Goal: Use online tool/utility: Utilize a website feature to perform a specific function

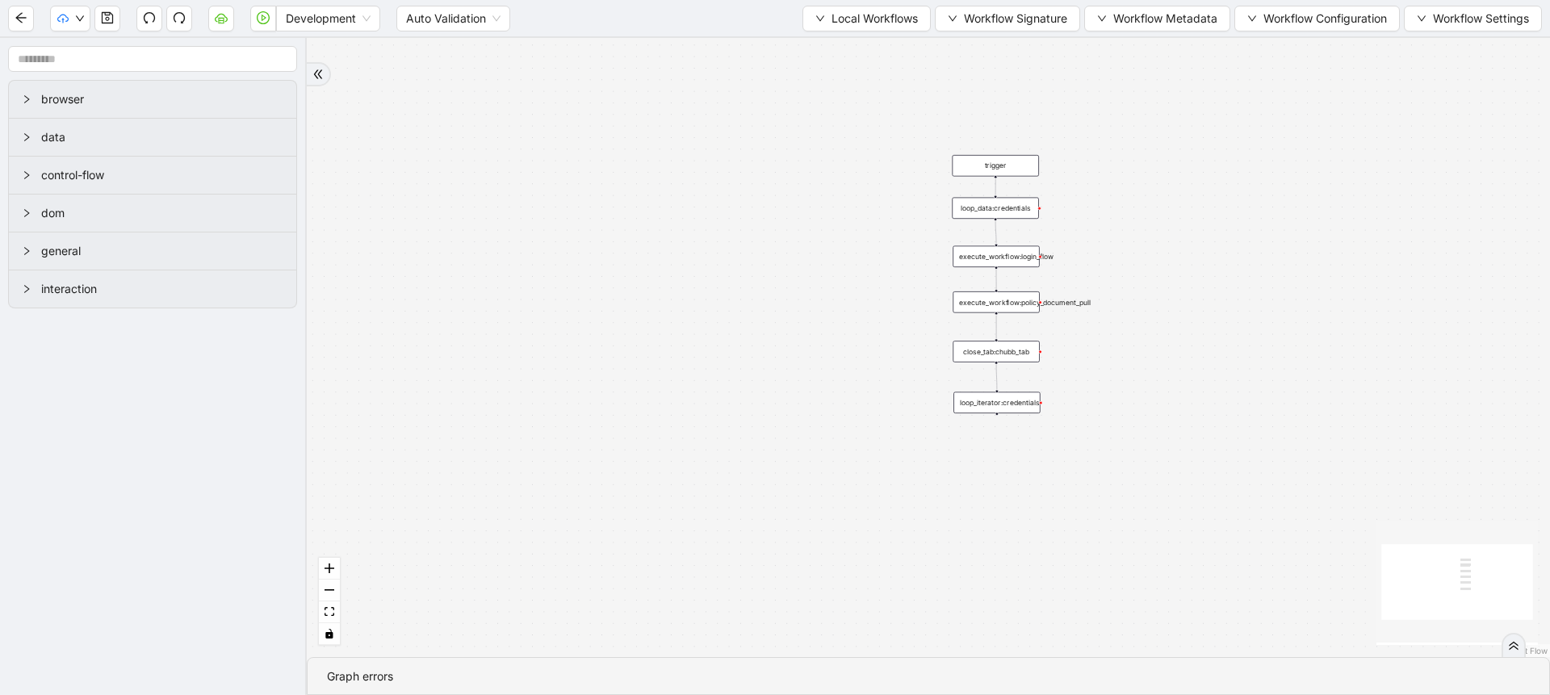
drag, startPoint x: 676, startPoint y: 353, endPoint x: 578, endPoint y: 466, distance: 150.5
click at [578, 466] on div "trigger execute_workflow:login_flow execute_workflow:policy_document_pull loop_…" at bounding box center [928, 347] width 1243 height 619
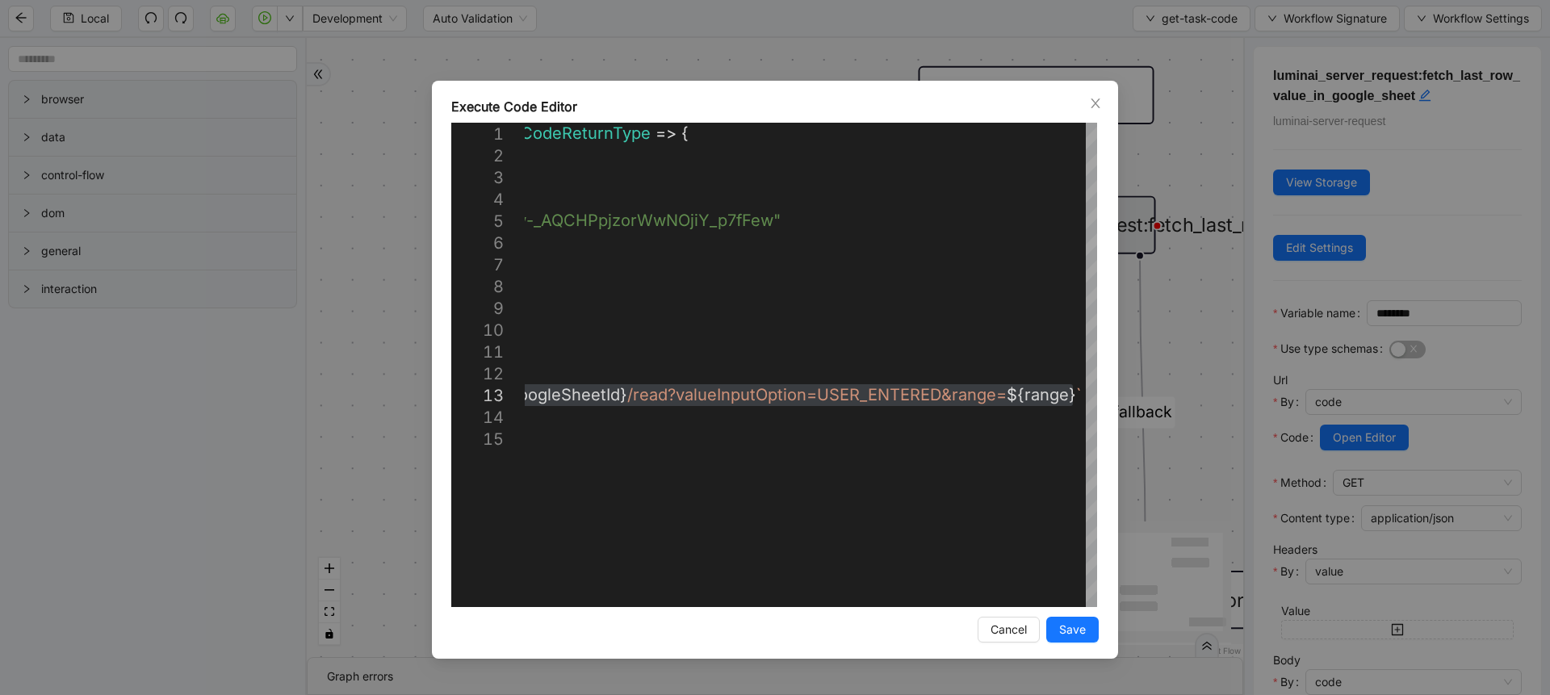
click at [771, 21] on div "**********" at bounding box center [775, 347] width 1550 height 695
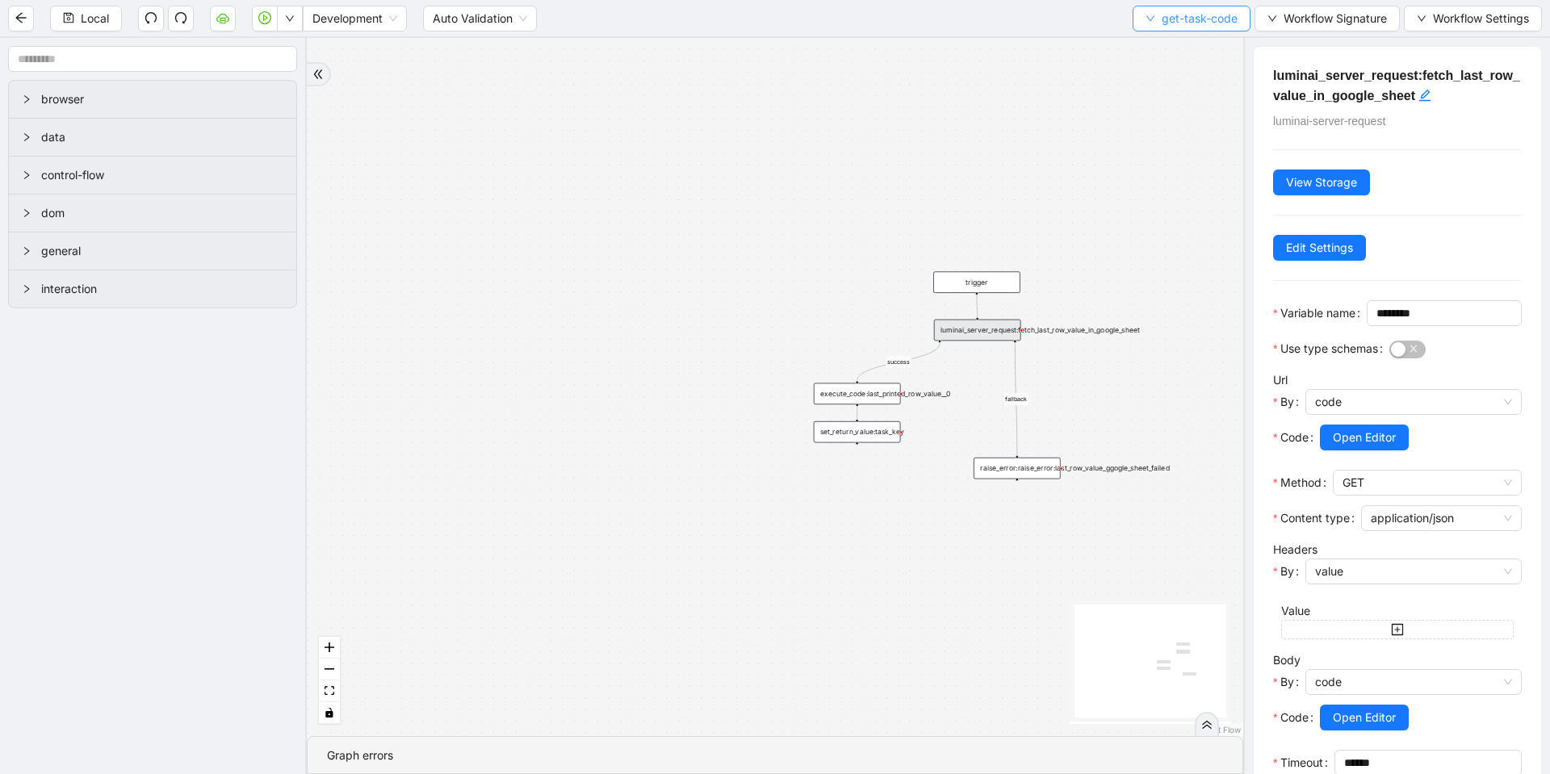
click at [1214, 19] on span "get-task-code" at bounding box center [1199, 19] width 76 height 18
click at [1184, 50] on span "Select" at bounding box center [1188, 50] width 92 height 18
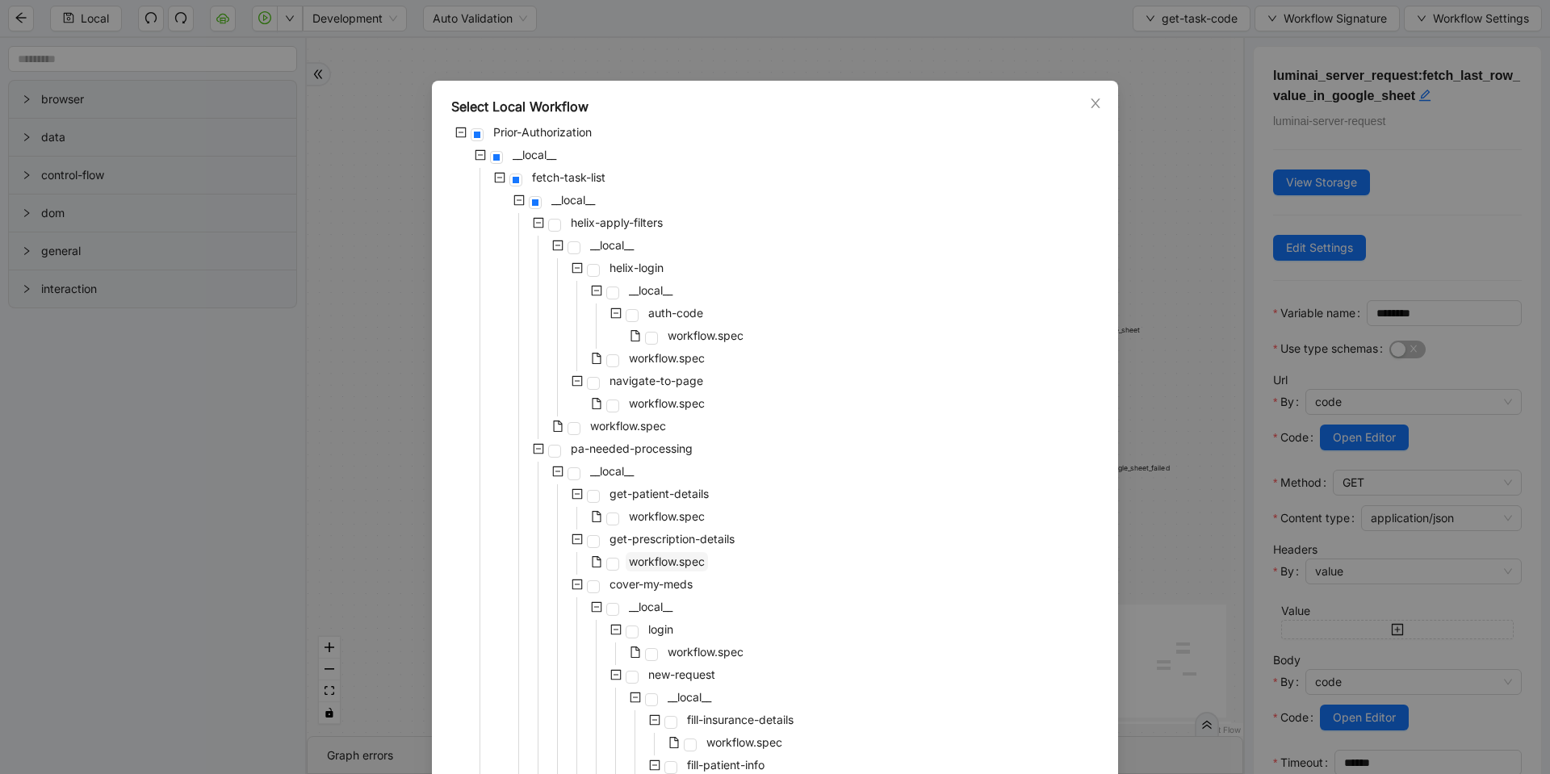
click at [642, 554] on span "workflow.spec" at bounding box center [667, 561] width 76 height 14
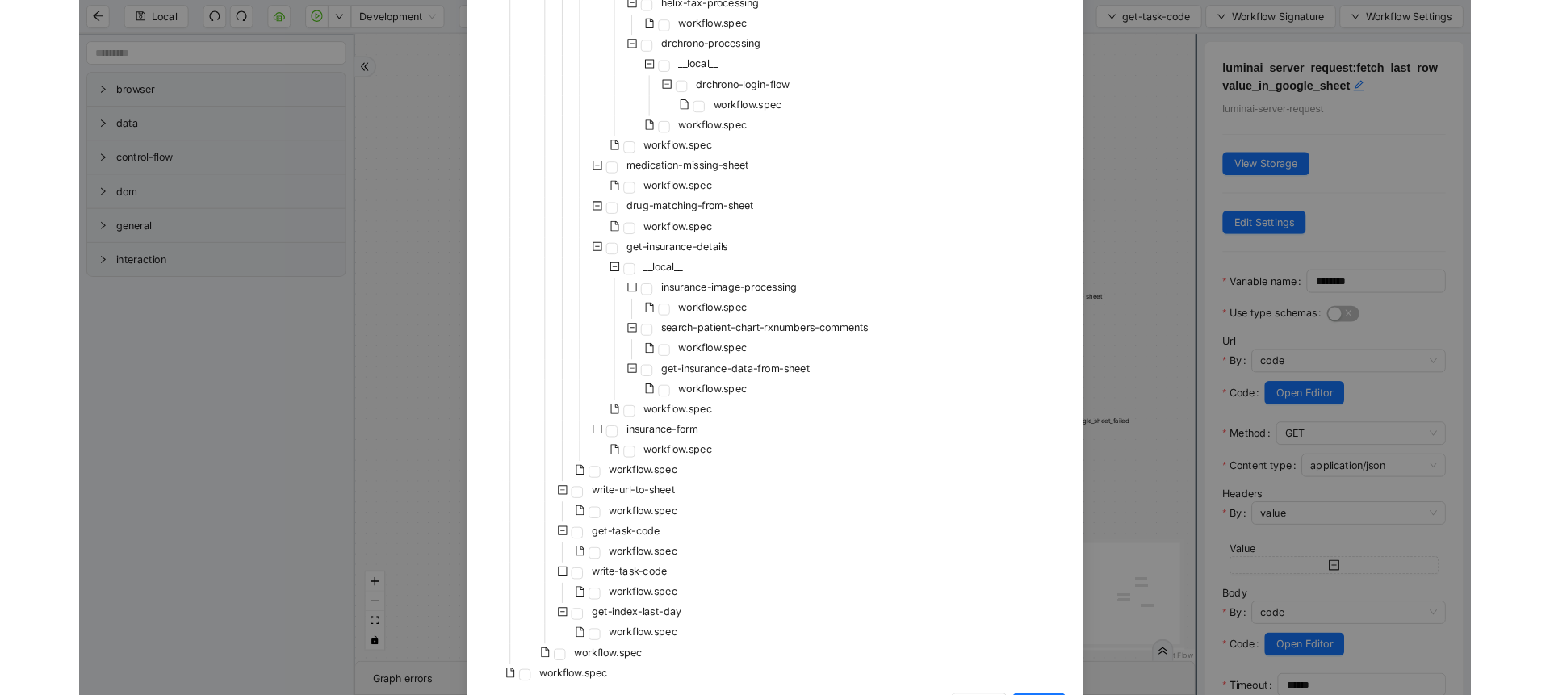
scroll to position [1454, 0]
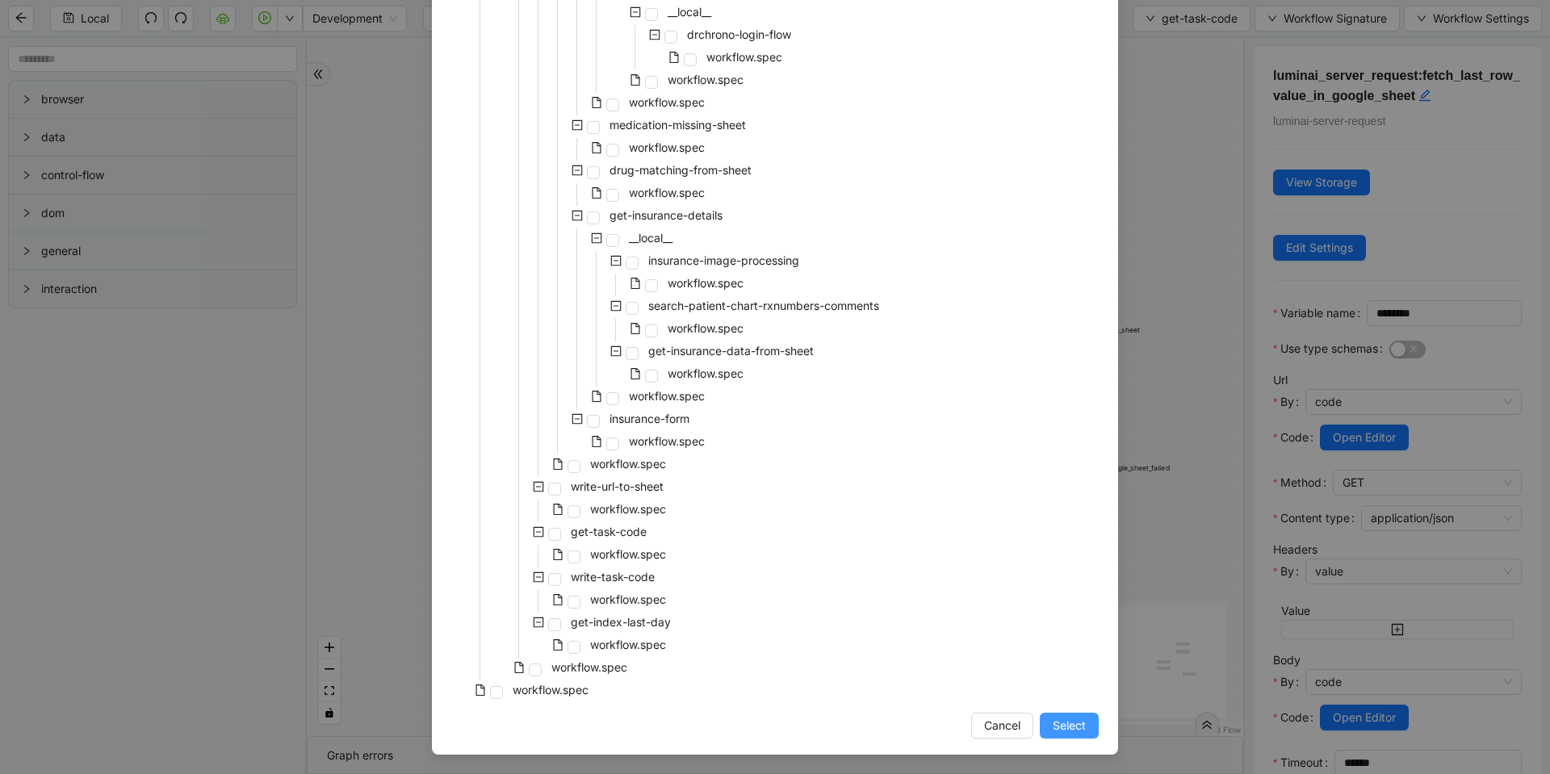
click at [1064, 694] on span "Select" at bounding box center [1068, 726] width 33 height 18
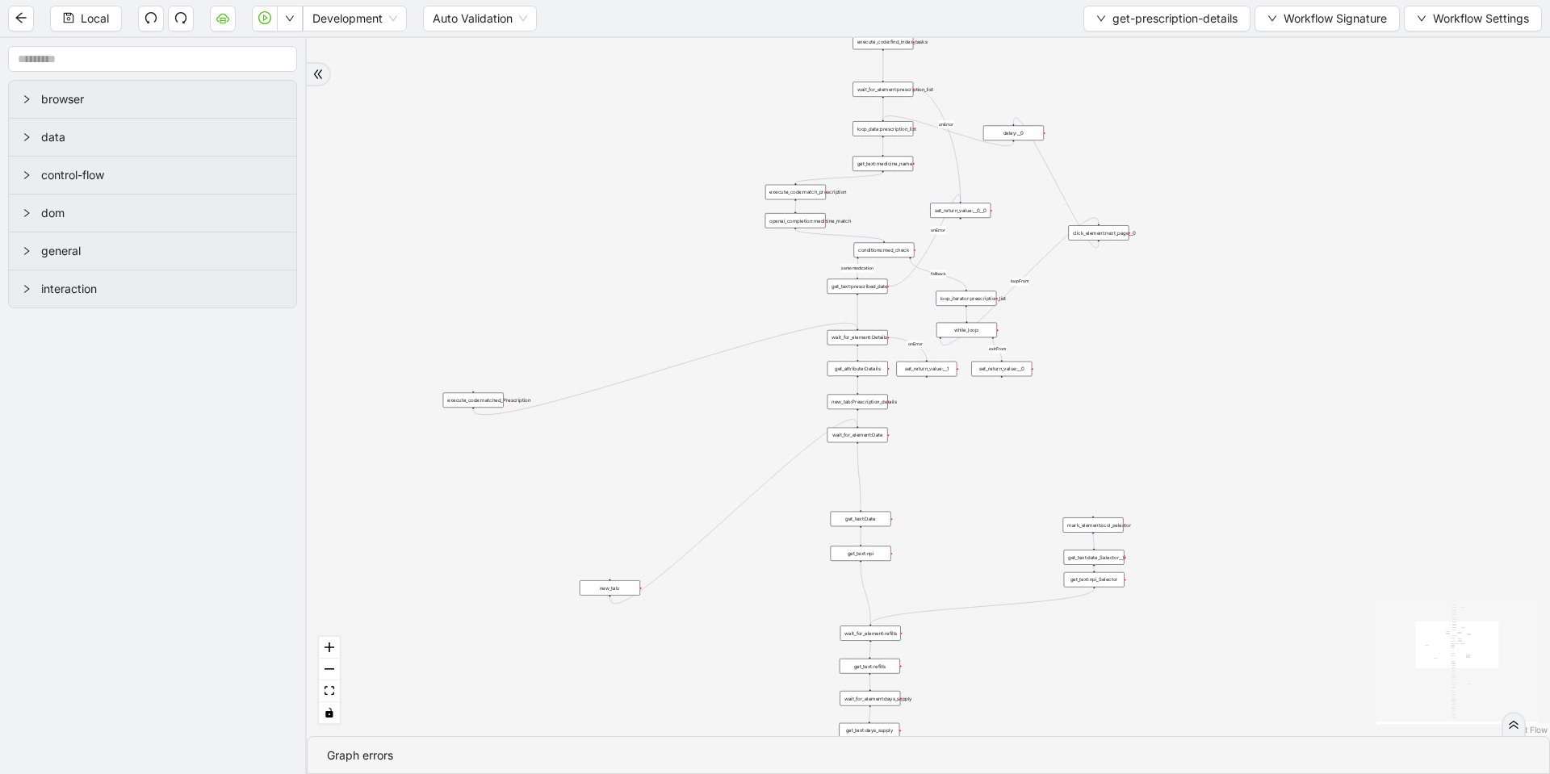
drag, startPoint x: 822, startPoint y: 475, endPoint x: 572, endPoint y: 188, distance: 380.4
click at [572, 188] on div "fallback loopFrom same medication exitFrom onError onError onError onError trig…" at bounding box center [928, 387] width 1243 height 698
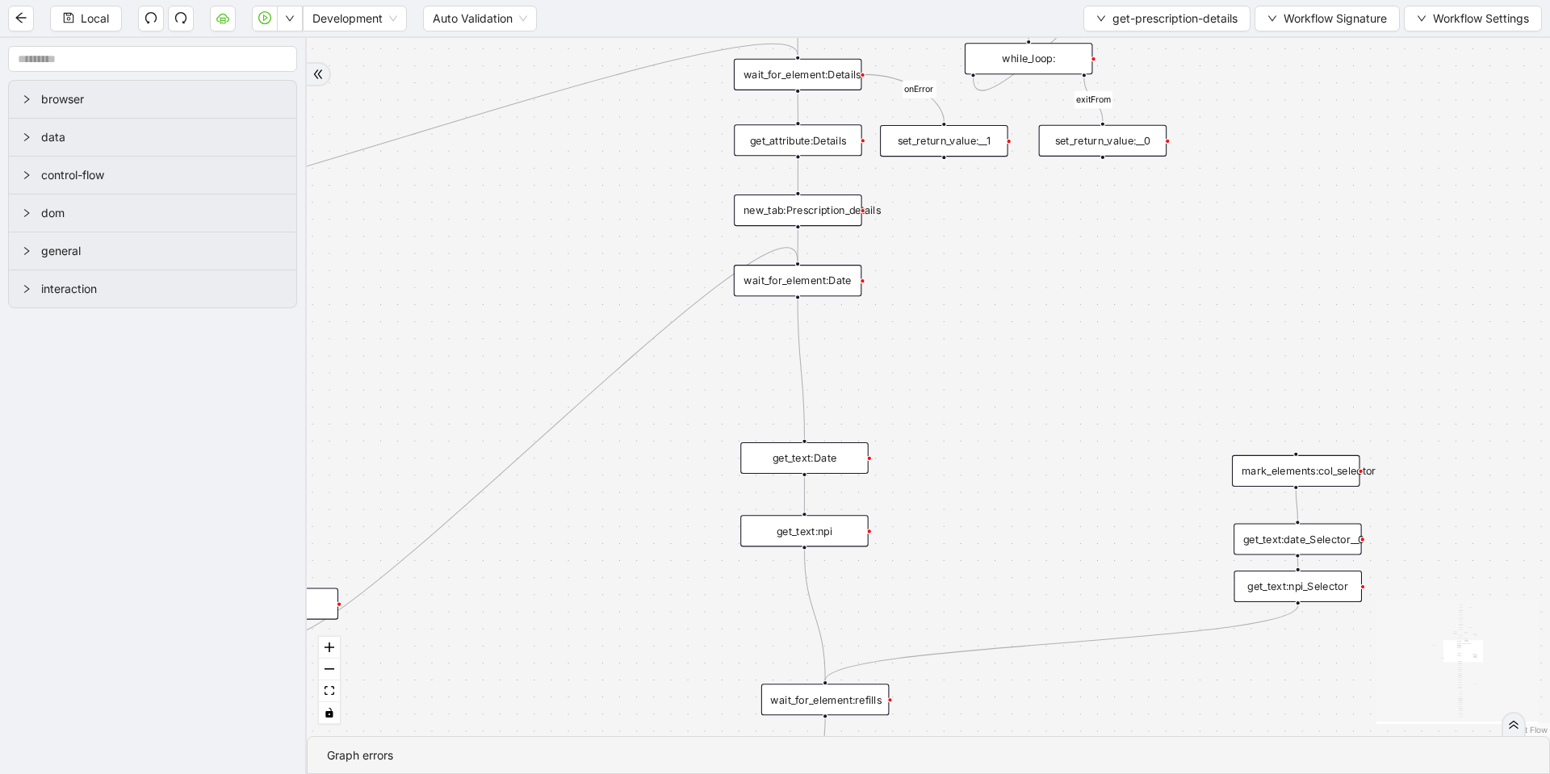
drag, startPoint x: 914, startPoint y: 568, endPoint x: 931, endPoint y: 282, distance: 287.0
click at [931, 282] on div "fallback loopFrom same medication exitFrom onError onError onError onError trig…" at bounding box center [928, 387] width 1243 height 698
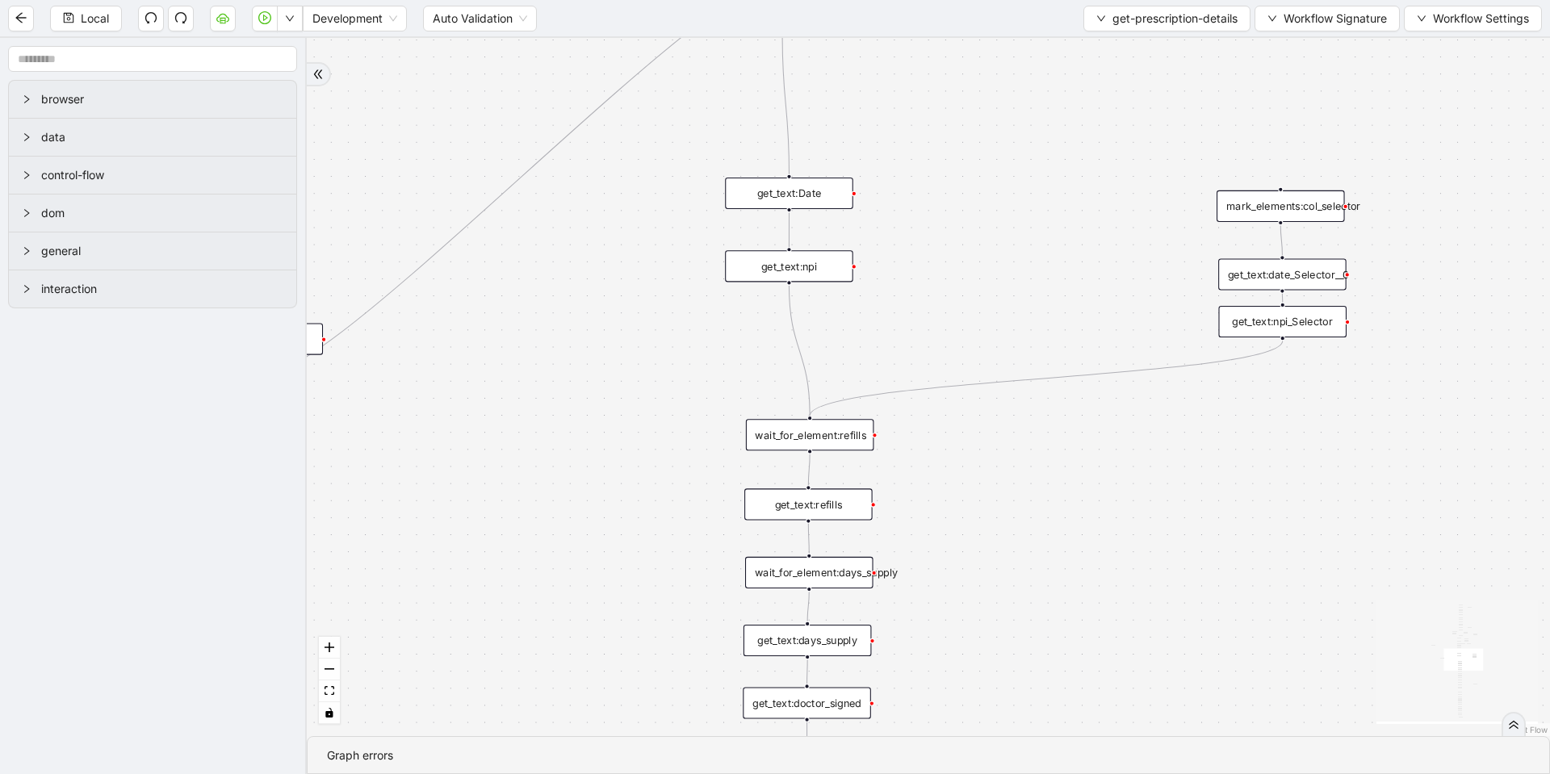
drag, startPoint x: 1001, startPoint y: 537, endPoint x: 974, endPoint y: 245, distance: 292.6
click at [974, 245] on div "fallback loopFrom same medication exitFrom onError onError onError onError trig…" at bounding box center [928, 387] width 1243 height 698
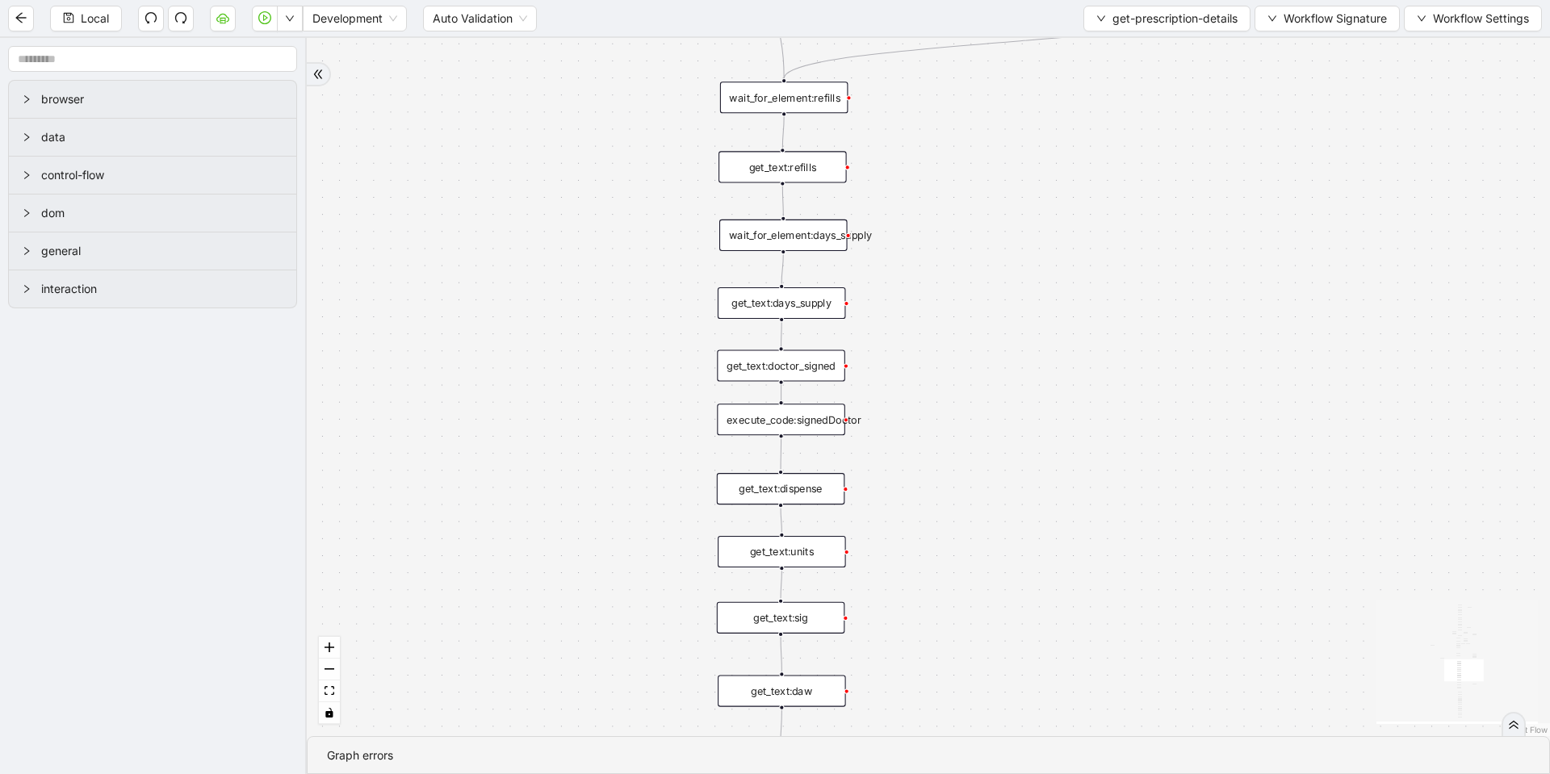
drag, startPoint x: 959, startPoint y: 574, endPoint x: 943, endPoint y: 310, distance: 264.4
click at [943, 310] on div "fallback loopFrom same medication exitFrom onError onError onError onError trig…" at bounding box center [928, 387] width 1243 height 698
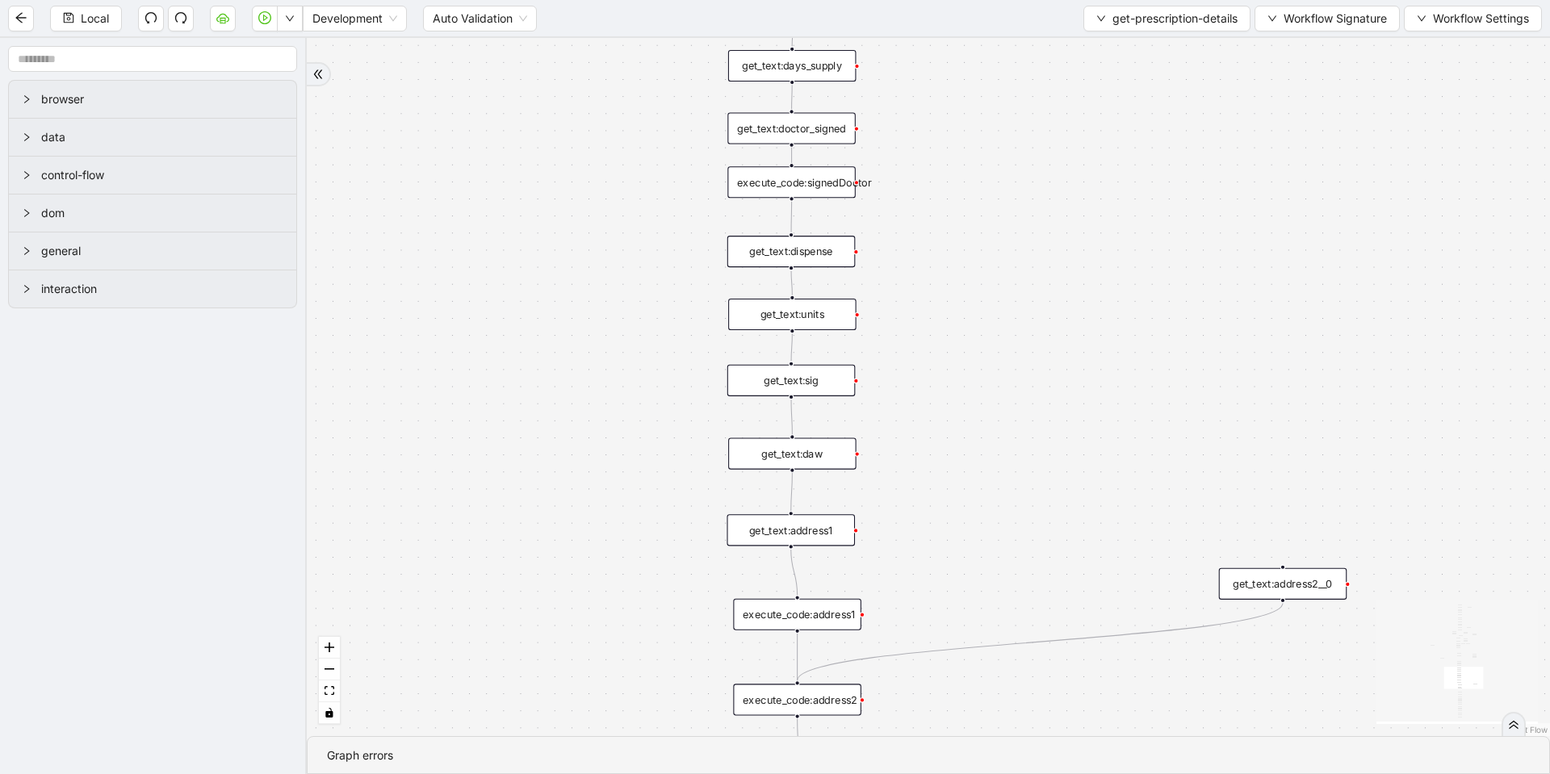
drag, startPoint x: 935, startPoint y: 625, endPoint x: 944, endPoint y: 379, distance: 245.5
click at [944, 379] on div "fallback loopFrom same medication exitFrom onError onError onError onError trig…" at bounding box center [928, 387] width 1243 height 698
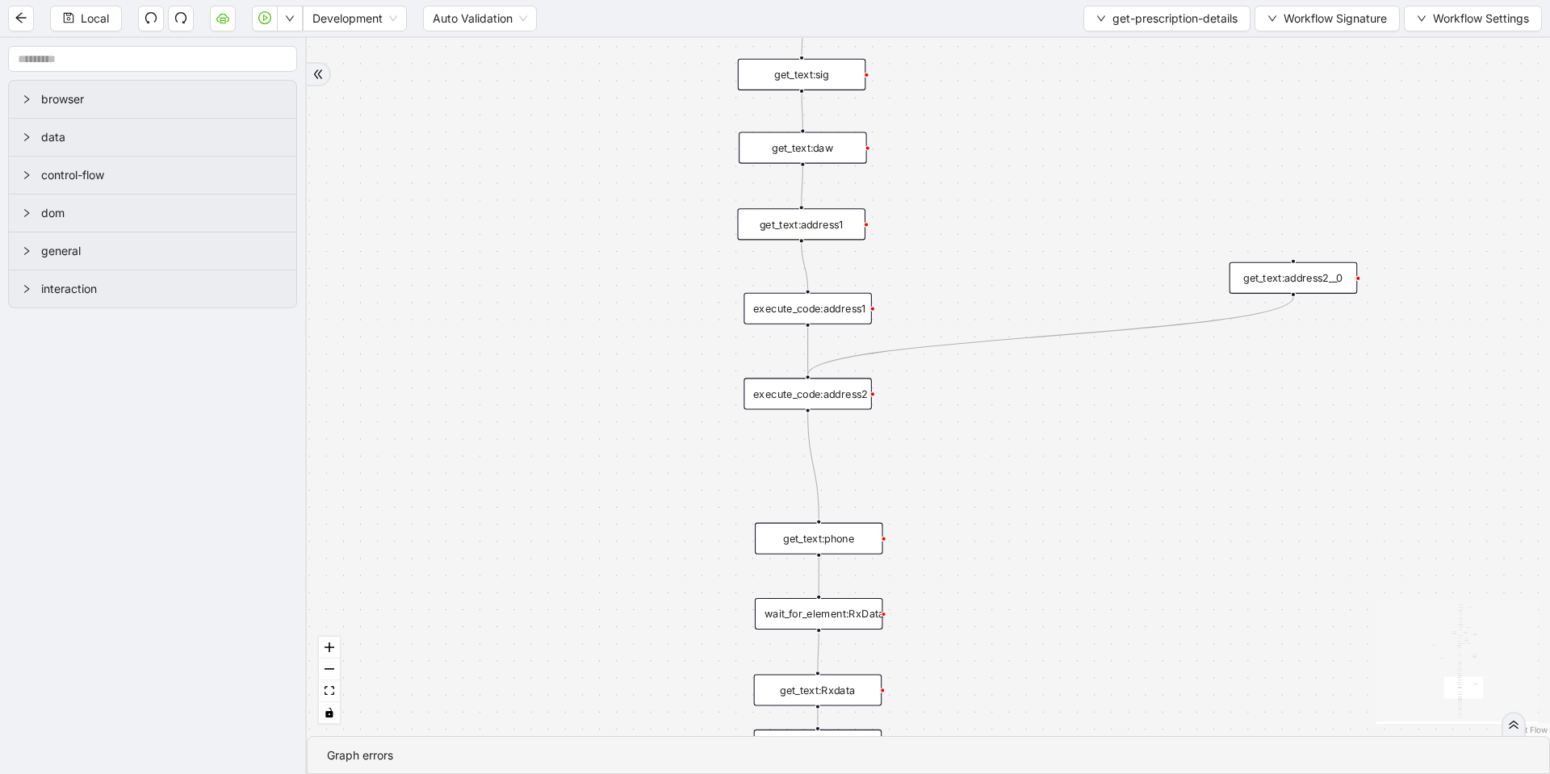
drag, startPoint x: 956, startPoint y: 483, endPoint x: 958, endPoint y: 266, distance: 217.9
click at [958, 266] on div "fallback loopFrom same medication exitFrom onError onError onError onError trig…" at bounding box center [928, 387] width 1243 height 698
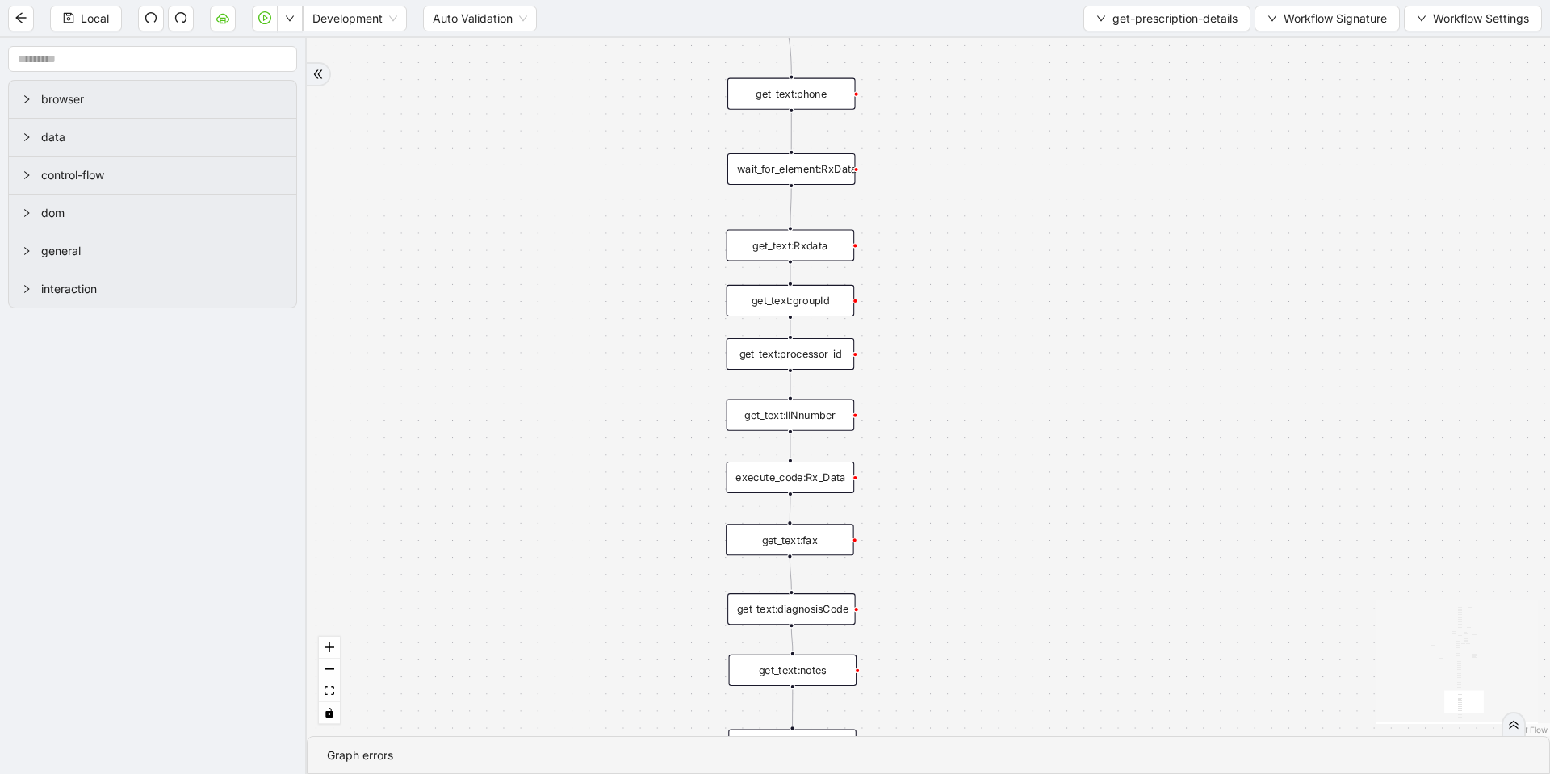
drag, startPoint x: 948, startPoint y: 669, endPoint x: 922, endPoint y: 233, distance: 436.6
click at [921, 236] on div "fallback loopFrom same medication exitFrom onError onError onError onError trig…" at bounding box center [928, 387] width 1243 height 698
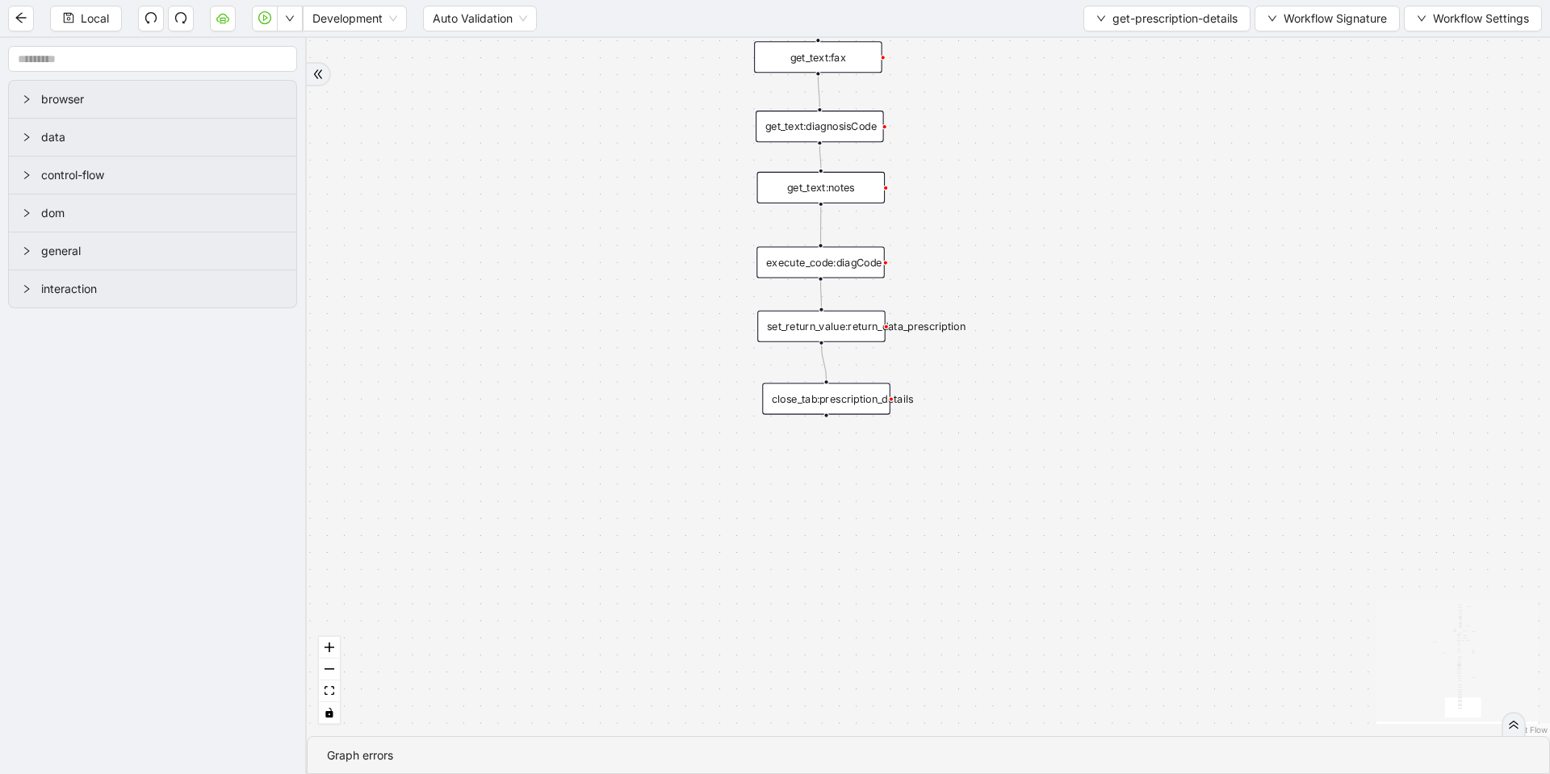
drag, startPoint x: 916, startPoint y: 628, endPoint x: 941, endPoint y: 254, distance: 374.5
click at [941, 254] on div "fallback loopFrom same medication exitFrom onError onError onError onError trig…" at bounding box center [928, 387] width 1243 height 698
click at [814, 398] on div "close_tab:prescription_details" at bounding box center [820, 400] width 128 height 31
click at [830, 317] on div "set_return_value:return_data_prescription" at bounding box center [821, 326] width 128 height 31
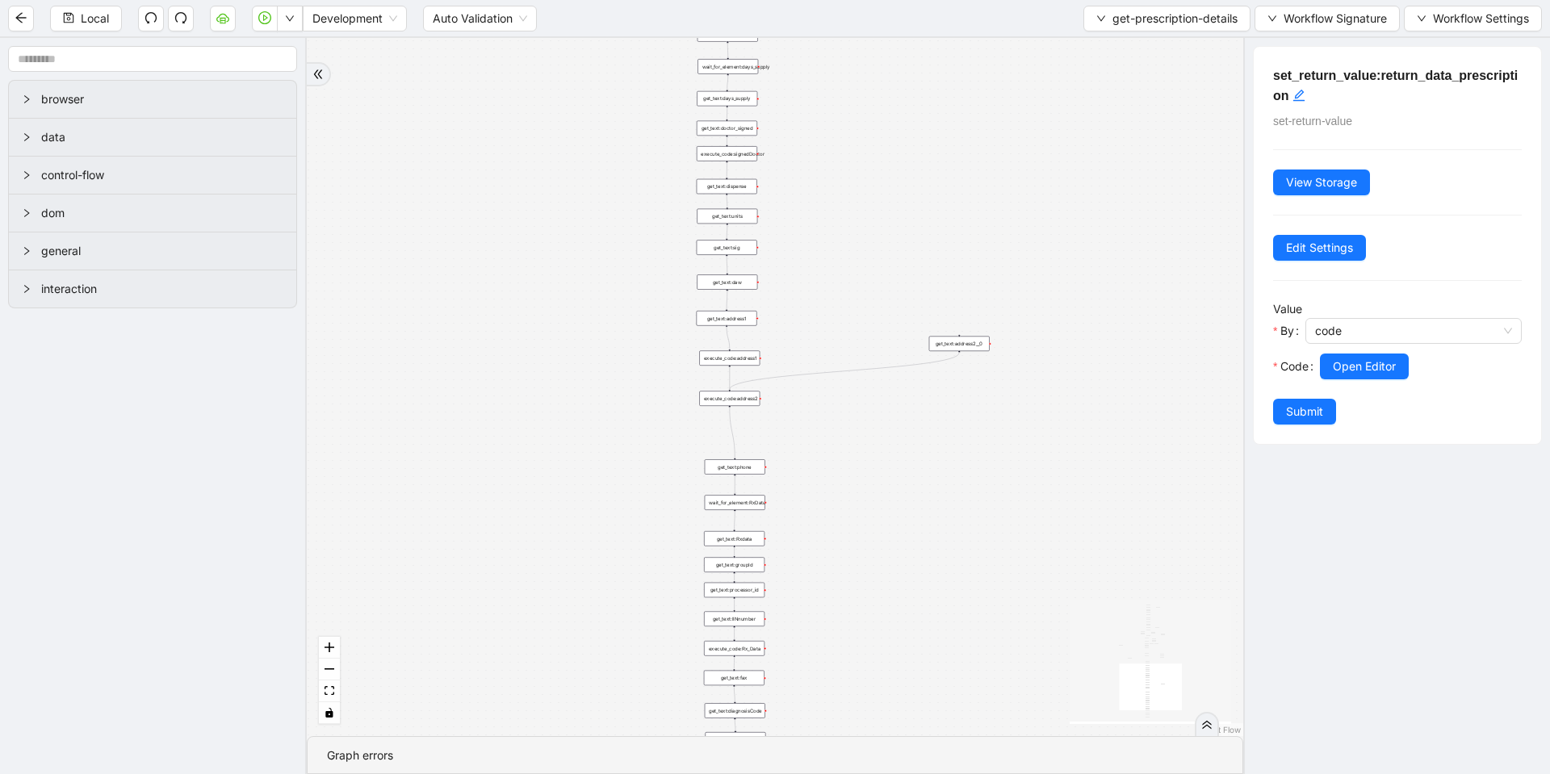
drag, startPoint x: 953, startPoint y: 174, endPoint x: 828, endPoint y: 505, distance: 353.8
click at [823, 679] on div "fallback loopFrom same medication exitFrom onError onError onError onError trig…" at bounding box center [775, 387] width 936 height 698
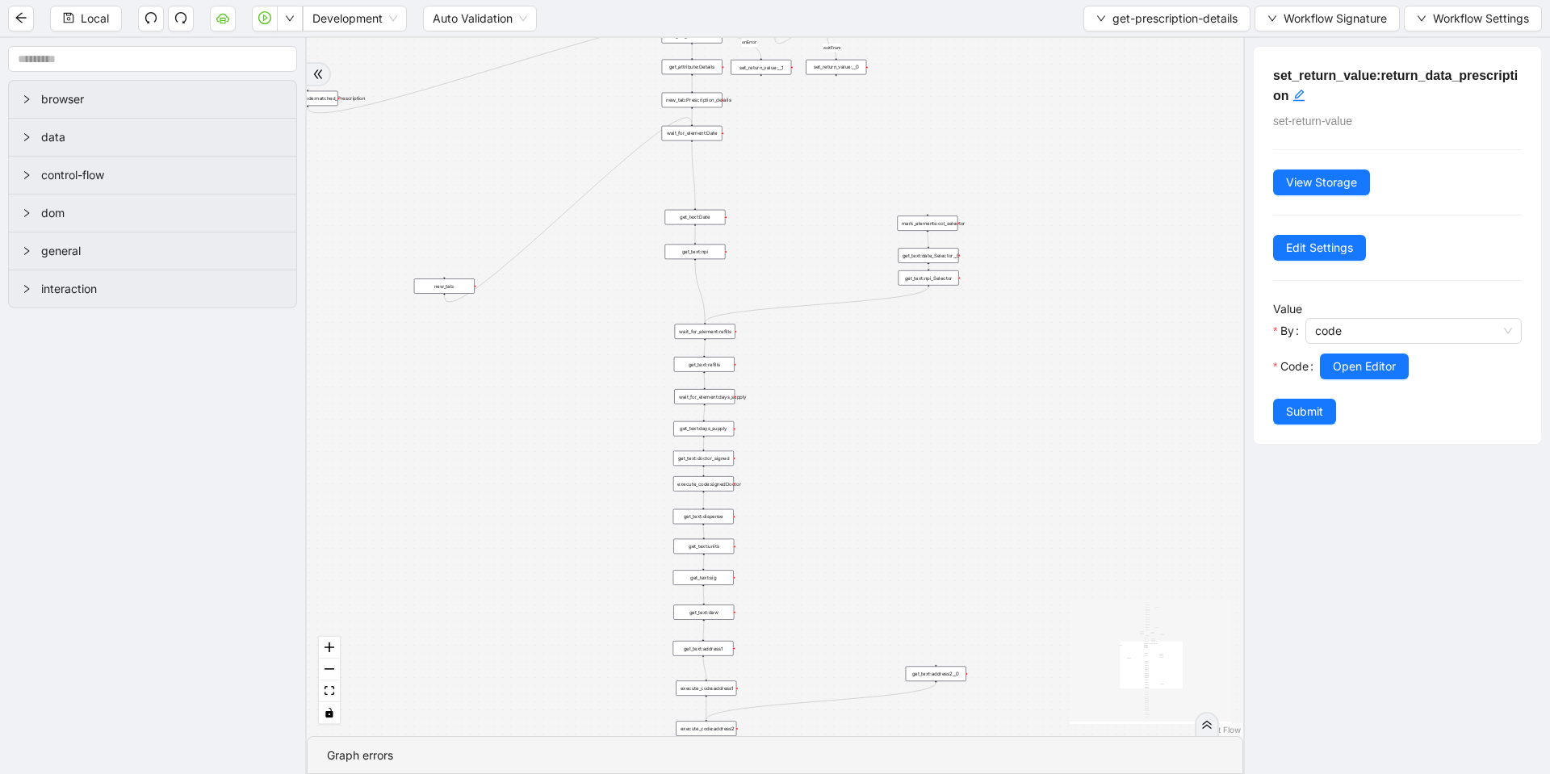
drag, startPoint x: 851, startPoint y: 339, endPoint x: 828, endPoint y: 597, distance: 259.3
click at [828, 597] on div "fallback loopFrom same medication exitFrom onError onError onError onError trig…" at bounding box center [775, 387] width 936 height 698
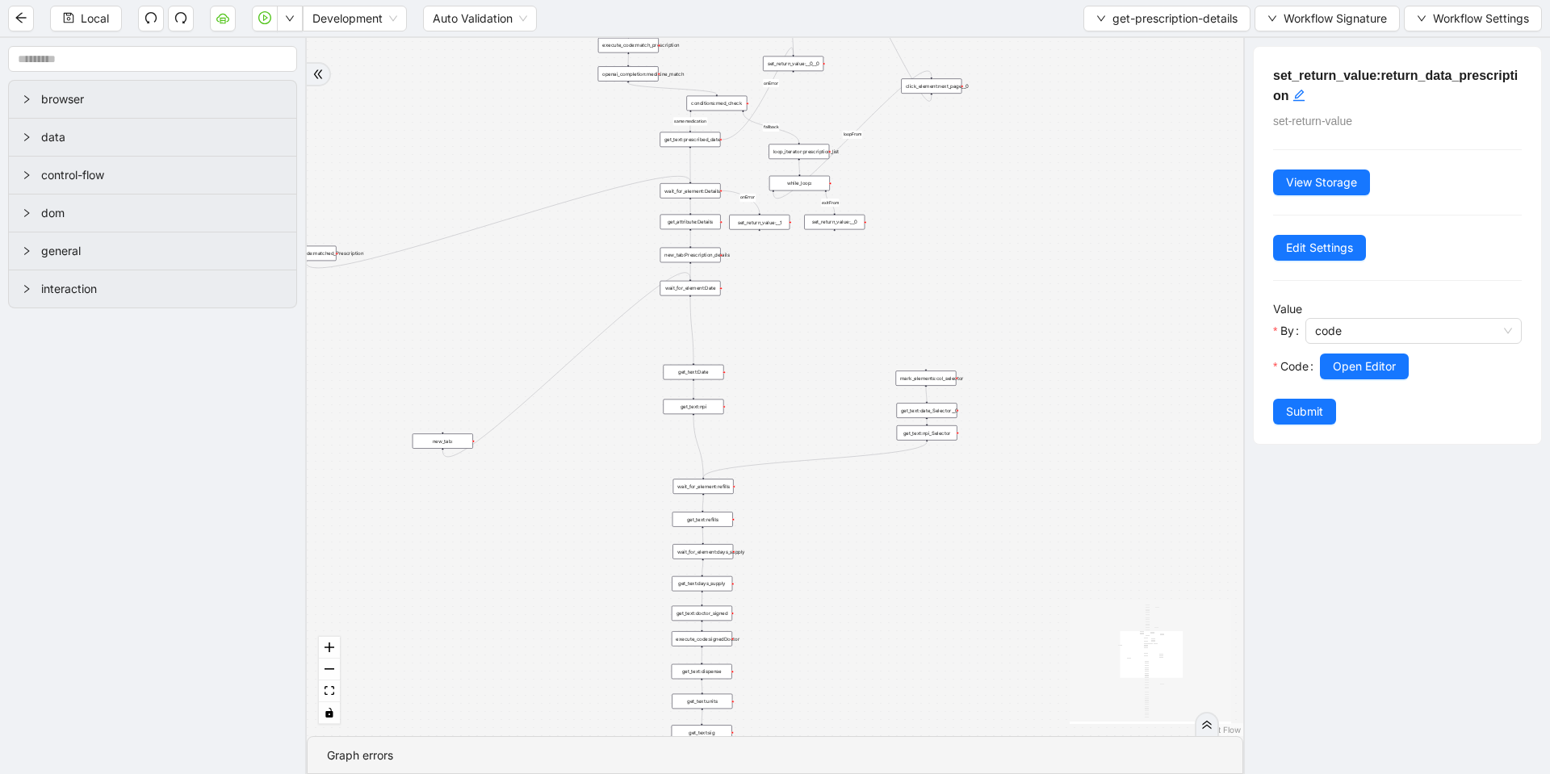
drag, startPoint x: 794, startPoint y: 330, endPoint x: 797, endPoint y: 382, distance: 51.7
click at [797, 382] on div "fallback loopFrom same medication exitFrom onError onError onError onError trig…" at bounding box center [775, 387] width 936 height 698
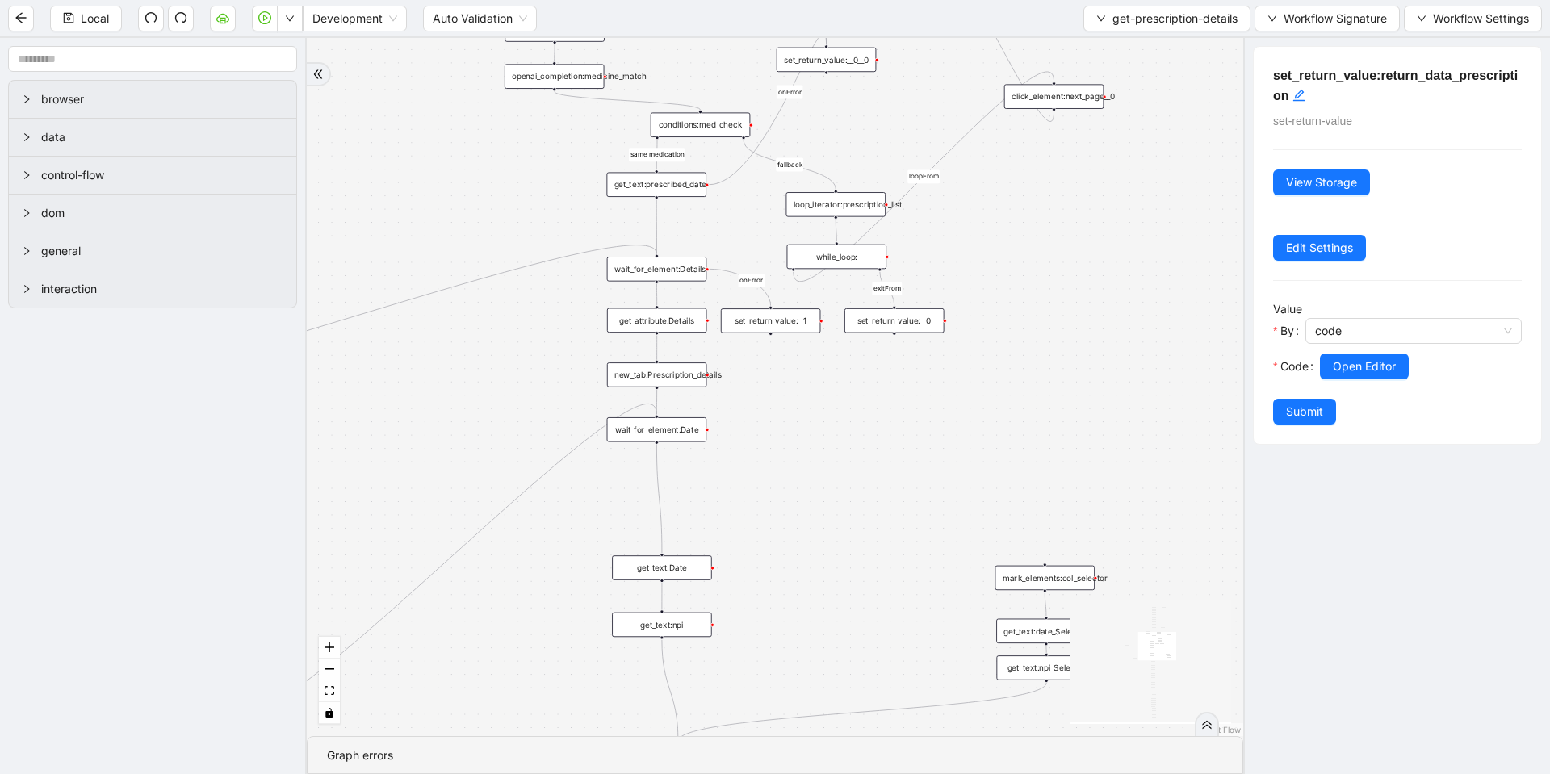
drag, startPoint x: 780, startPoint y: 365, endPoint x: 780, endPoint y: 385, distance: 20.2
click at [780, 395] on div "fallback loopFrom same medication exitFrom onError onError onError onError trig…" at bounding box center [775, 387] width 936 height 698
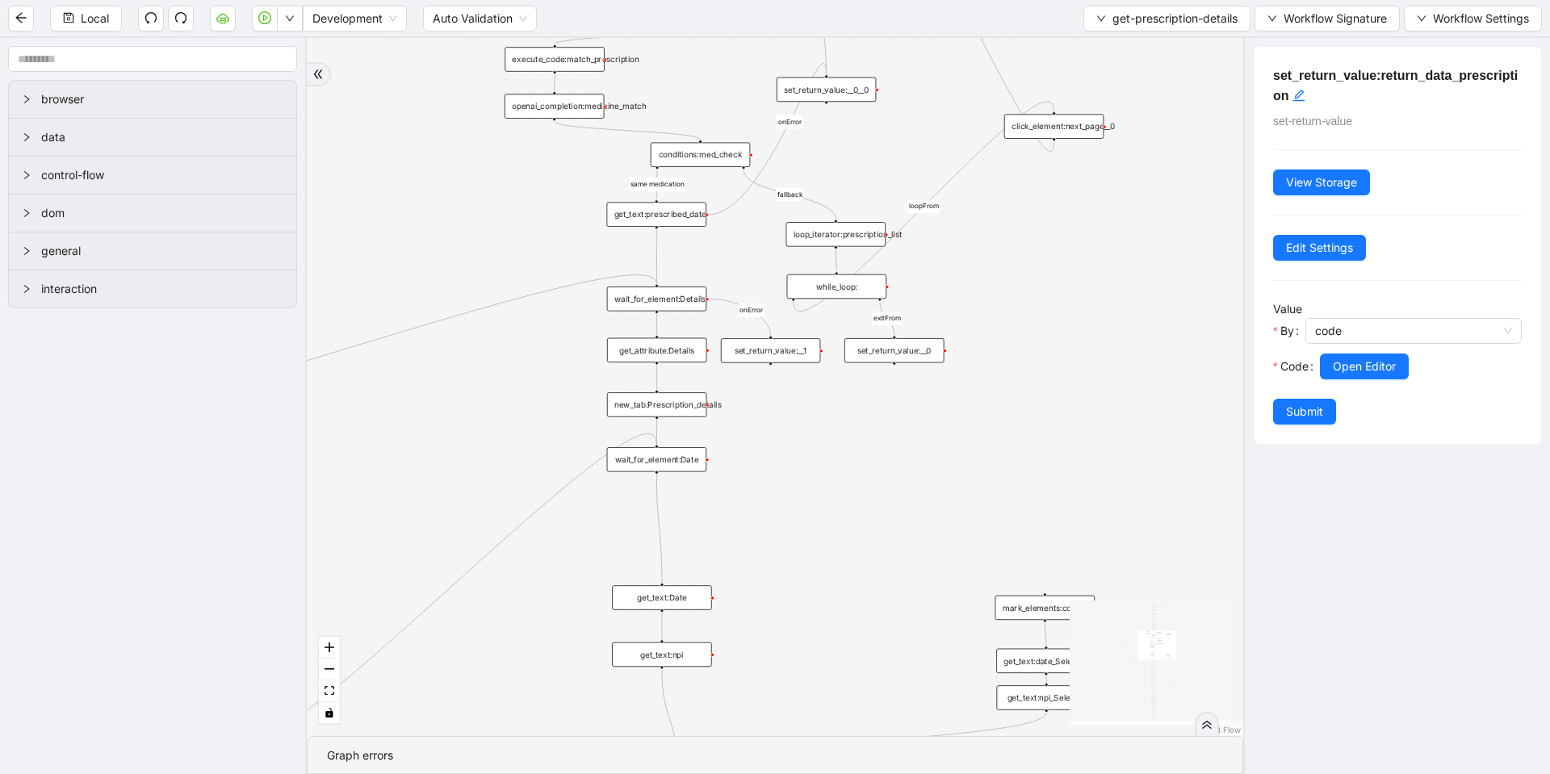
click at [789, 352] on div "set_return_value:__1" at bounding box center [771, 350] width 100 height 24
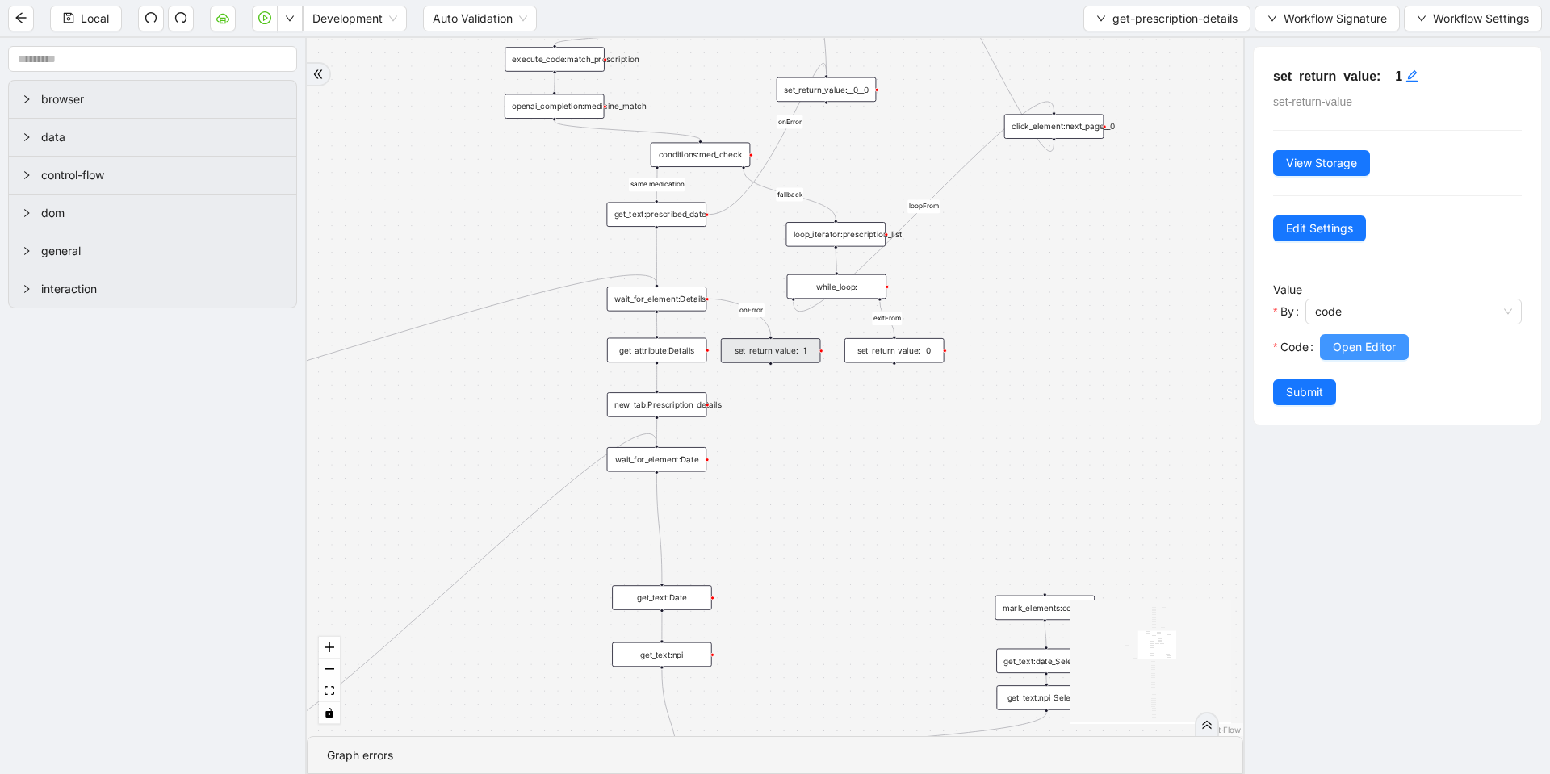
click at [1333, 354] on span "Open Editor" at bounding box center [1363, 347] width 63 height 18
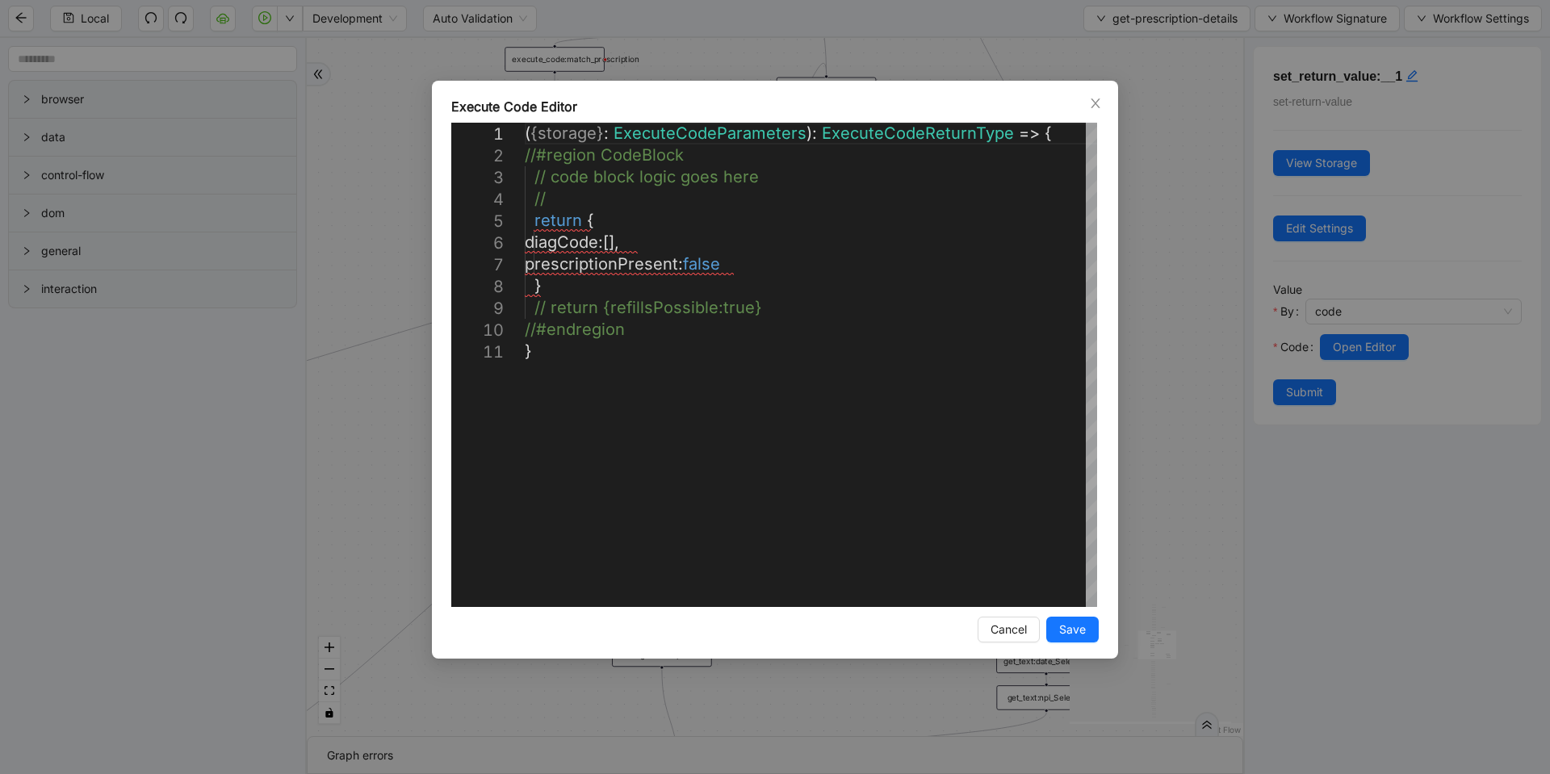
click at [1188, 349] on div "**********" at bounding box center [775, 387] width 1550 height 774
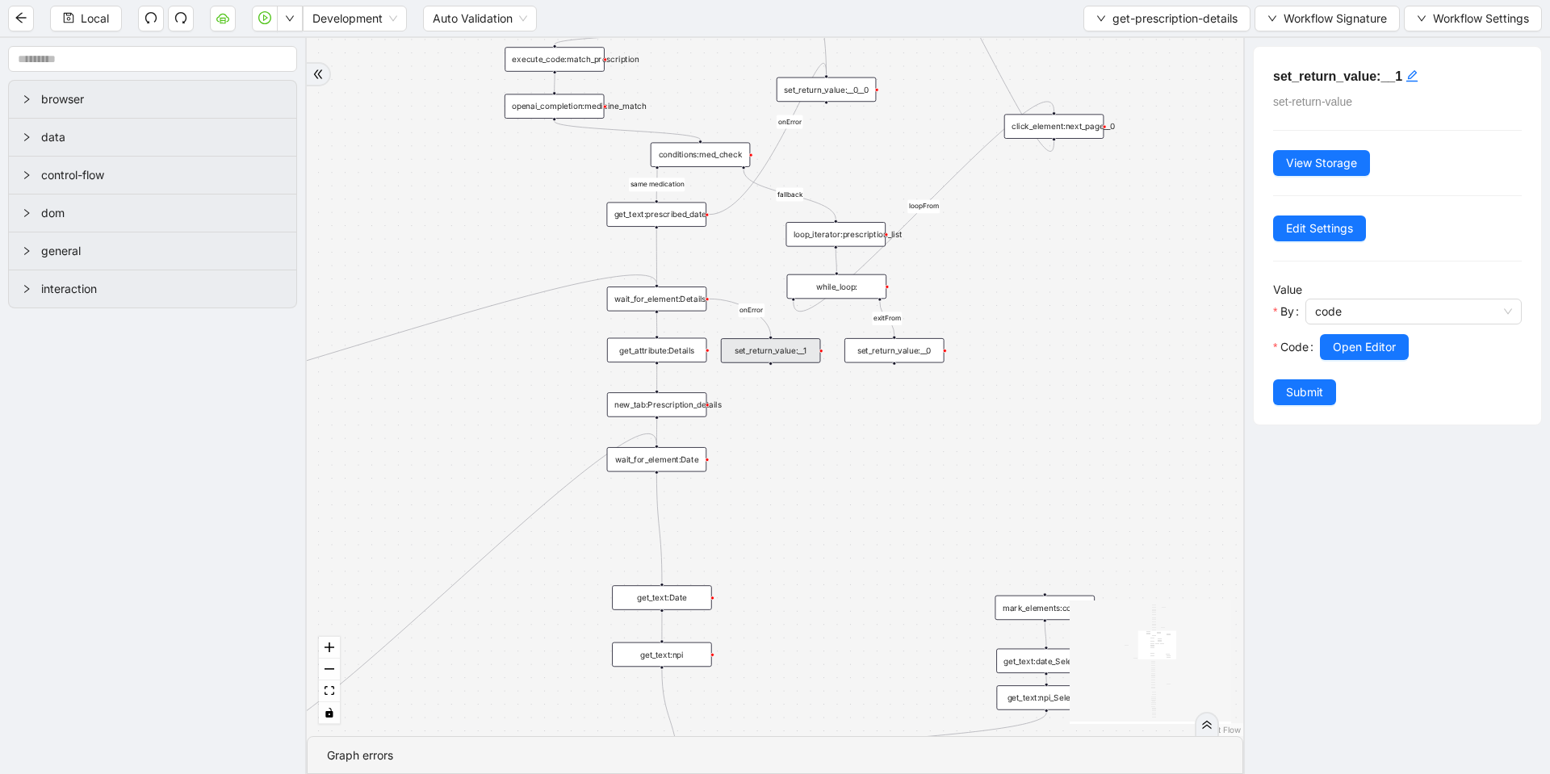
click at [911, 345] on div "set_return_value:__0" at bounding box center [894, 350] width 100 height 24
click at [1341, 342] on span "Open Editor" at bounding box center [1363, 347] width 63 height 18
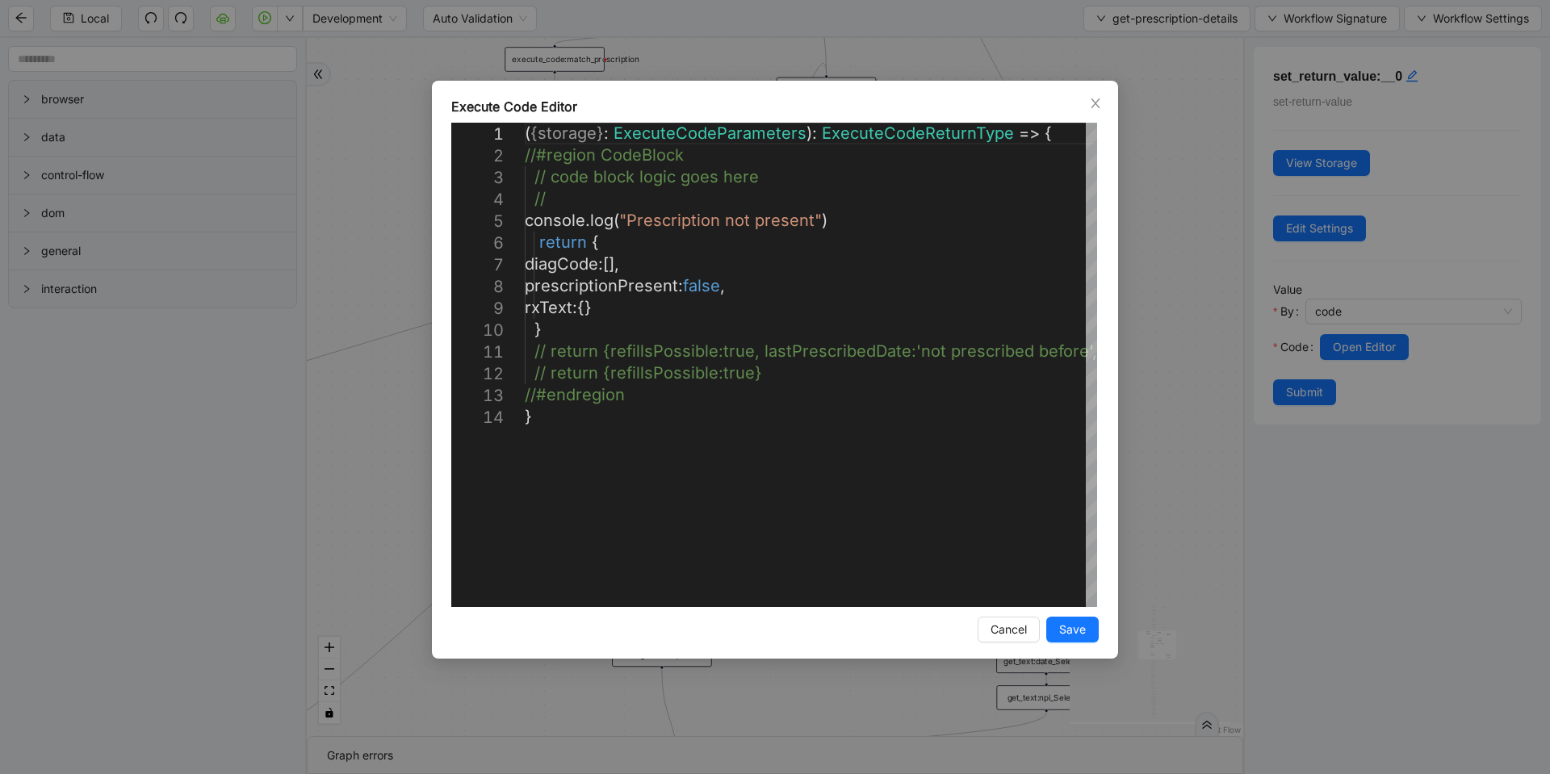
click at [1222, 274] on div "**********" at bounding box center [775, 387] width 1550 height 774
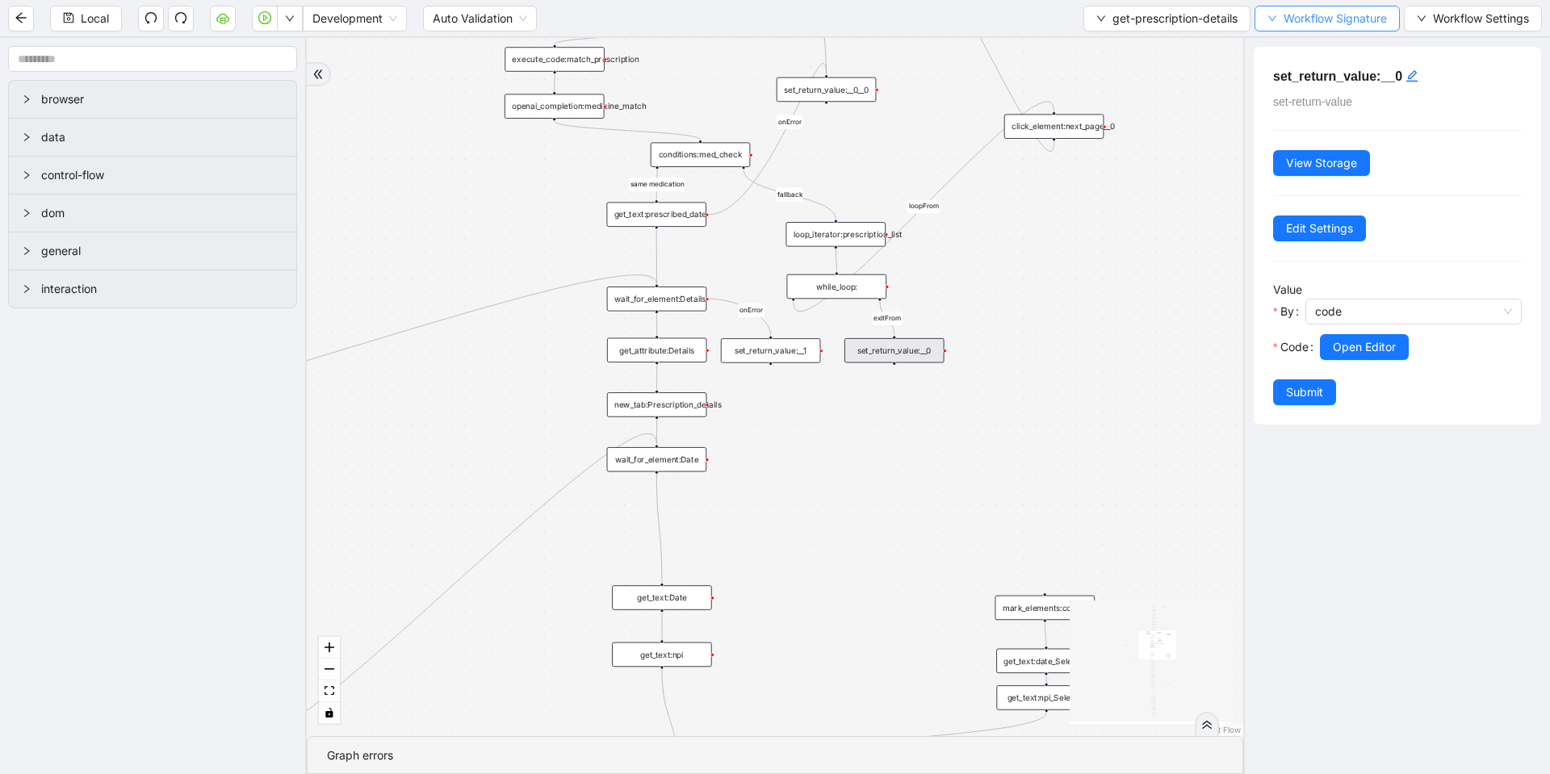
click at [1322, 10] on span "Workflow Signature" at bounding box center [1334, 19] width 103 height 18
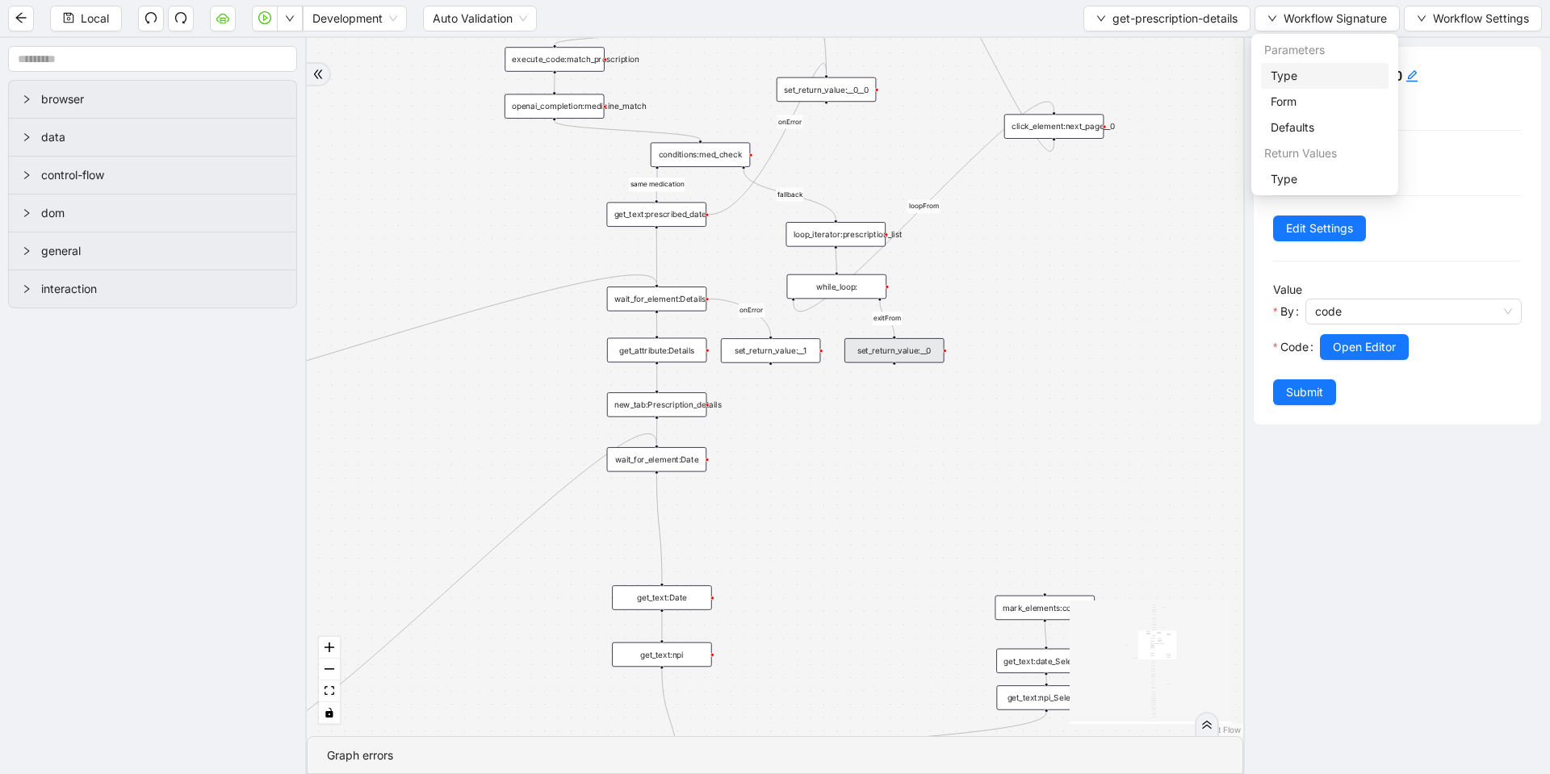
click at [1287, 77] on span "Type" at bounding box center [1324, 76] width 108 height 18
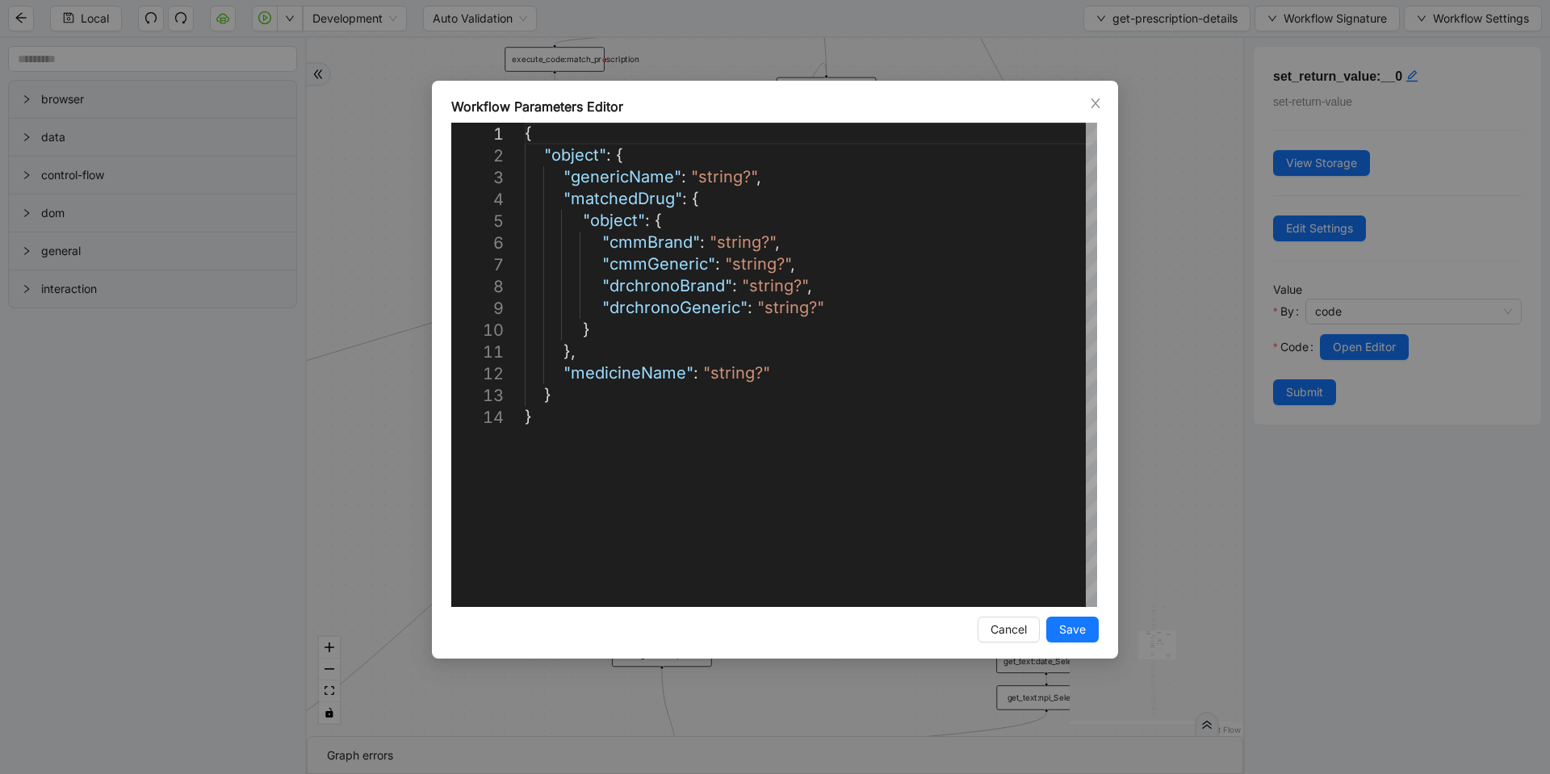
click at [1295, 29] on div "**********" at bounding box center [775, 387] width 1550 height 774
click at [1302, 17] on span "Workflow Signature" at bounding box center [1334, 19] width 103 height 18
click at [1245, 64] on div "set_return_value:__0 set-return-value View Storage Edit Settings Value By code …" at bounding box center [1396, 406] width 307 height 736
click at [1300, 24] on span "Workflow Signature" at bounding box center [1334, 19] width 103 height 18
click at [1093, 107] on div "fallback loopFrom same medication exitFrom onError onError onError onError trig…" at bounding box center [775, 387] width 936 height 698
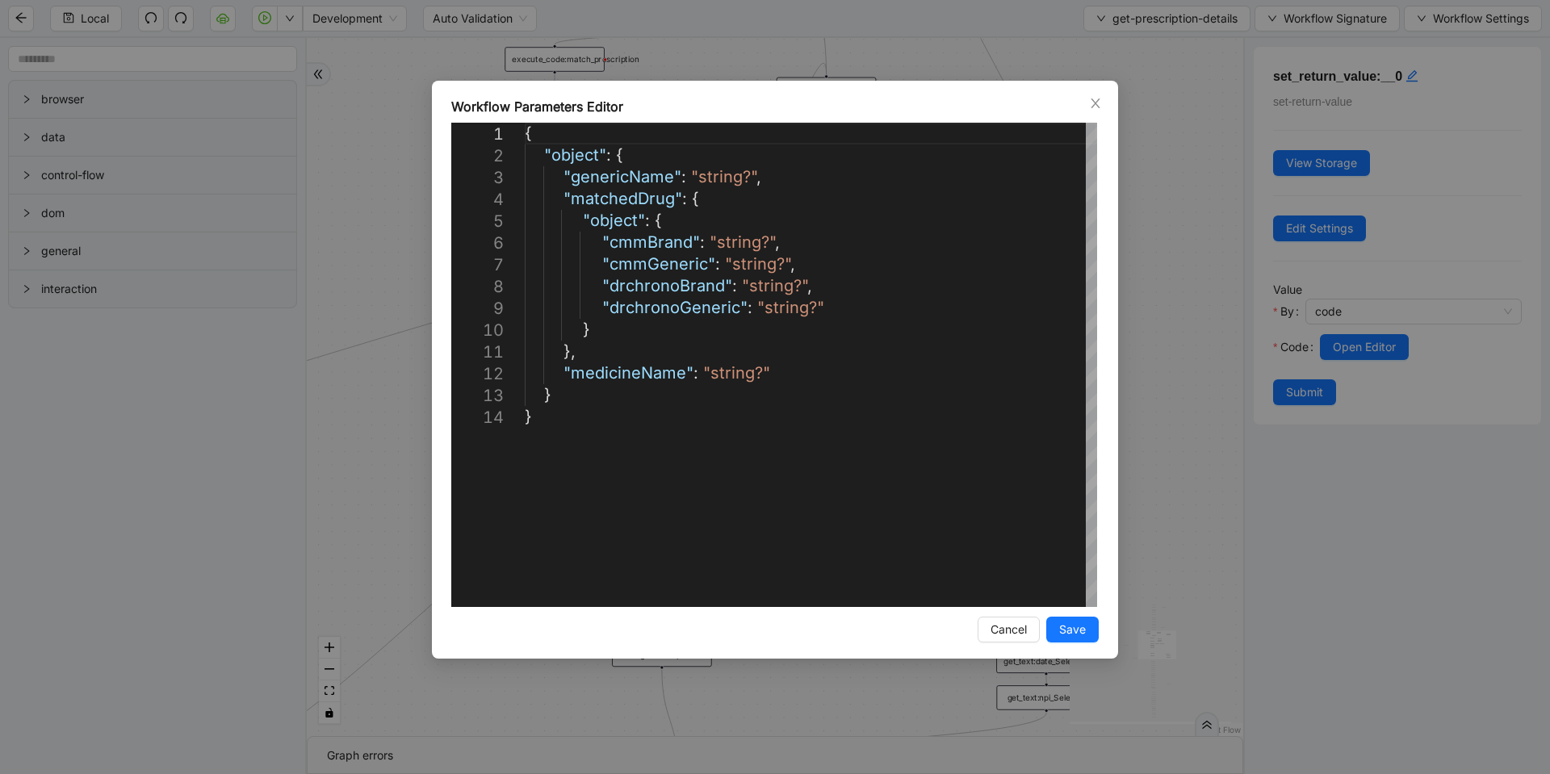
click at [1297, 17] on span "Workflow Signature" at bounding box center [1334, 19] width 103 height 18
click at [1018, 625] on div "fallback loopFrom same medication exitFrom onError onError onError onError trig…" at bounding box center [775, 387] width 936 height 698
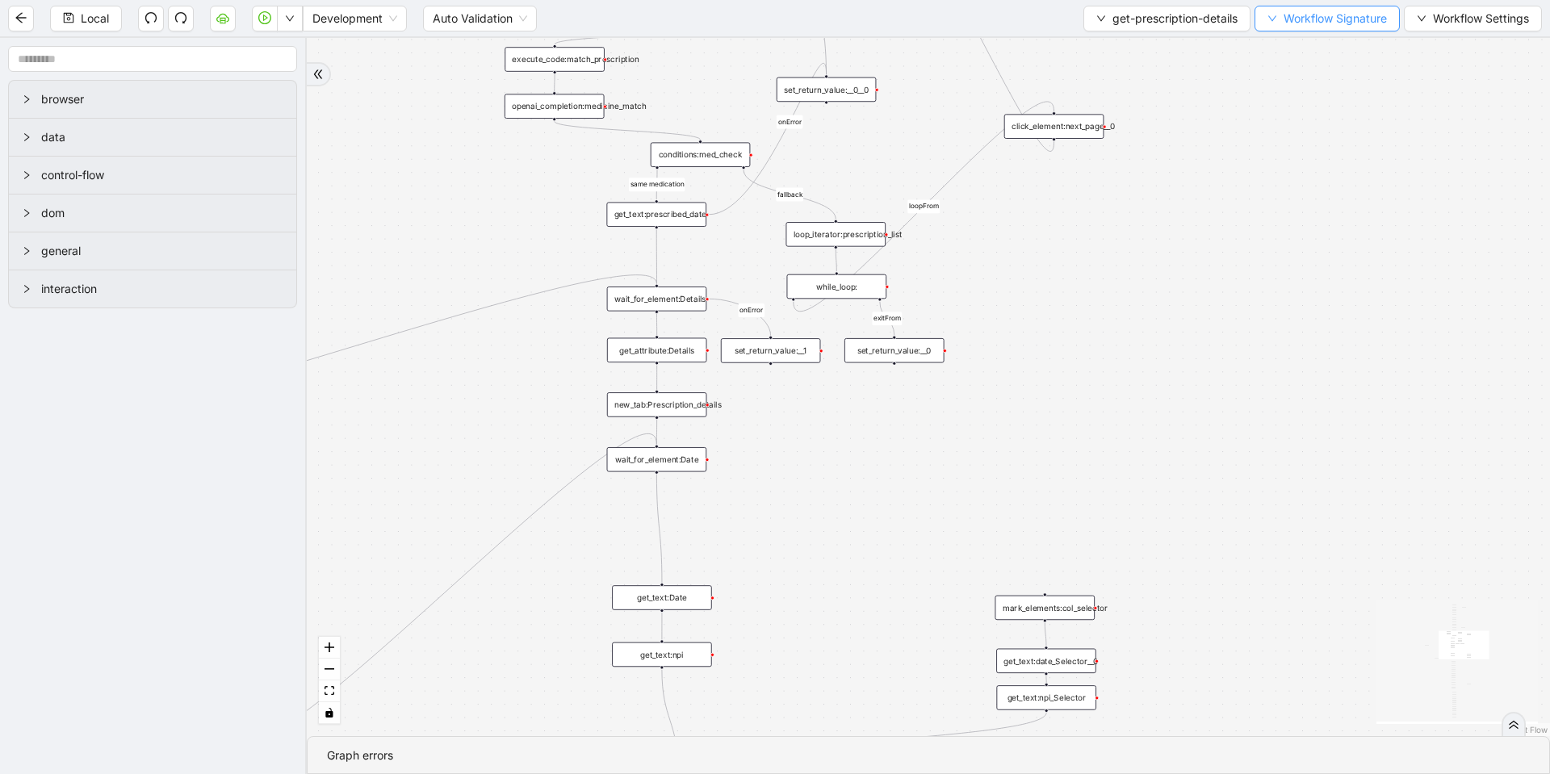
click at [1284, 22] on span "Workflow Signature" at bounding box center [1334, 19] width 103 height 18
click at [1278, 190] on li "Type" at bounding box center [1325, 179] width 128 height 26
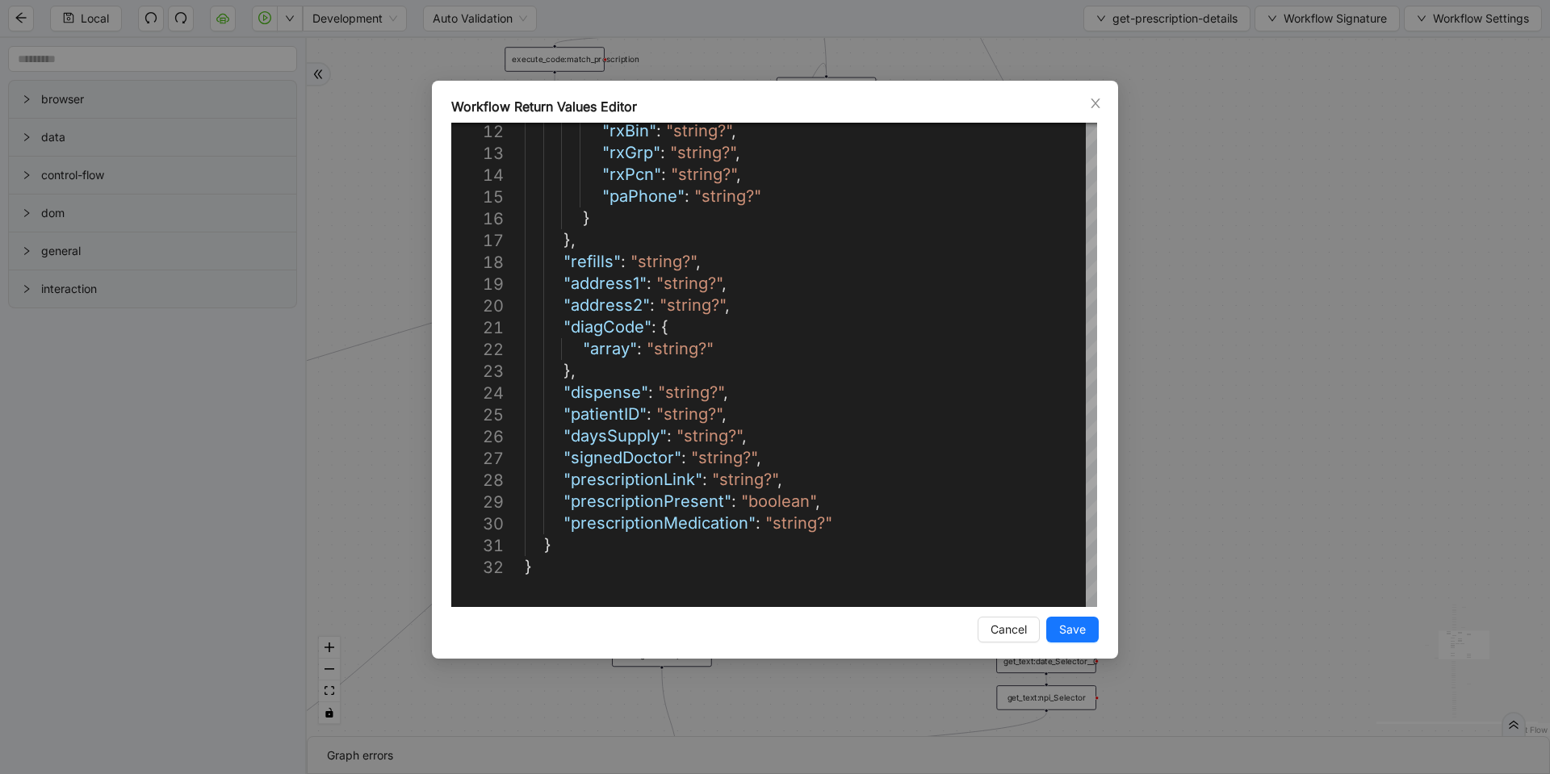
click at [1159, 195] on div "Workflow Return Values Editor 12 13 14 15 16 17 18 19 20 21 22 23 24 25 26 27 2…" at bounding box center [775, 387] width 1550 height 774
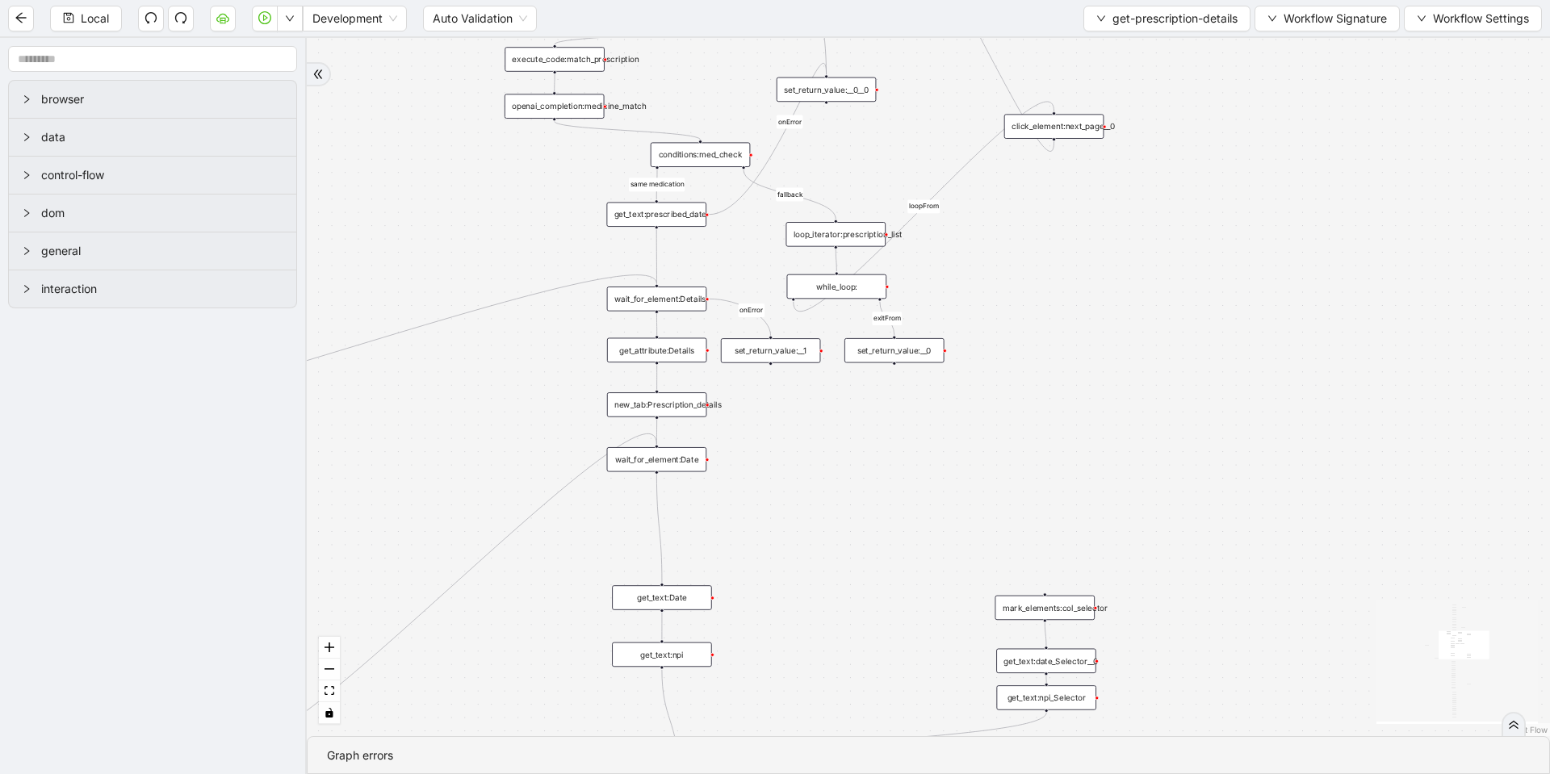
click at [811, 354] on div "set_return_value:__1" at bounding box center [771, 350] width 100 height 24
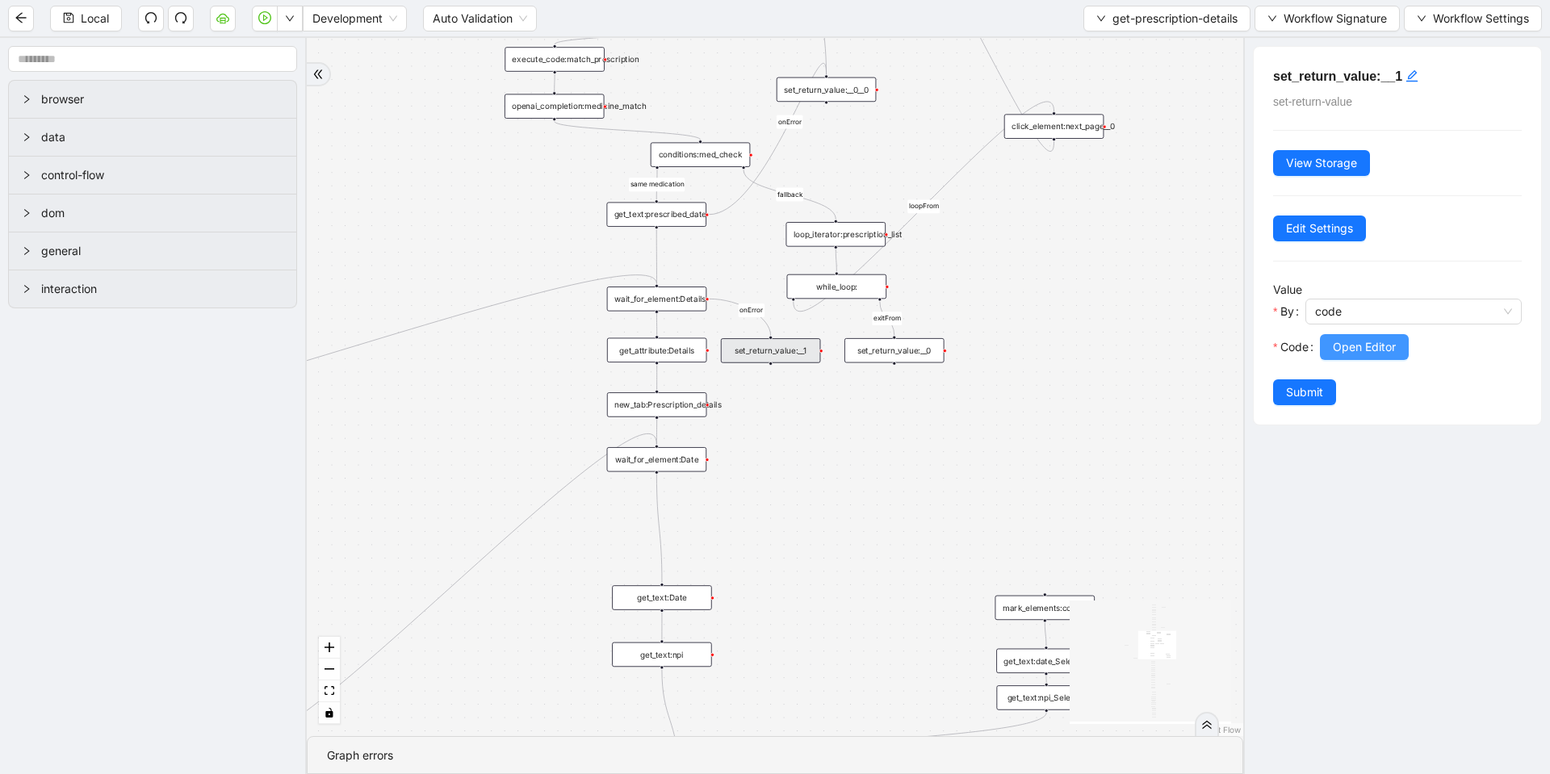
click at [1349, 341] on span "Open Editor" at bounding box center [1363, 347] width 63 height 18
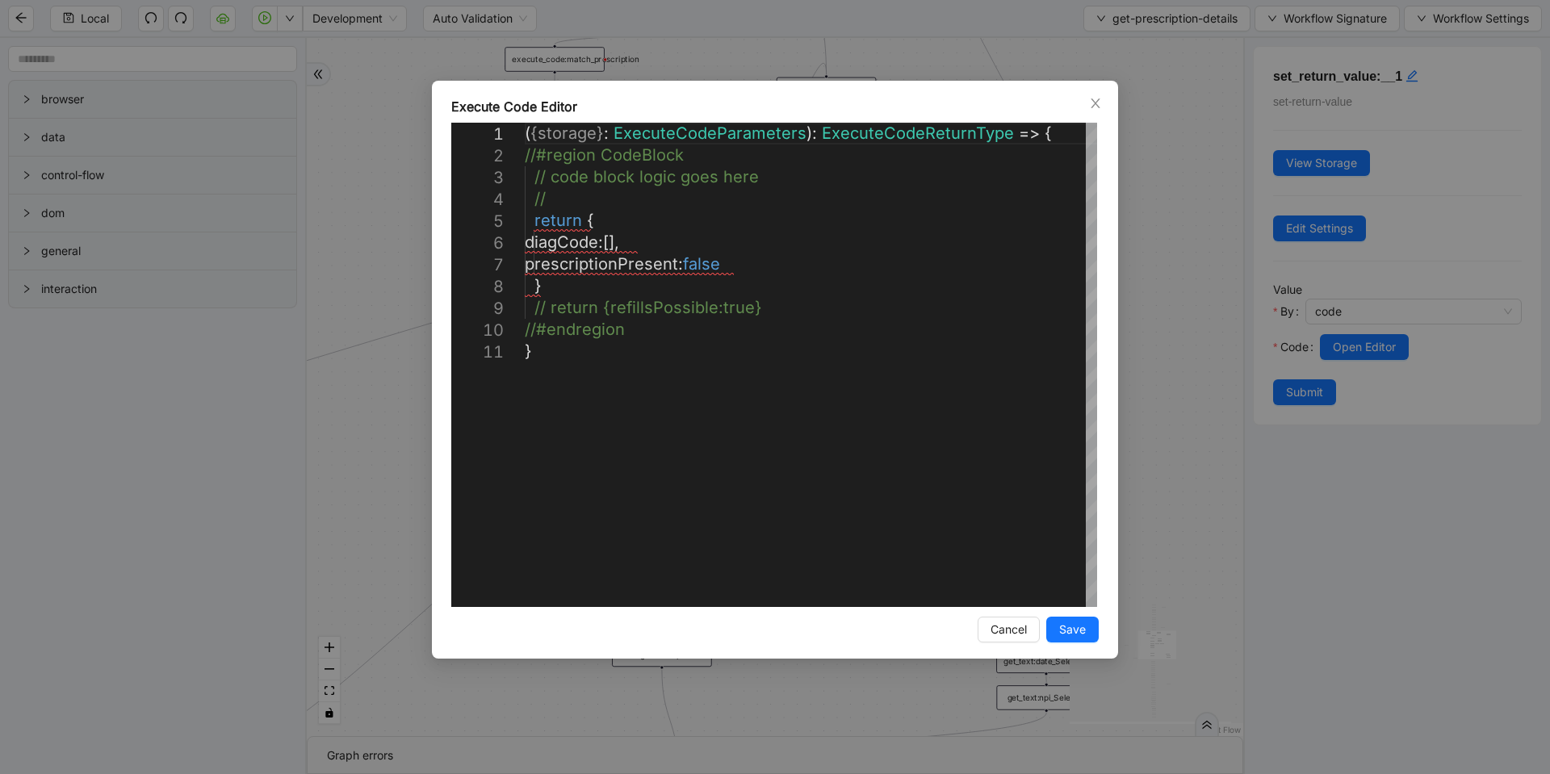
click at [1194, 293] on div "**********" at bounding box center [775, 387] width 1550 height 774
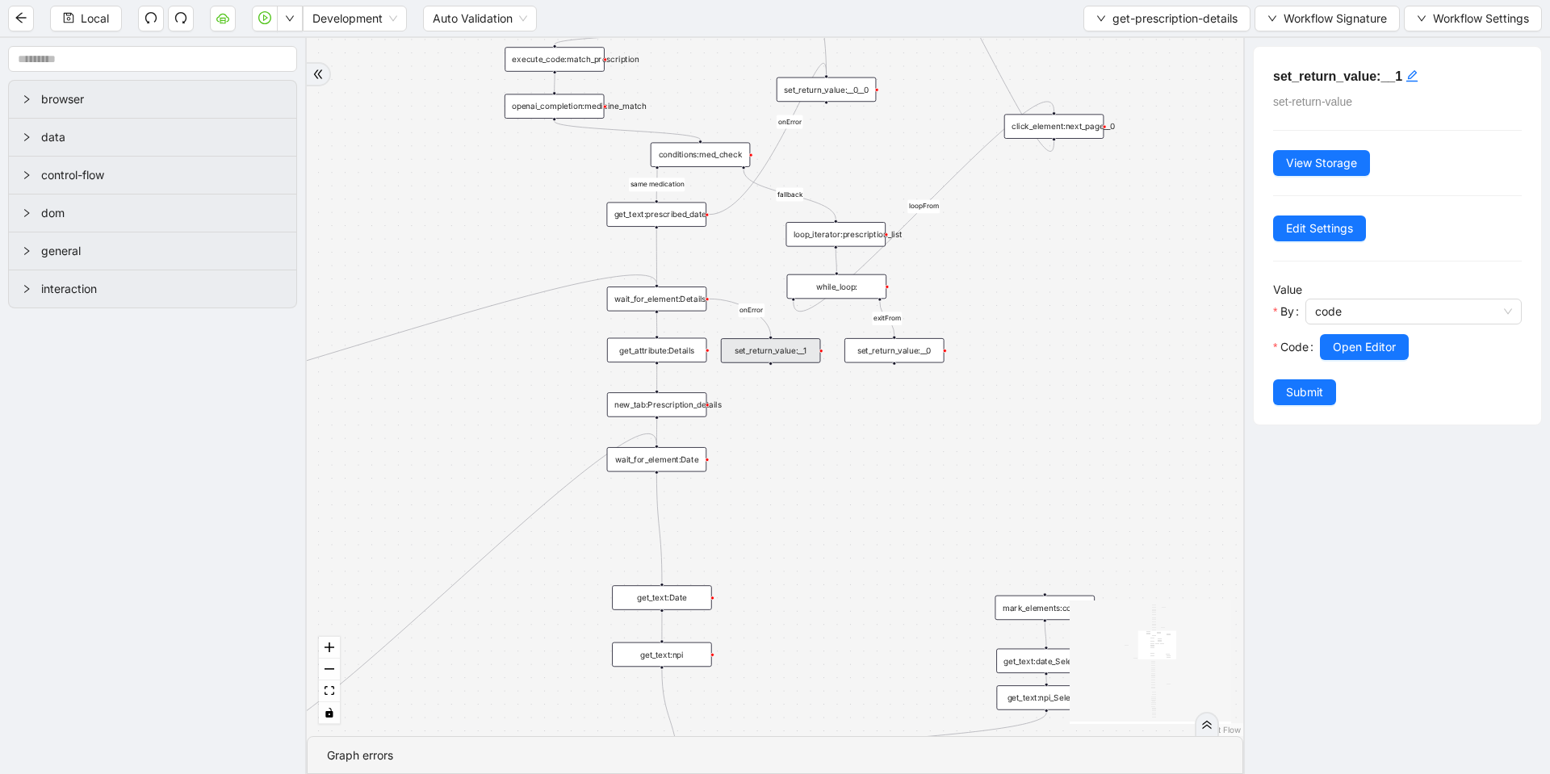
click at [883, 341] on div "set_return_value:__0" at bounding box center [894, 350] width 100 height 24
click at [1332, 340] on button "Open Editor" at bounding box center [1364, 347] width 89 height 26
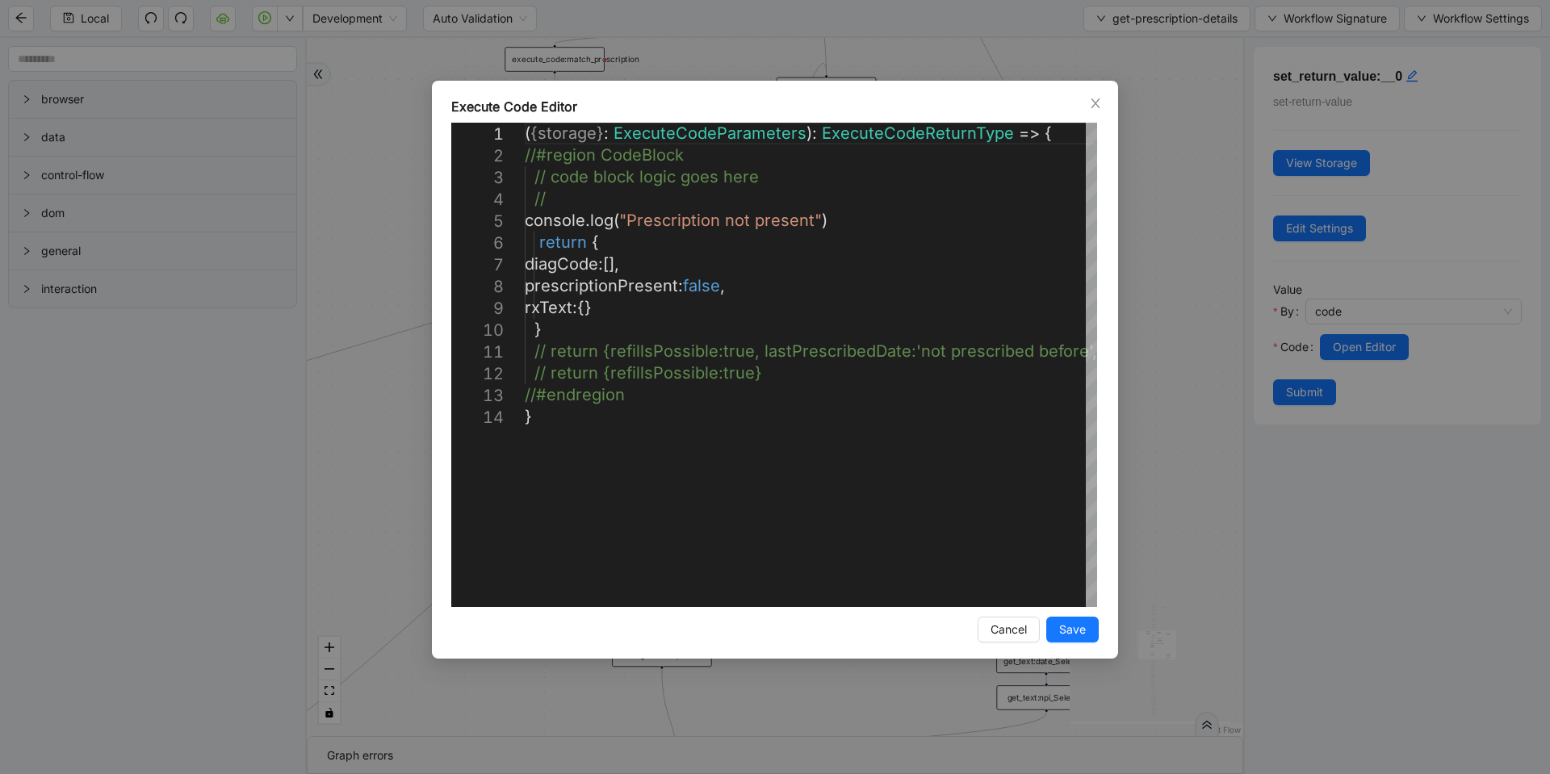
click at [1227, 315] on div "**********" at bounding box center [775, 387] width 1550 height 774
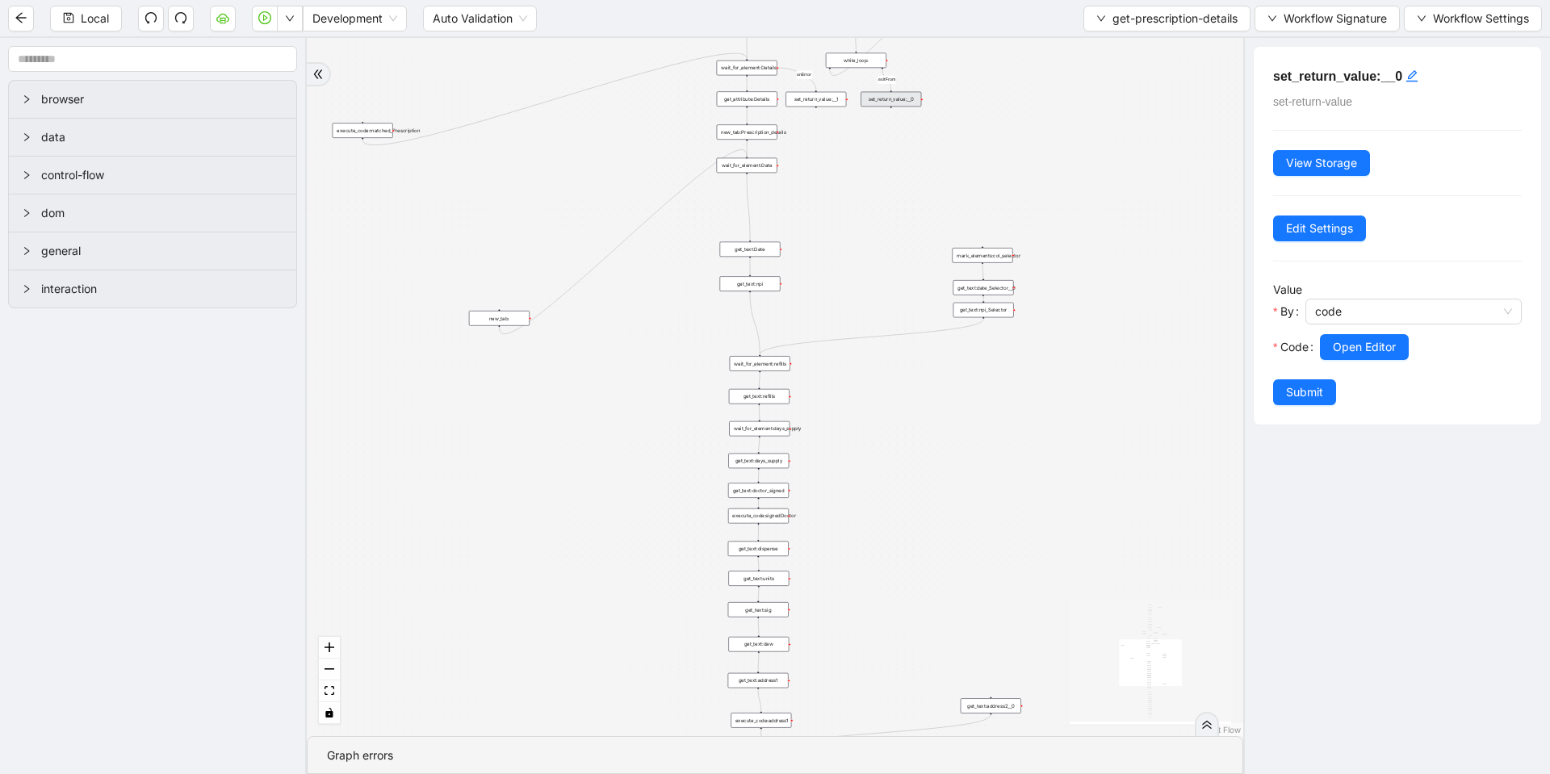
drag, startPoint x: 804, startPoint y: 463, endPoint x: 824, endPoint y: 177, distance: 287.2
click at [824, 178] on div "fallback loopFrom same medication exitFrom onError onError onError onError trig…" at bounding box center [775, 387] width 936 height 698
drag, startPoint x: 892, startPoint y: 445, endPoint x: 854, endPoint y: 267, distance: 181.6
click at [890, 169] on div "fallback loopFrom same medication exitFrom onError onError onError onError trig…" at bounding box center [775, 387] width 936 height 698
drag, startPoint x: 896, startPoint y: 561, endPoint x: 903, endPoint y: 197, distance: 364.1
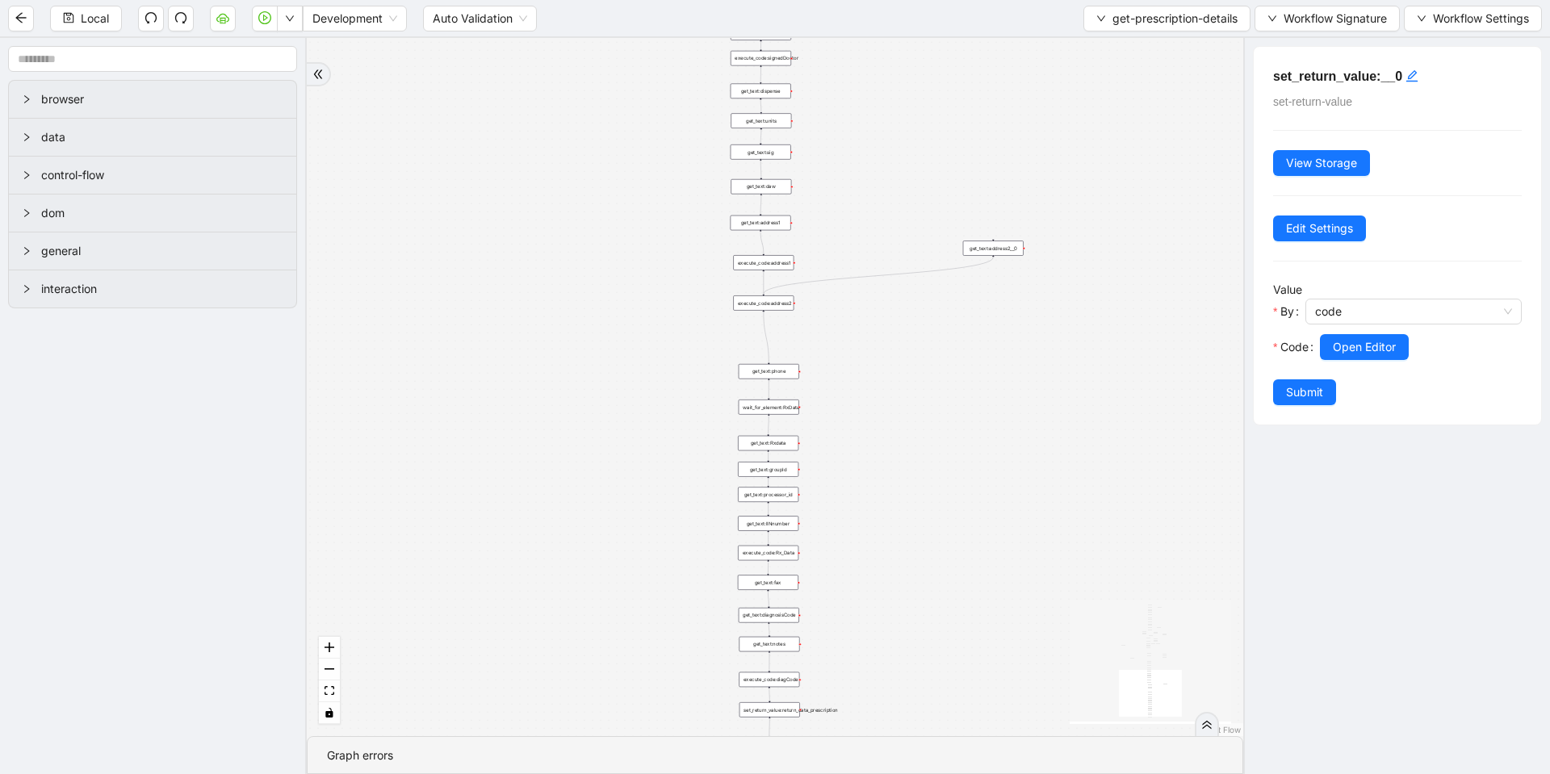
click at [903, 197] on div "fallback loopFrom same medication exitFrom onError onError onError onError trig…" at bounding box center [775, 387] width 936 height 698
click at [778, 419] on div "fallback loopFrom same medication exitFrom onError onError onError onError trig…" at bounding box center [775, 387] width 936 height 698
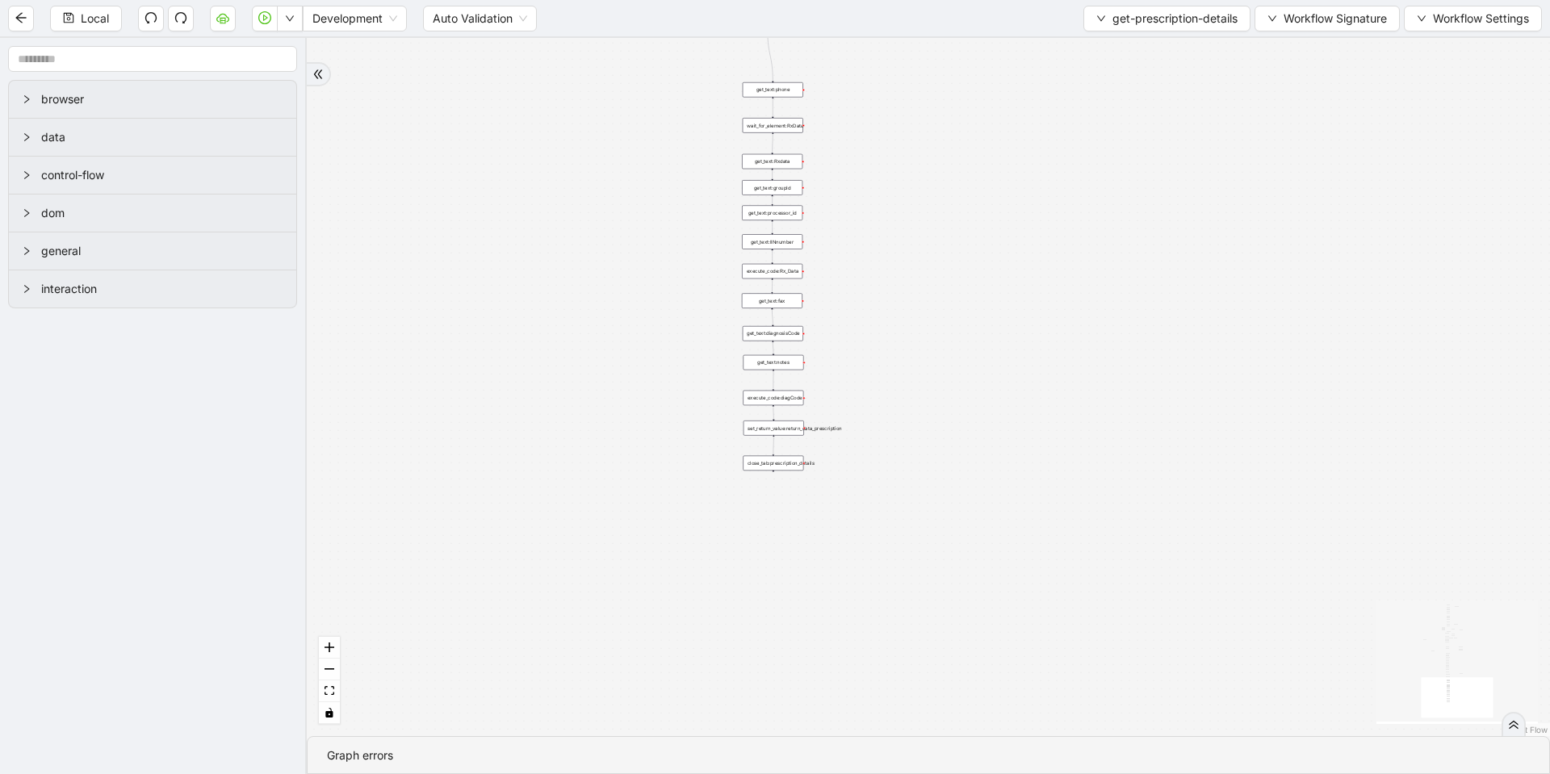
click at [780, 428] on div "set_return_value:return_data_prescription" at bounding box center [773, 427] width 61 height 15
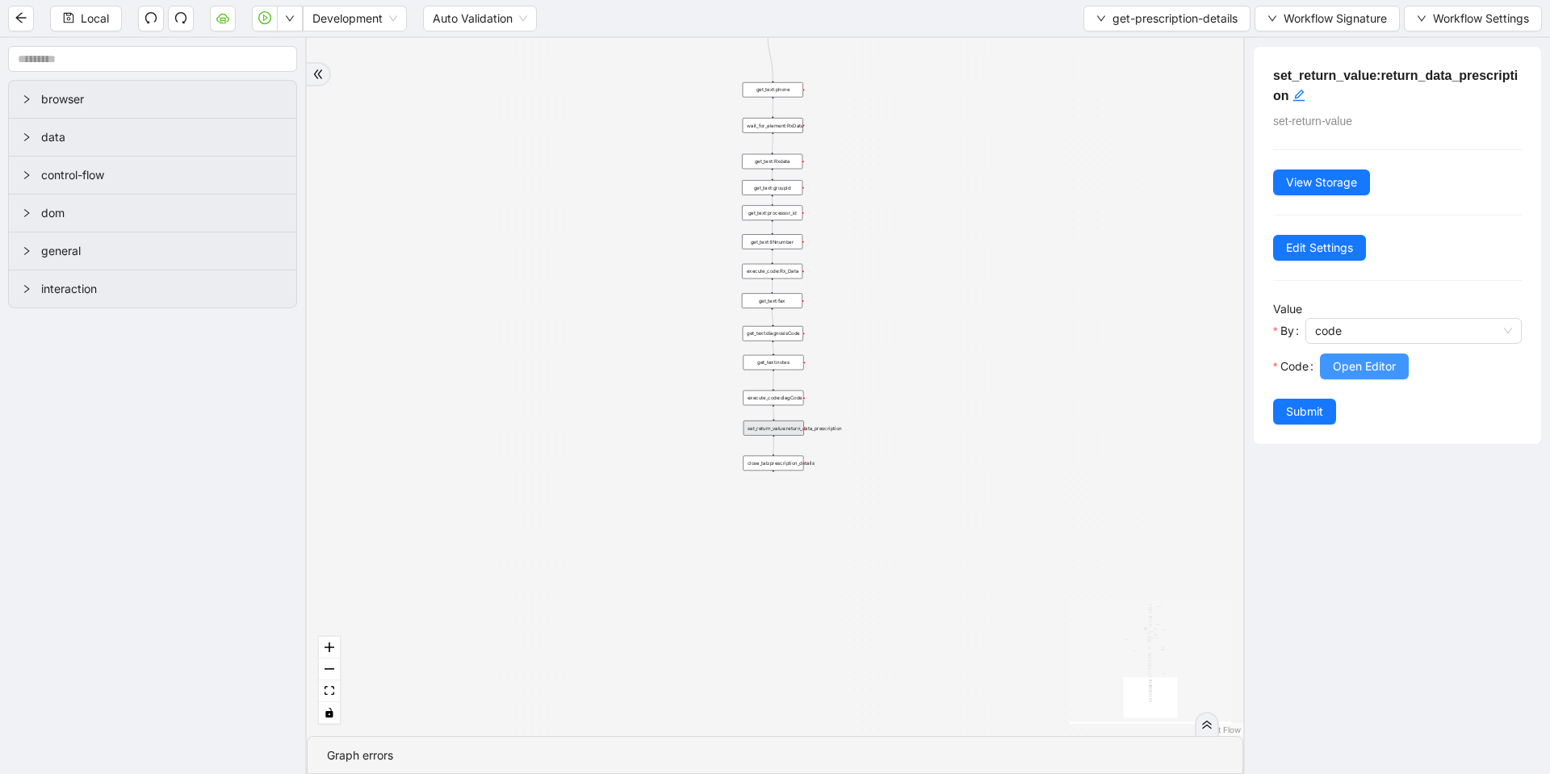
click at [1339, 359] on span "Open Editor" at bounding box center [1363, 367] width 63 height 18
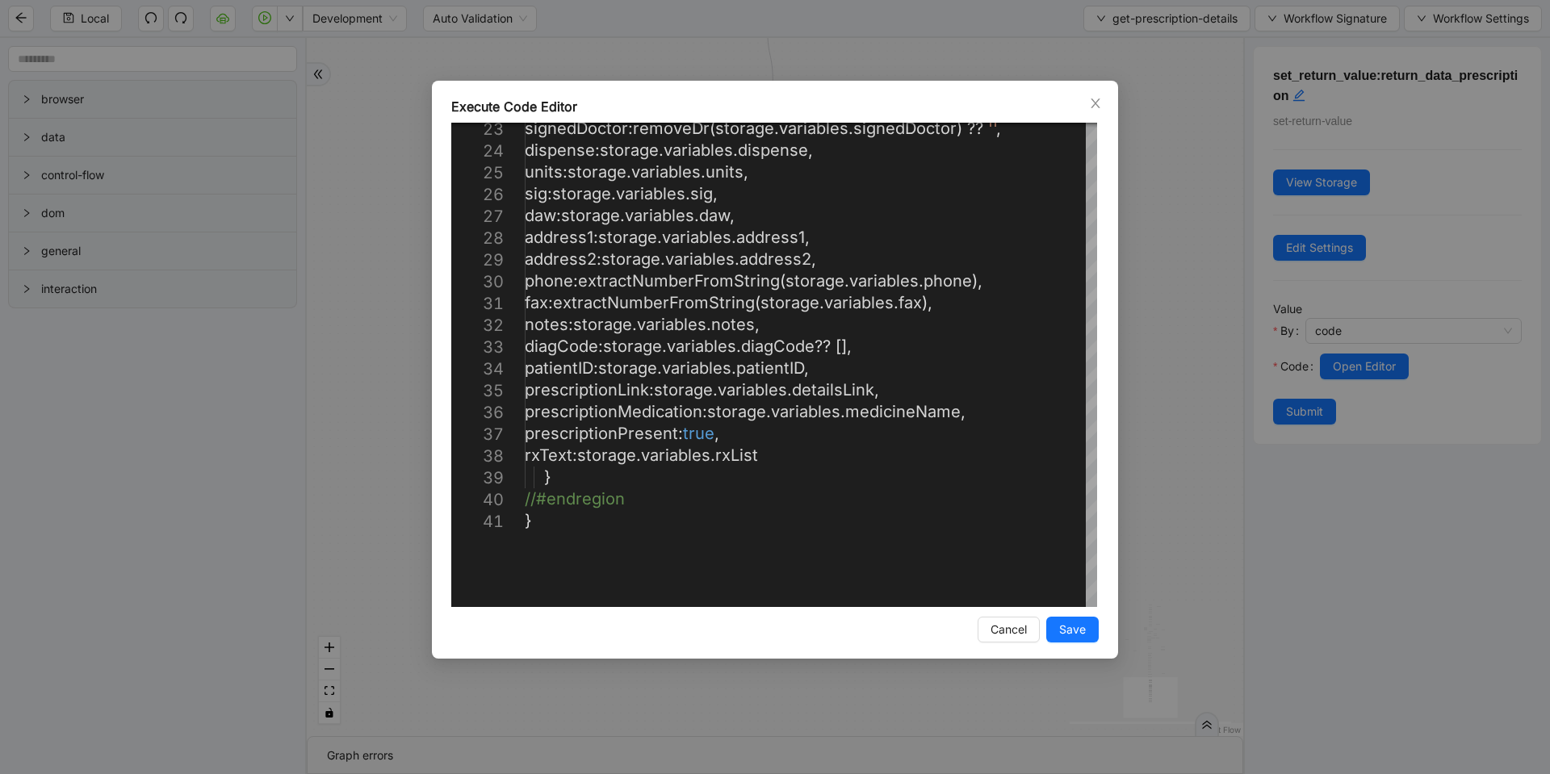
click at [1165, 308] on div "Execute Code Editor 23 24 25 26 27 28 29 30 31 32 33 34 35 36 37 38 39 40 41 si…" at bounding box center [775, 387] width 1550 height 774
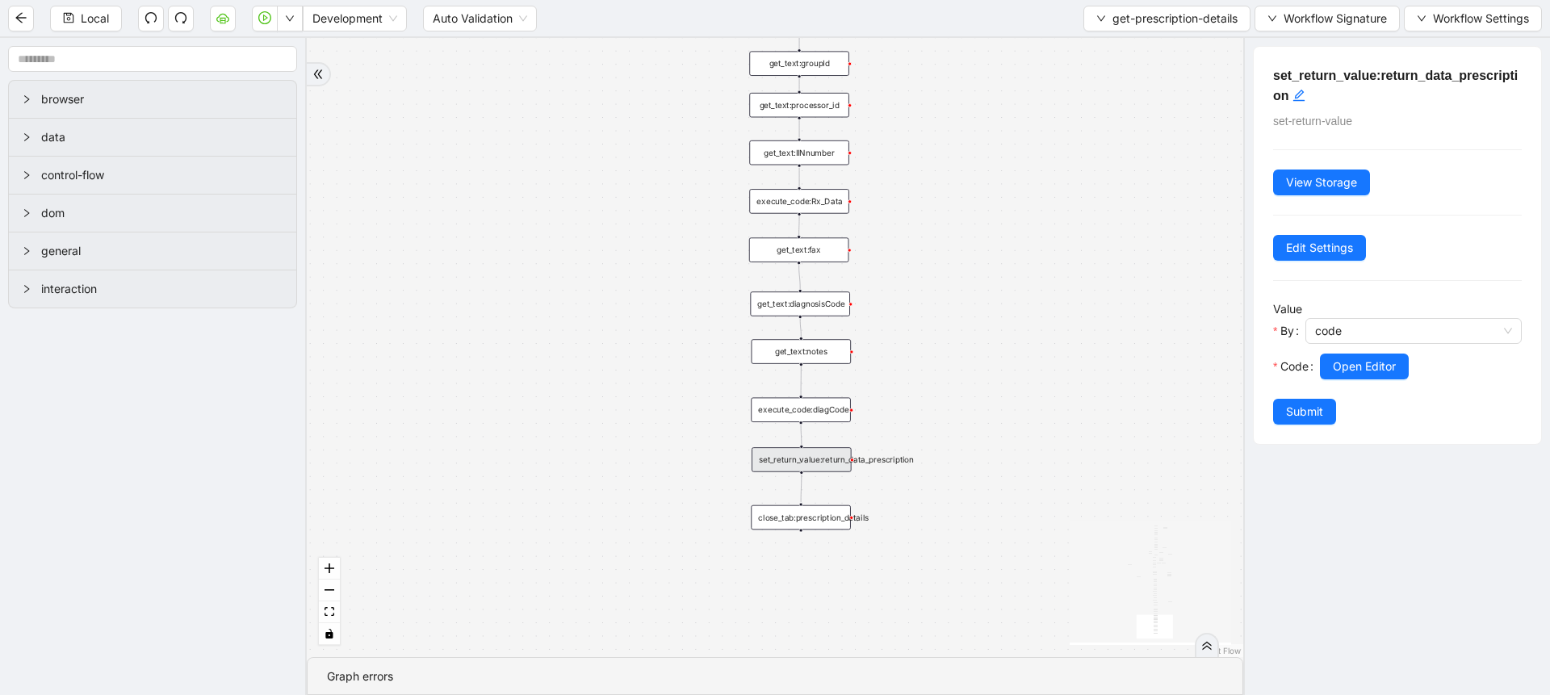
click at [818, 199] on div "execute_code:Rx_Data" at bounding box center [799, 201] width 100 height 24
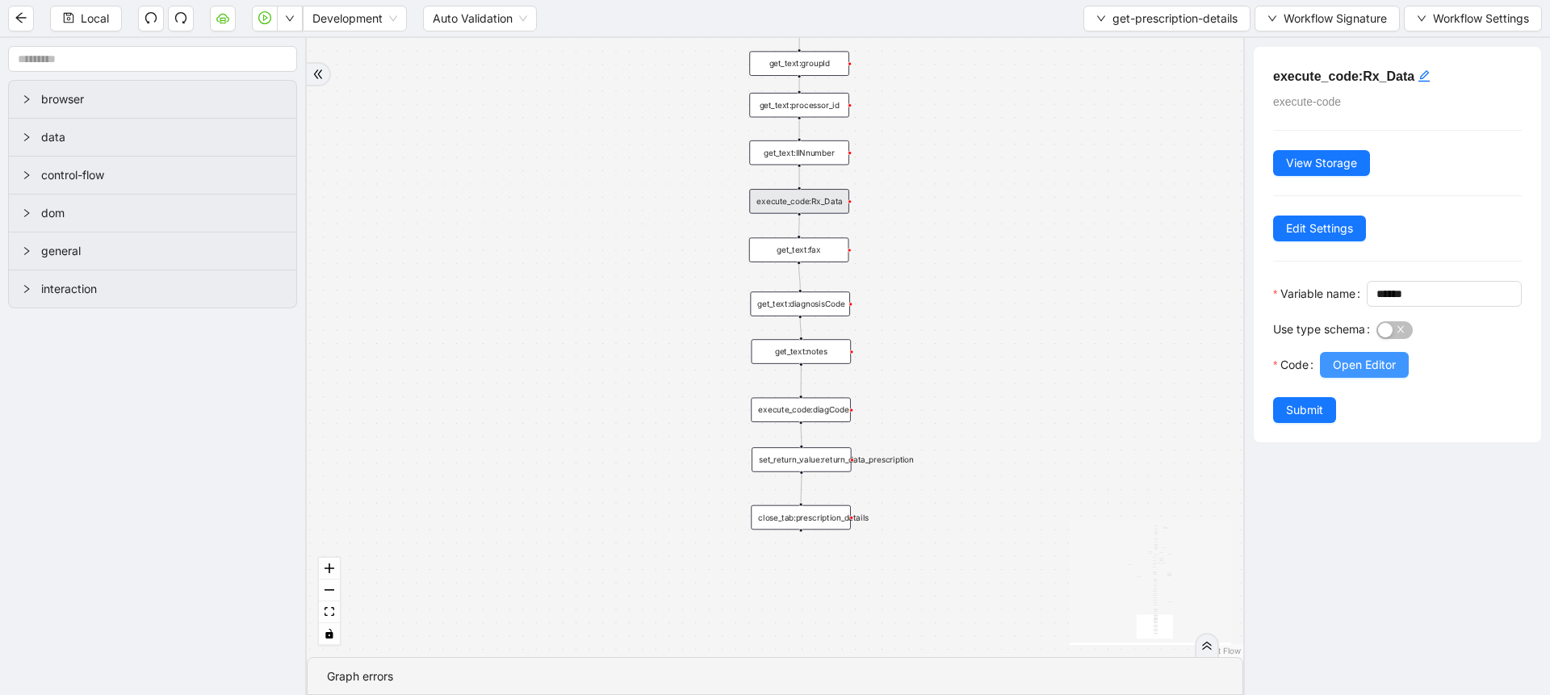
click at [1324, 378] on button "Open Editor" at bounding box center [1364, 365] width 89 height 26
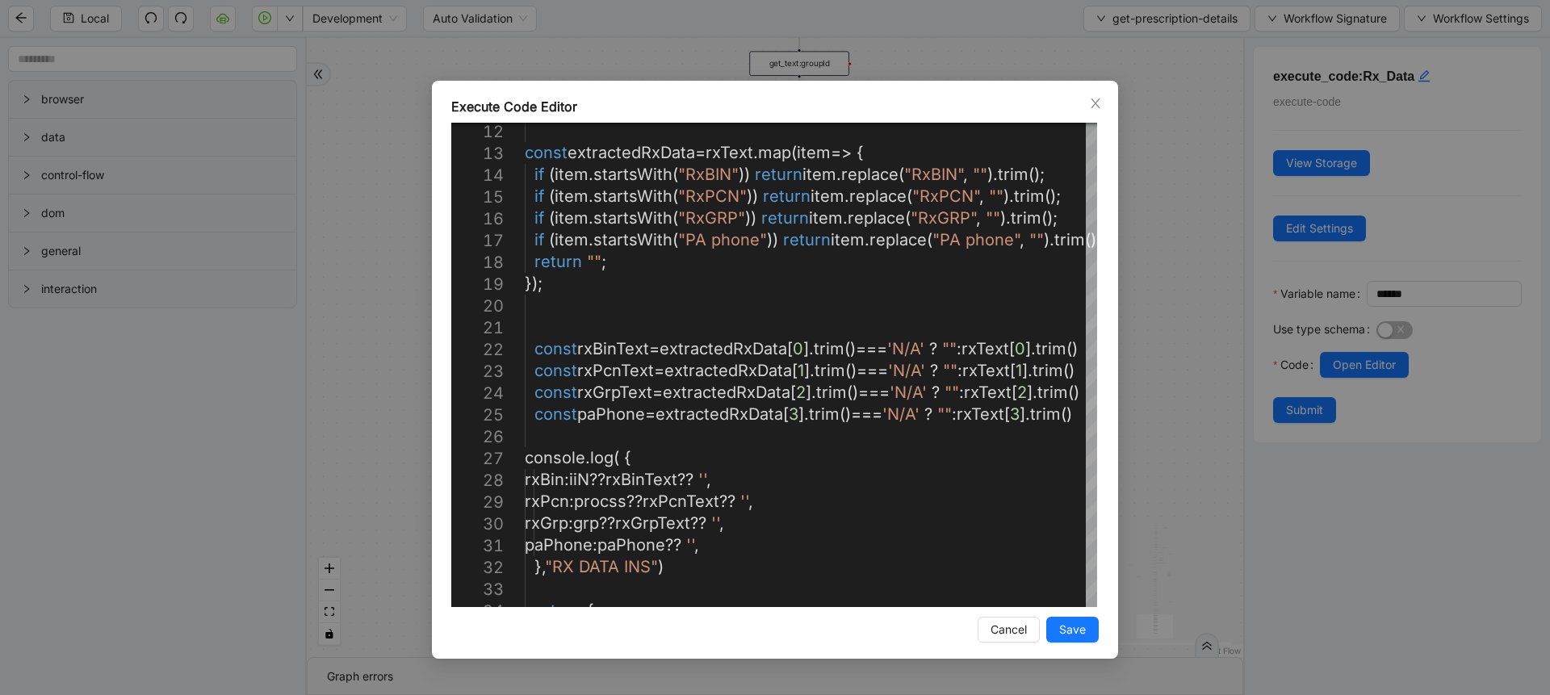
click at [1157, 273] on div "Execute Code Editor 23 20 21 22 17 18 19 24 25 26 27 28 29 30 31 32 33 34 14 15…" at bounding box center [775, 347] width 1550 height 695
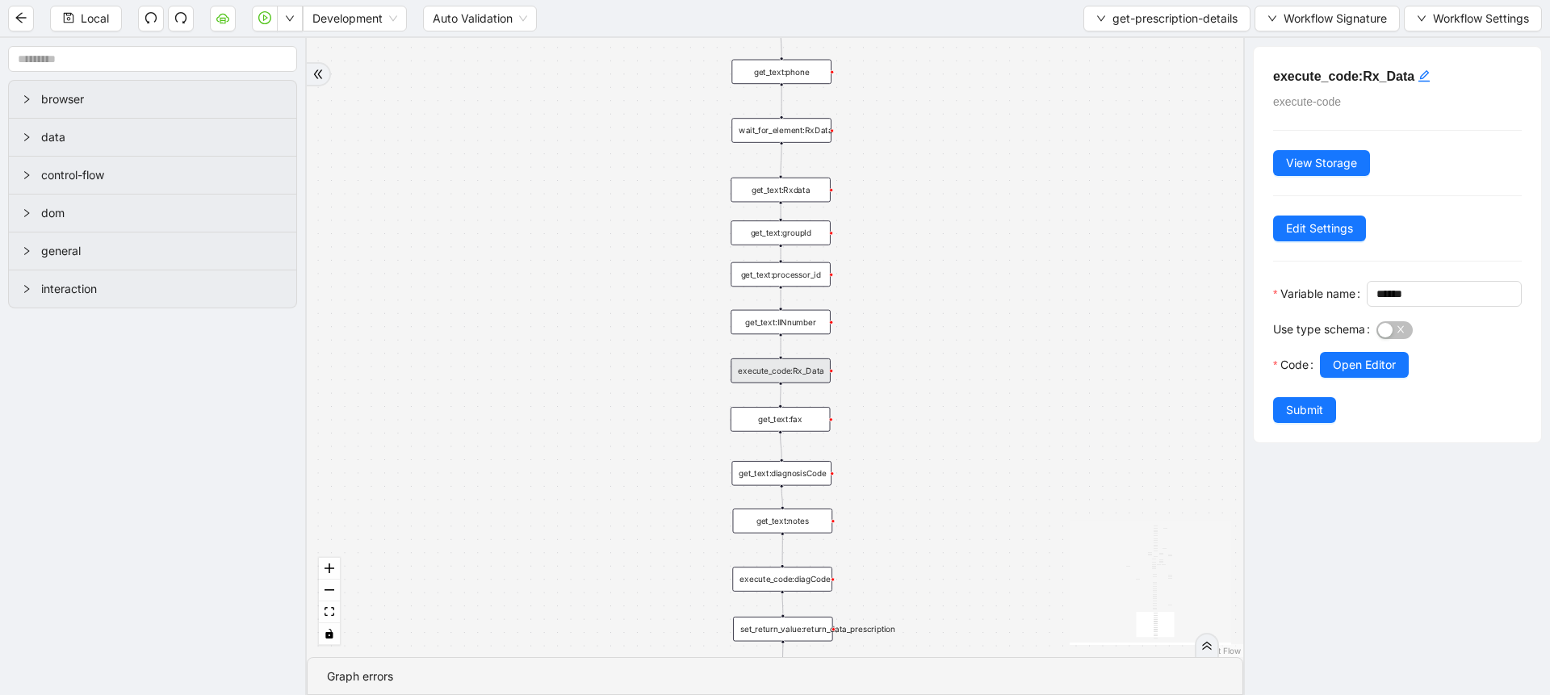
drag, startPoint x: 928, startPoint y: 161, endPoint x: 899, endPoint y: 412, distance: 252.7
click at [899, 412] on div "fallback loopFrom same medication exitFrom onError onError onError onError trig…" at bounding box center [775, 347] width 936 height 619
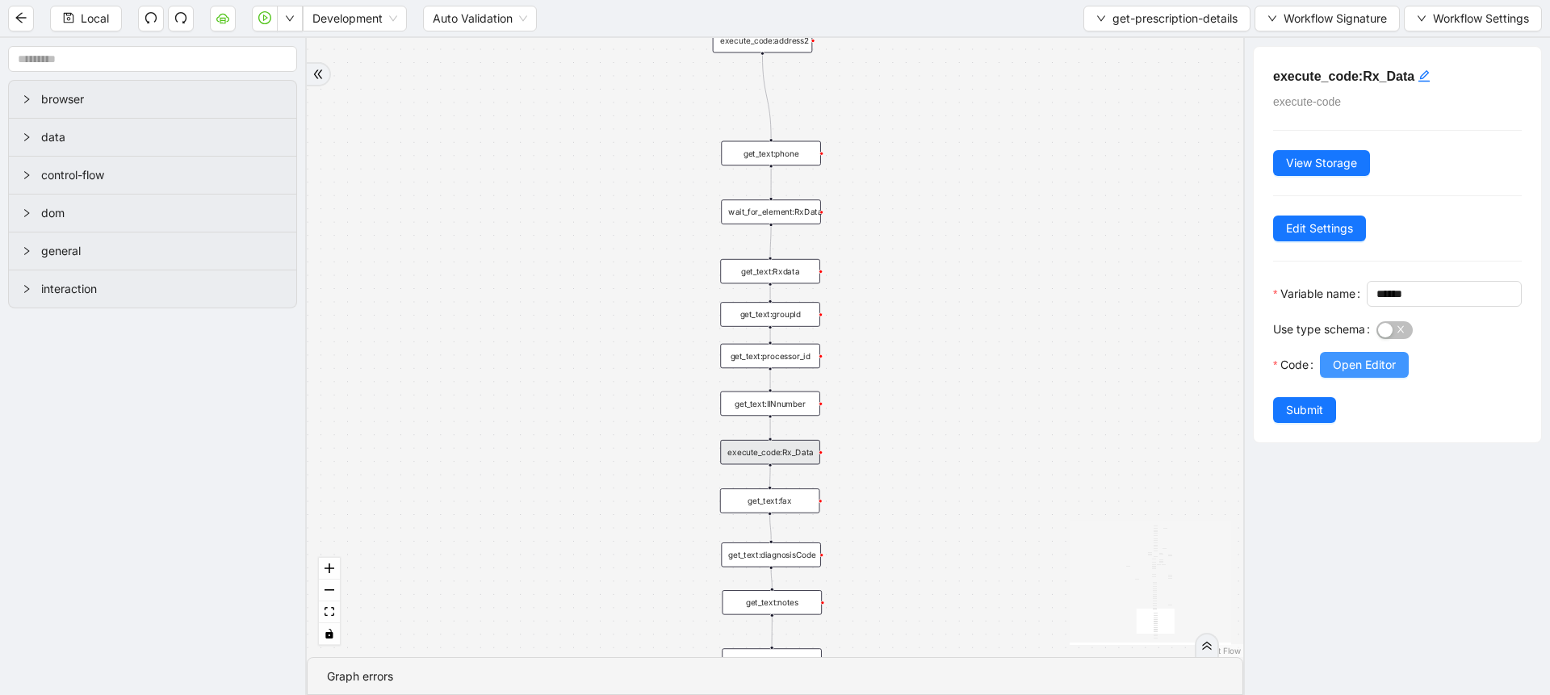
click at [1341, 378] on button "Open Editor" at bounding box center [1364, 365] width 89 height 26
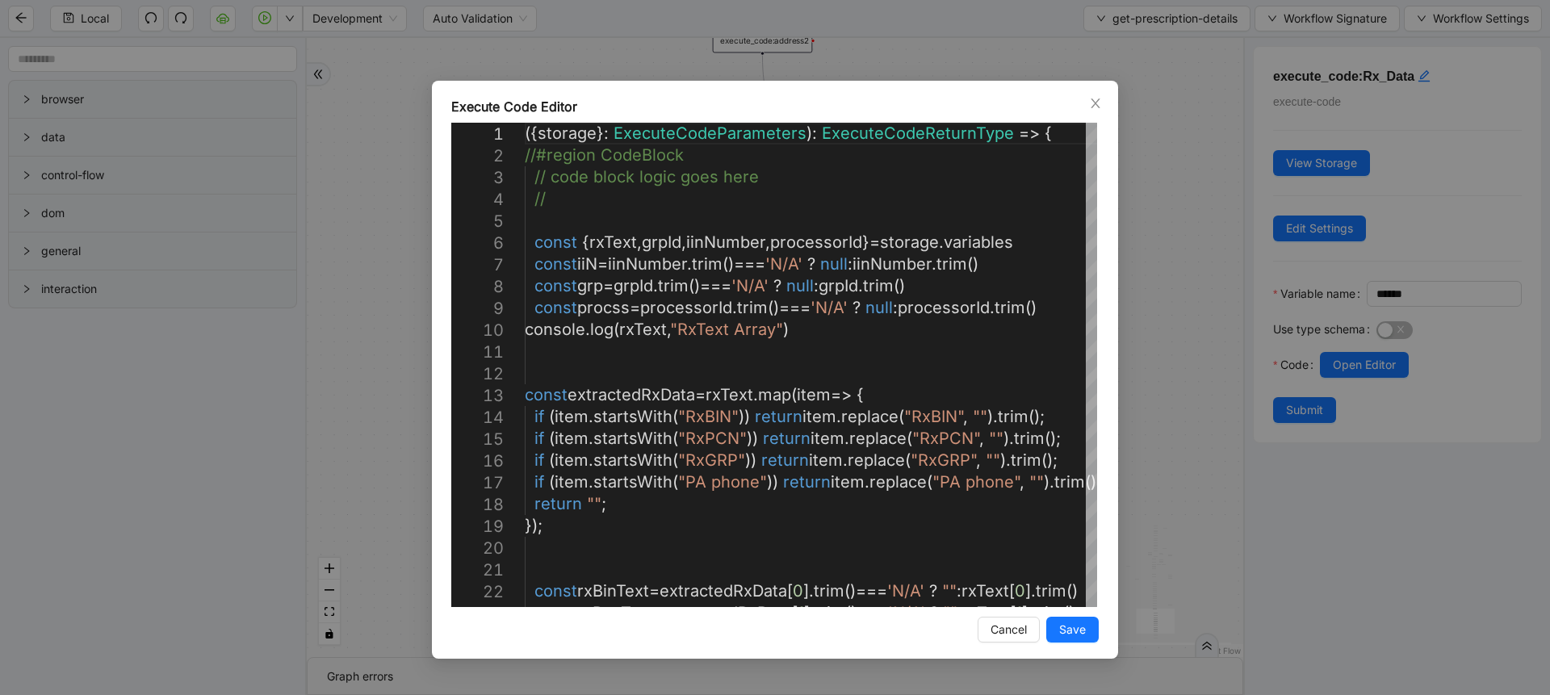
click at [1144, 217] on div "Execute Code Editor 23 20 21 22 17 18 19 14 15 16 12 13 9 10 11 6 7 8 3 4 5 1 2…" at bounding box center [775, 347] width 1550 height 695
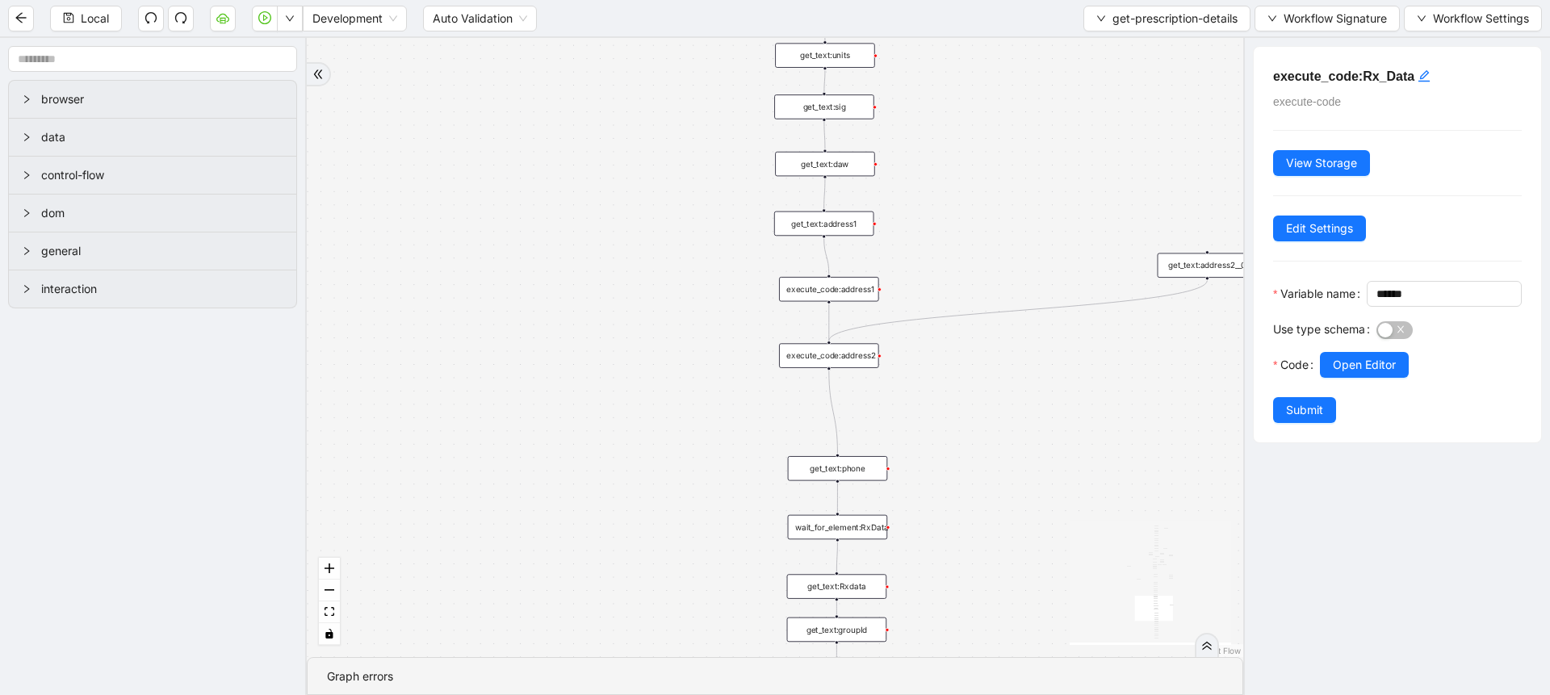
drag, startPoint x: 965, startPoint y: 138, endPoint x: 935, endPoint y: 512, distance: 375.7
click at [935, 512] on div "fallback loopFrom same medication exitFrom onError onError onError onError trig…" at bounding box center [775, 347] width 936 height 619
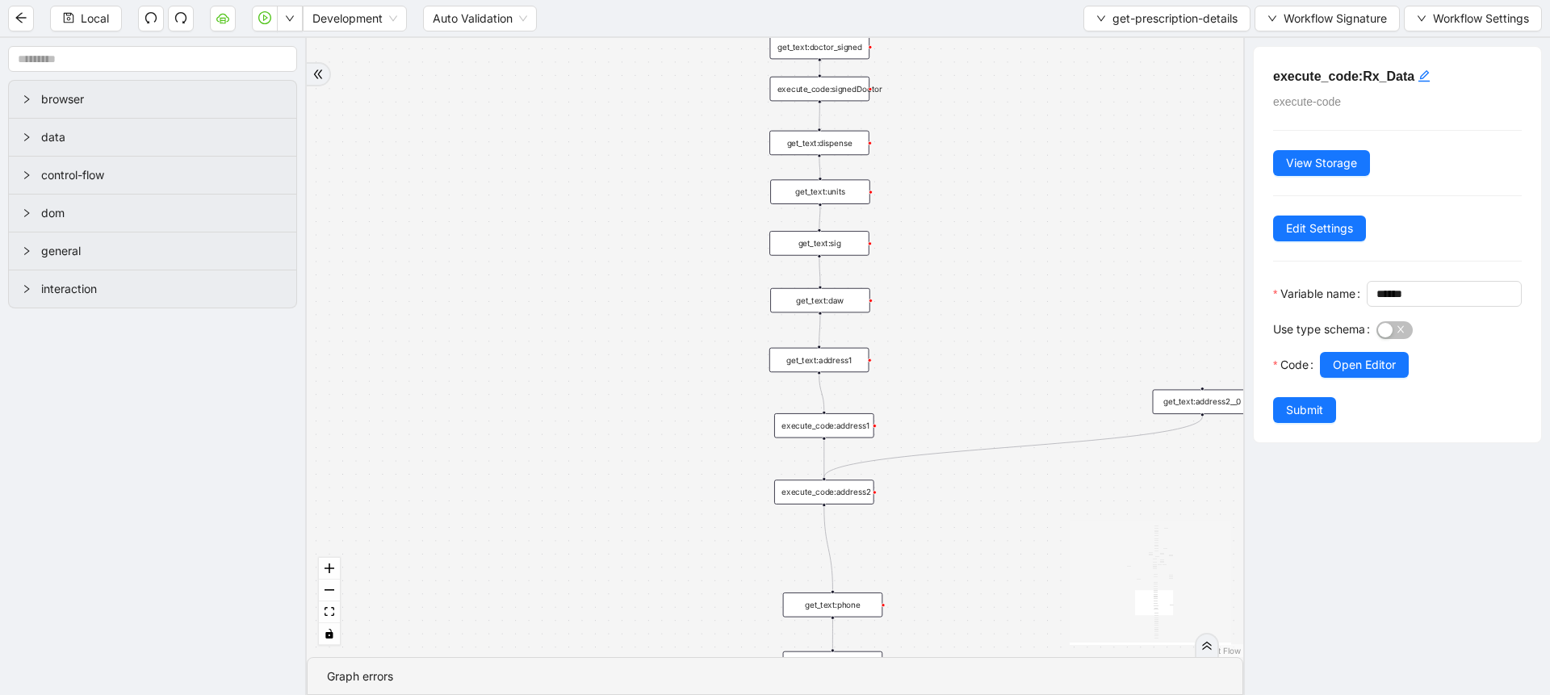
drag, startPoint x: 952, startPoint y: 231, endPoint x: 950, endPoint y: 334, distance: 103.3
click at [950, 334] on div "fallback loopFrom same medication exitFrom onError onError onError onError trig…" at bounding box center [775, 347] width 936 height 619
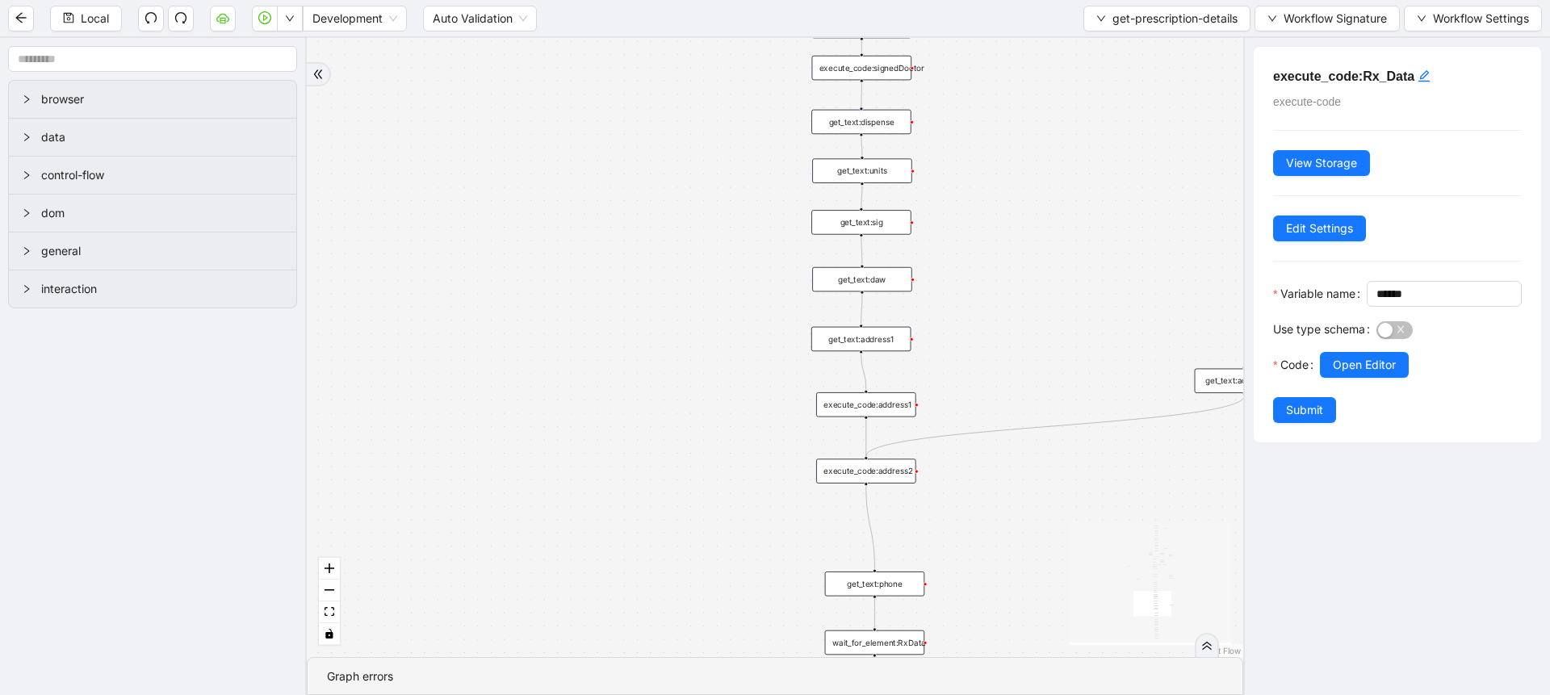
drag, startPoint x: 952, startPoint y: 197, endPoint x: 994, endPoint y: 130, distance: 79.0
click at [994, 130] on div "fallback loopFrom same medication exitFrom onError onError onError onError trig…" at bounding box center [775, 347] width 936 height 619
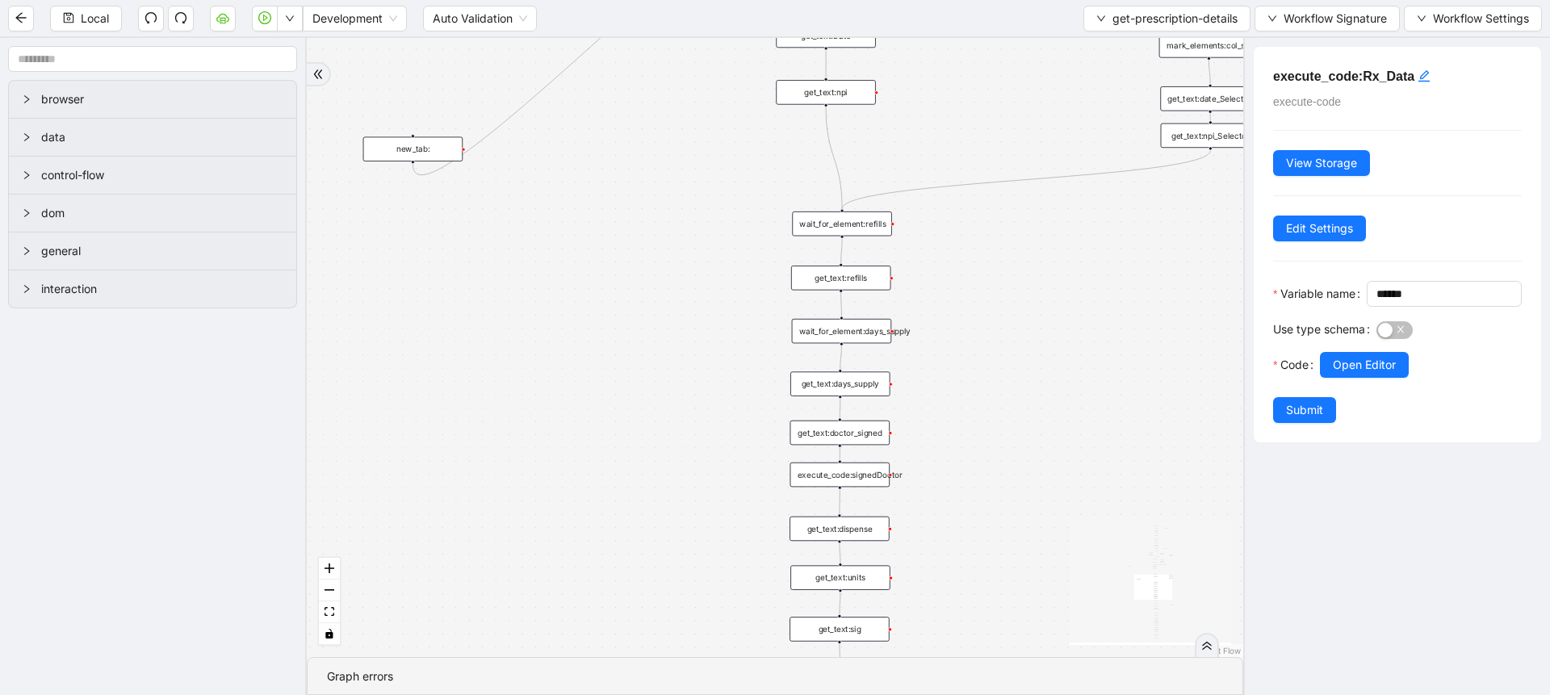
drag, startPoint x: 992, startPoint y: 208, endPoint x: 961, endPoint y: 512, distance: 305.0
click at [969, 620] on div "fallback loopFrom same medication exitFrom onError onError onError onError trig…" at bounding box center [775, 347] width 936 height 619
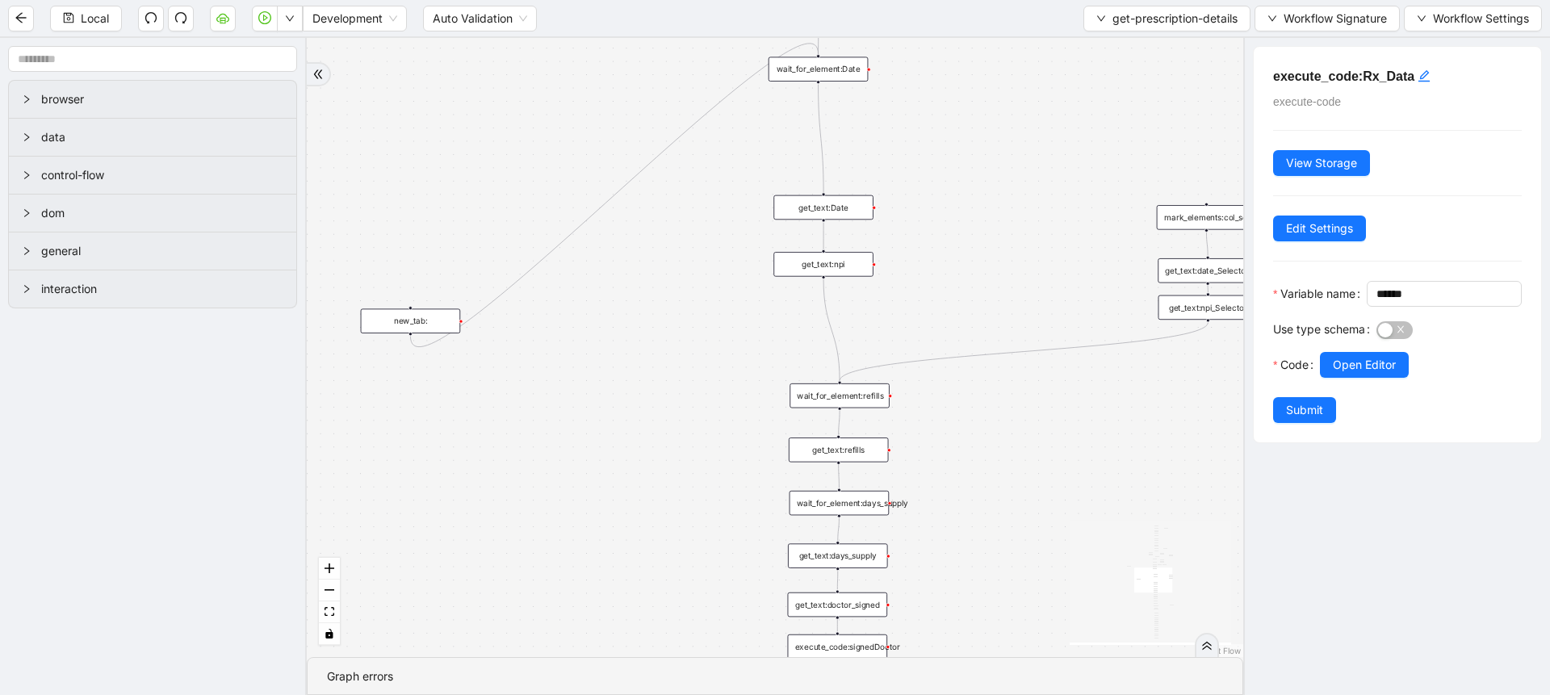
drag, startPoint x: 939, startPoint y: 312, endPoint x: 936, endPoint y: 447, distance: 134.8
click at [936, 447] on div "fallback loopFrom same medication exitFrom onError onError onError onError trig…" at bounding box center [775, 347] width 936 height 619
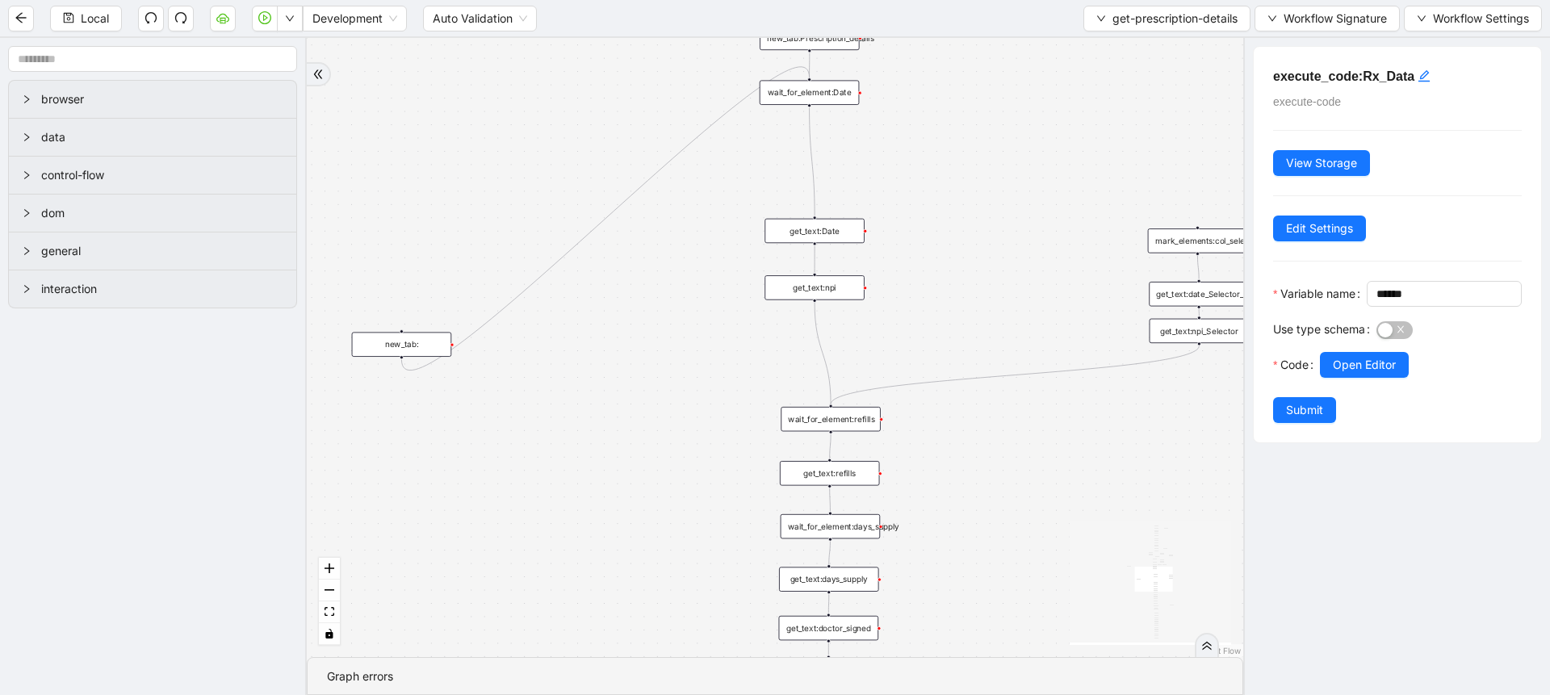
drag, startPoint x: 927, startPoint y: 230, endPoint x: 920, endPoint y: 238, distance: 10.9
click at [920, 238] on div "fallback loopFrom same medication exitFrom onError onError onError onError trig…" at bounding box center [775, 347] width 936 height 619
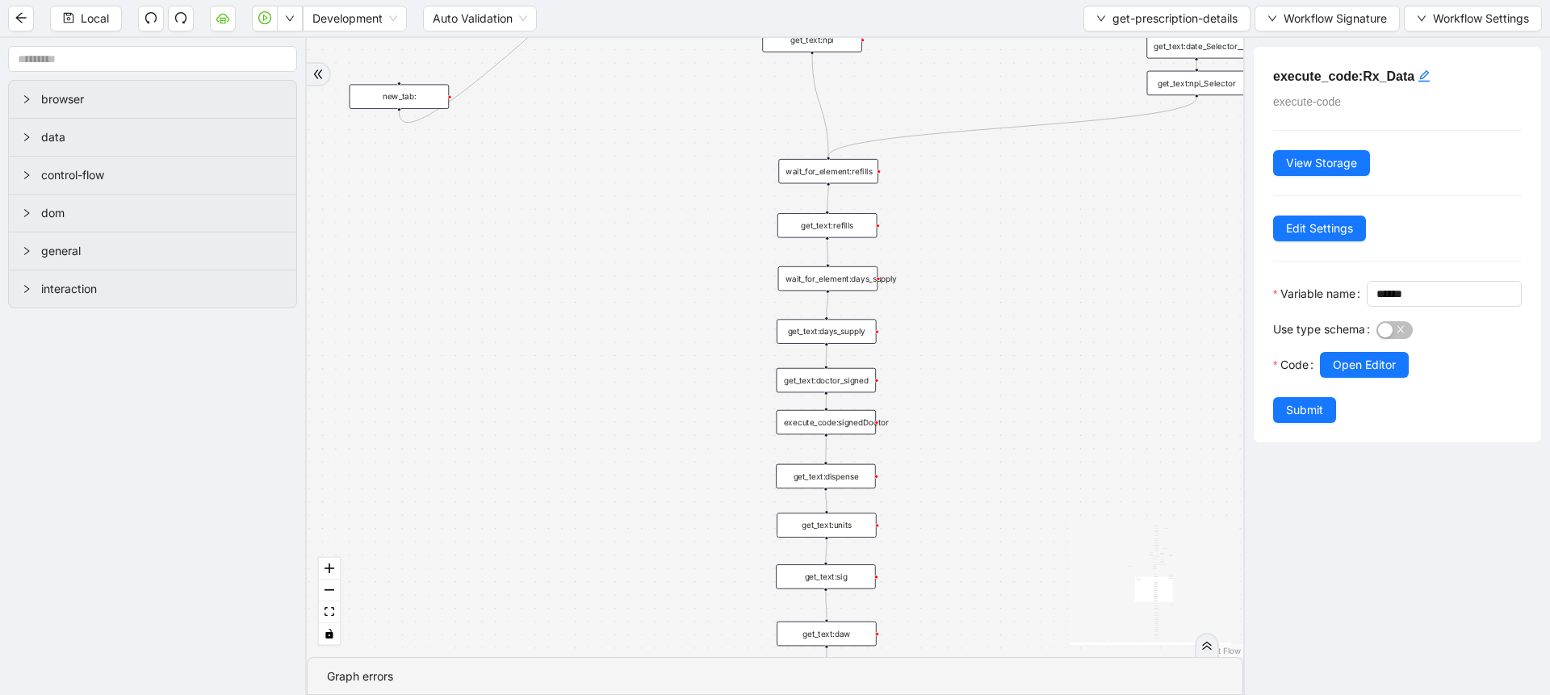
drag, startPoint x: 969, startPoint y: 491, endPoint x: 966, endPoint y: 254, distance: 236.5
click at [966, 254] on div "fallback loopFrom same medication exitFrom onError onError onError onError trig…" at bounding box center [775, 347] width 936 height 619
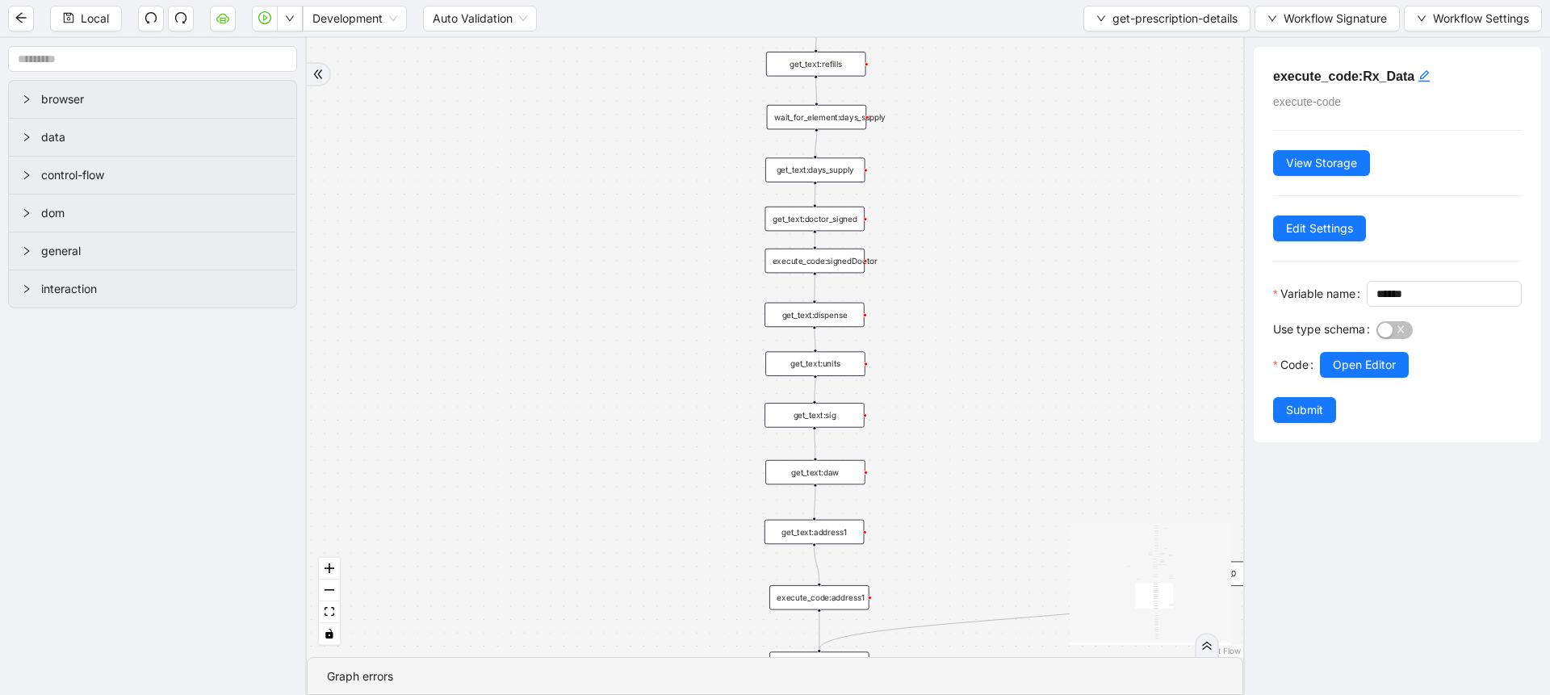
drag, startPoint x: 943, startPoint y: 458, endPoint x: 932, endPoint y: 295, distance: 163.4
click at [932, 295] on div "fallback loopFrom same medication exitFrom onError onError onError onError trig…" at bounding box center [775, 347] width 936 height 619
drag, startPoint x: 914, startPoint y: 564, endPoint x: 907, endPoint y: 312, distance: 251.9
click at [907, 312] on div "fallback loopFrom same medication exitFrom onError onError onError onError trig…" at bounding box center [775, 347] width 936 height 619
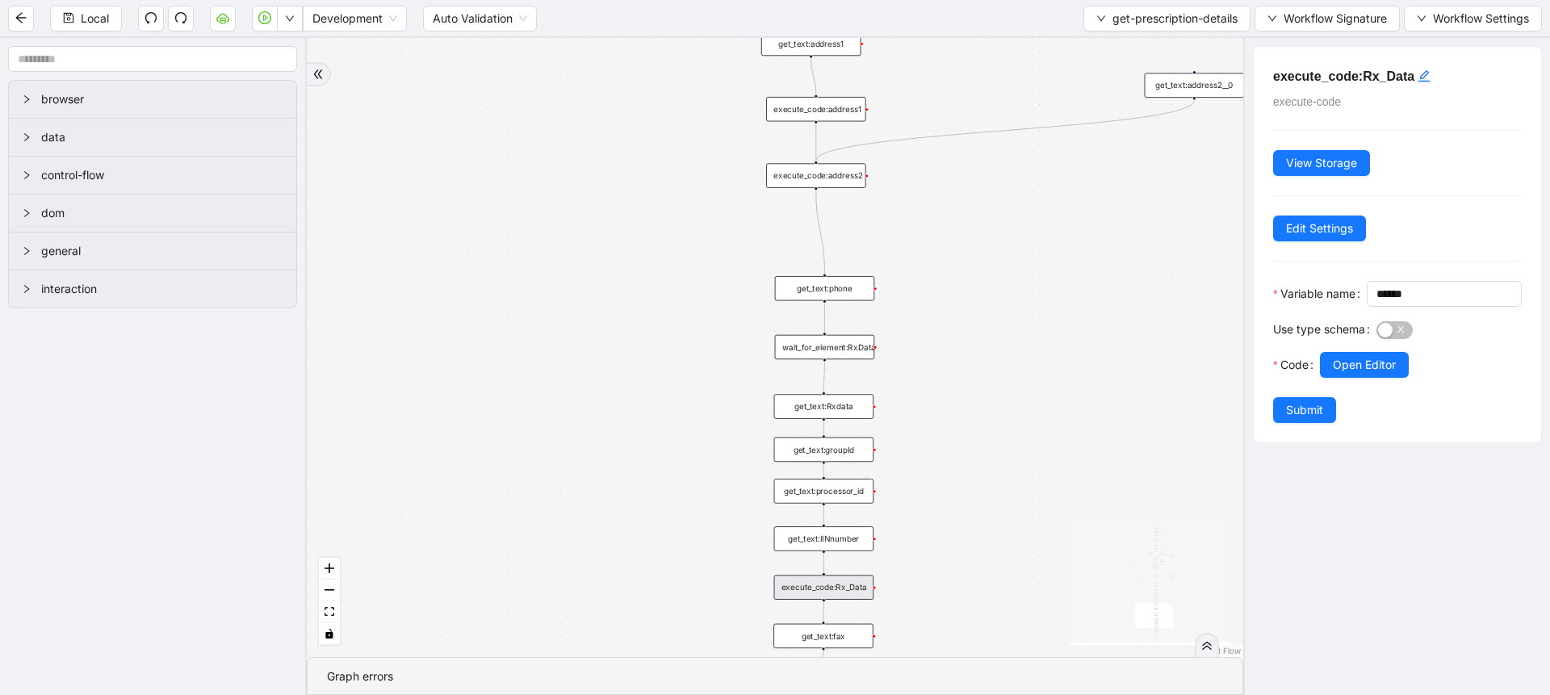
drag, startPoint x: 930, startPoint y: 605, endPoint x: 933, endPoint y: 370, distance: 234.1
click at [933, 370] on div "fallback loopFrom same medication exitFrom onError onError onError onError trig…" at bounding box center [775, 347] width 936 height 619
click at [849, 412] on div "get_text:Rxdata" at bounding box center [824, 406] width 100 height 24
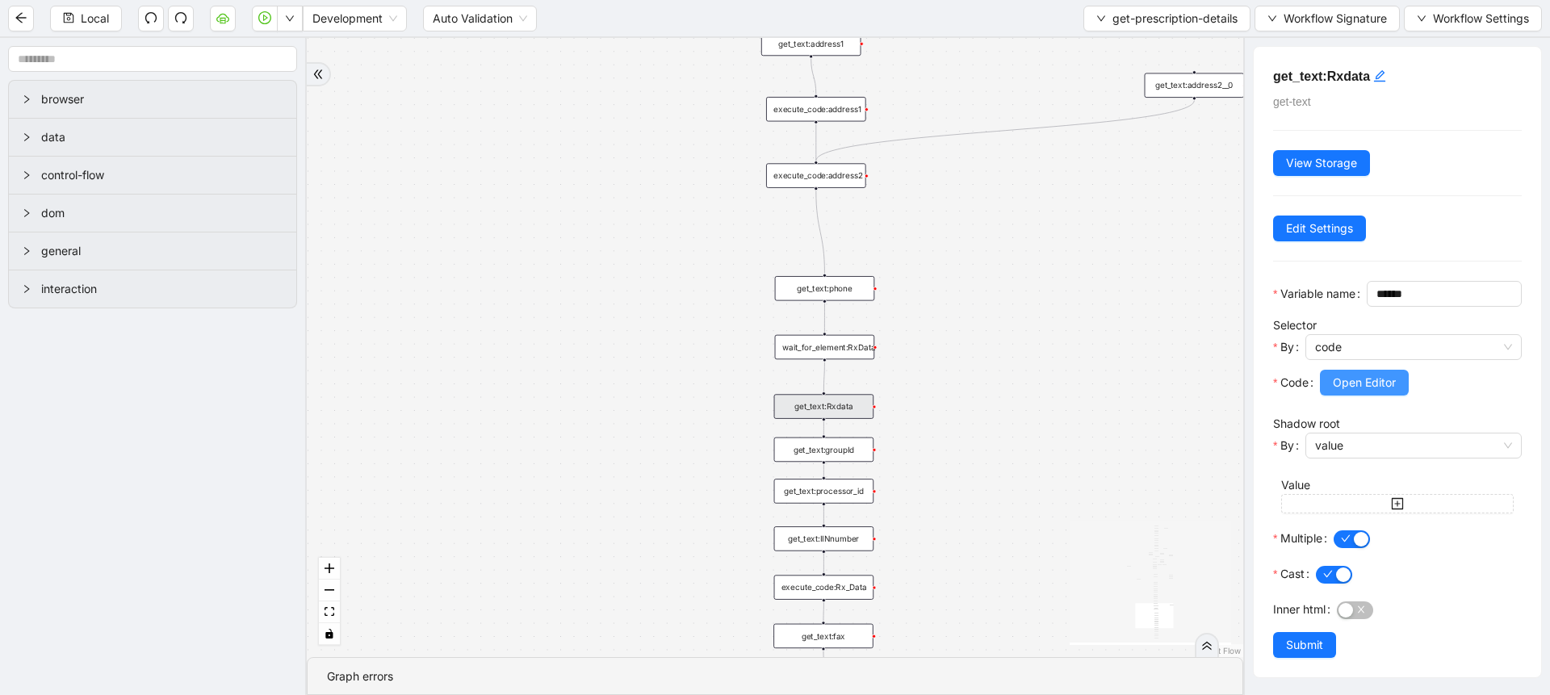
click at [1383, 391] on span "Open Editor" at bounding box center [1363, 383] width 63 height 18
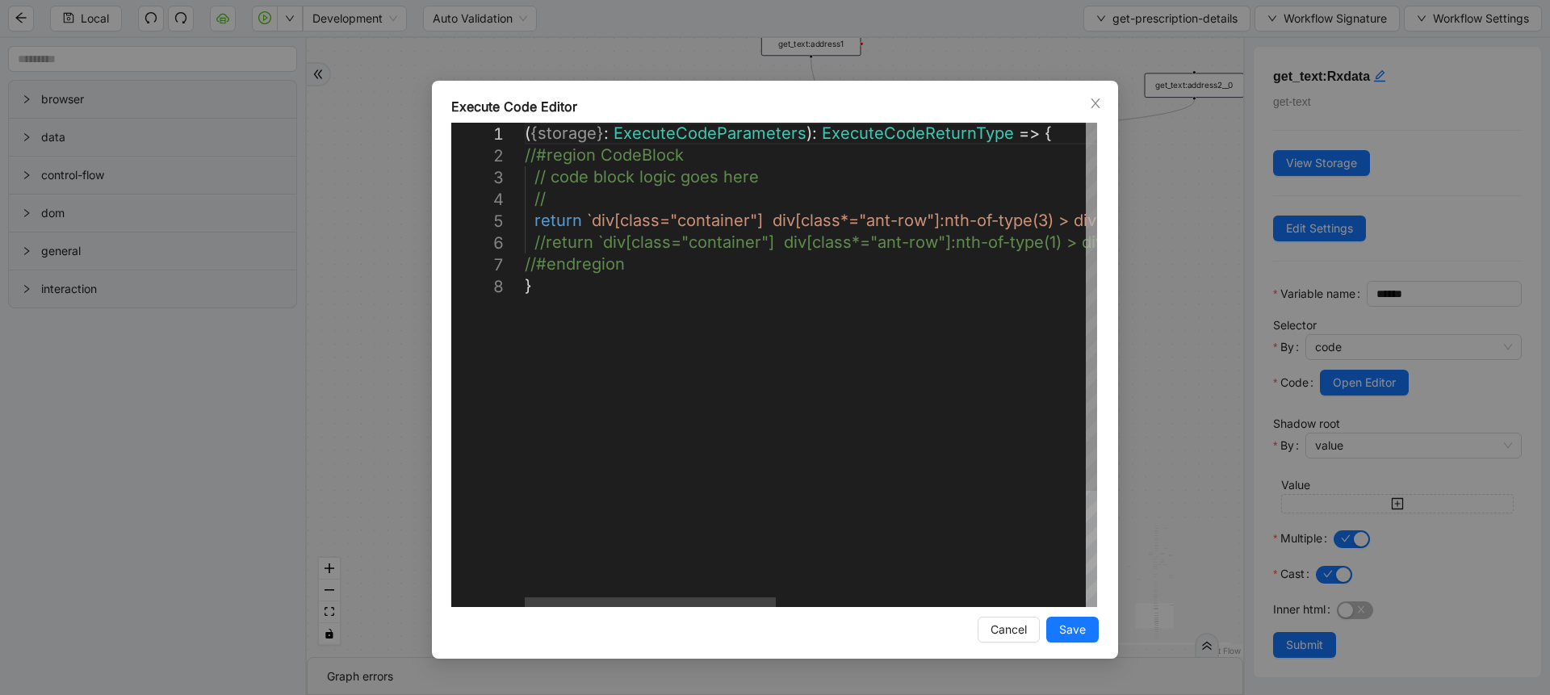
click at [592, 227] on div "( { storage } : ExecuteCodeParameters ): ExecuteCodeReturnType => { //#region C…" at bounding box center [1162, 441] width 1275 height 637
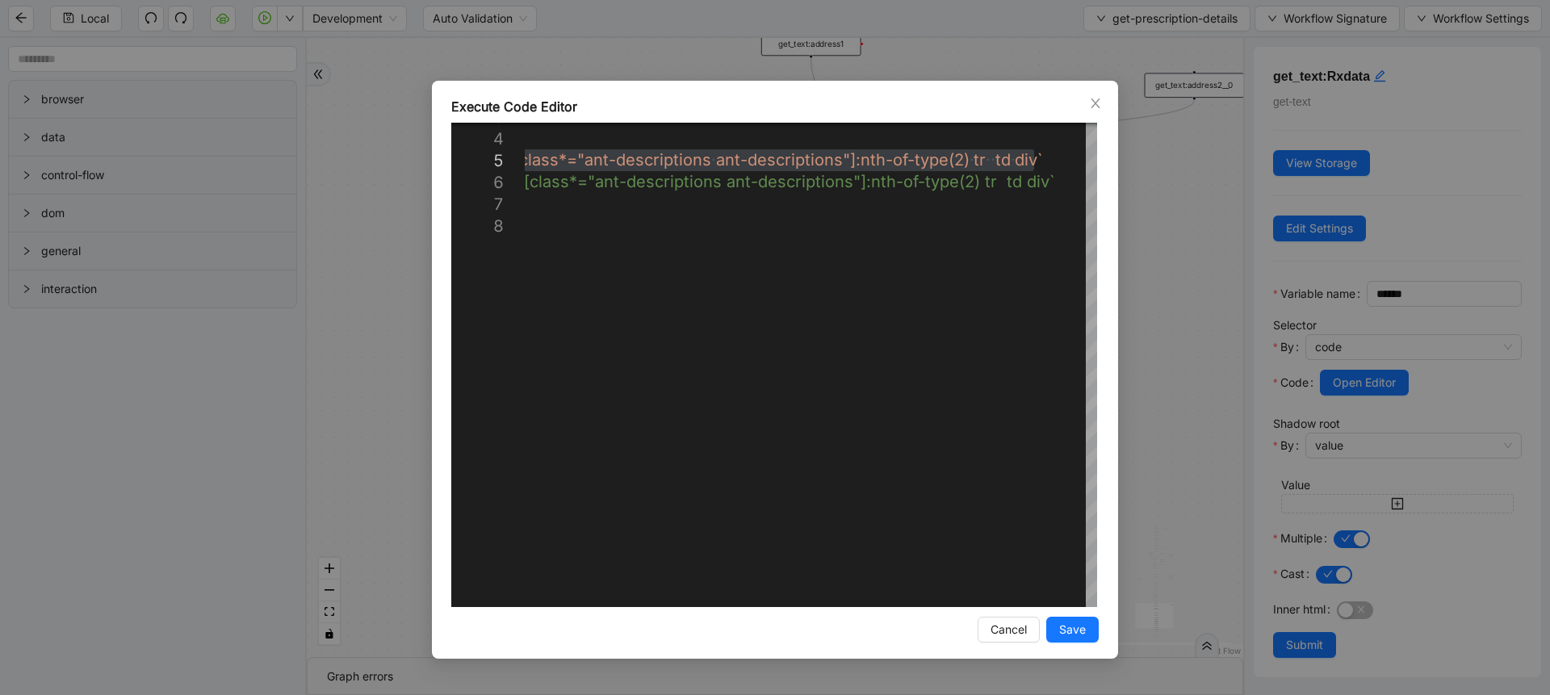
click at [1136, 408] on div "**********" at bounding box center [775, 347] width 1550 height 695
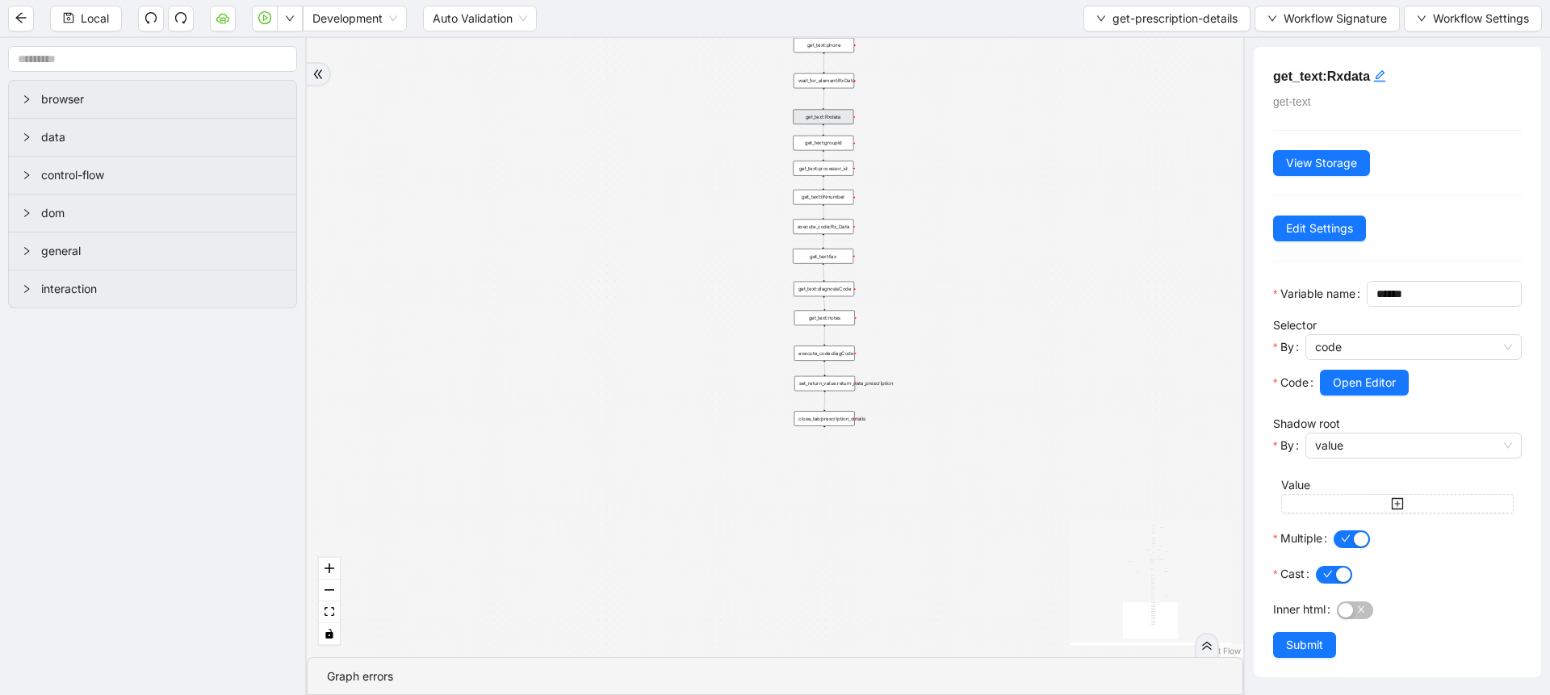
drag, startPoint x: 985, startPoint y: 432, endPoint x: 920, endPoint y: 266, distance: 177.9
click at [980, 227] on div "fallback loopFrom same medication exitFrom onError onError onError onError trig…" at bounding box center [775, 347] width 936 height 619
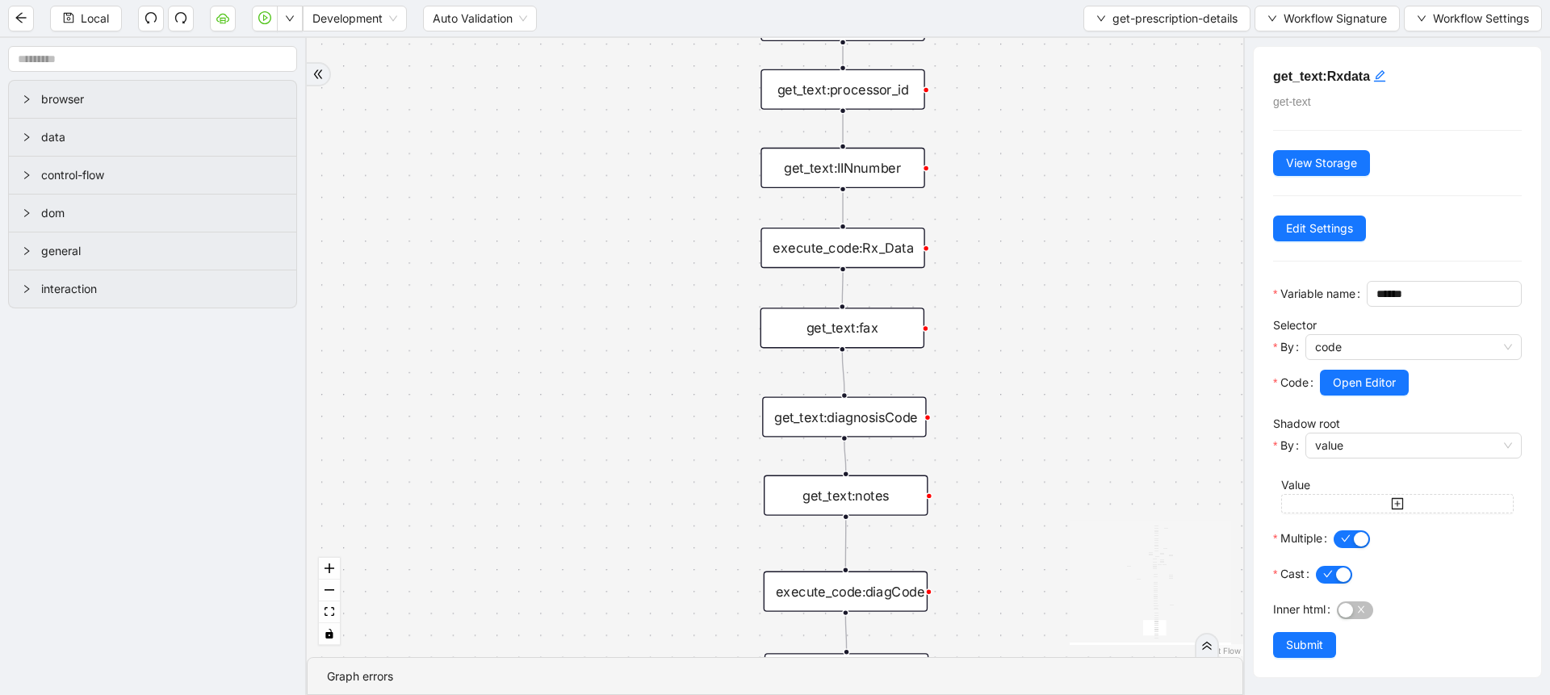
drag, startPoint x: 989, startPoint y: 161, endPoint x: 990, endPoint y: 400, distance: 238.1
click at [990, 400] on div "fallback loopFrom same medication exitFrom onError onError onError onError trig…" at bounding box center [775, 347] width 936 height 619
click at [880, 233] on div "execute_code:Rx_Data" at bounding box center [842, 248] width 164 height 40
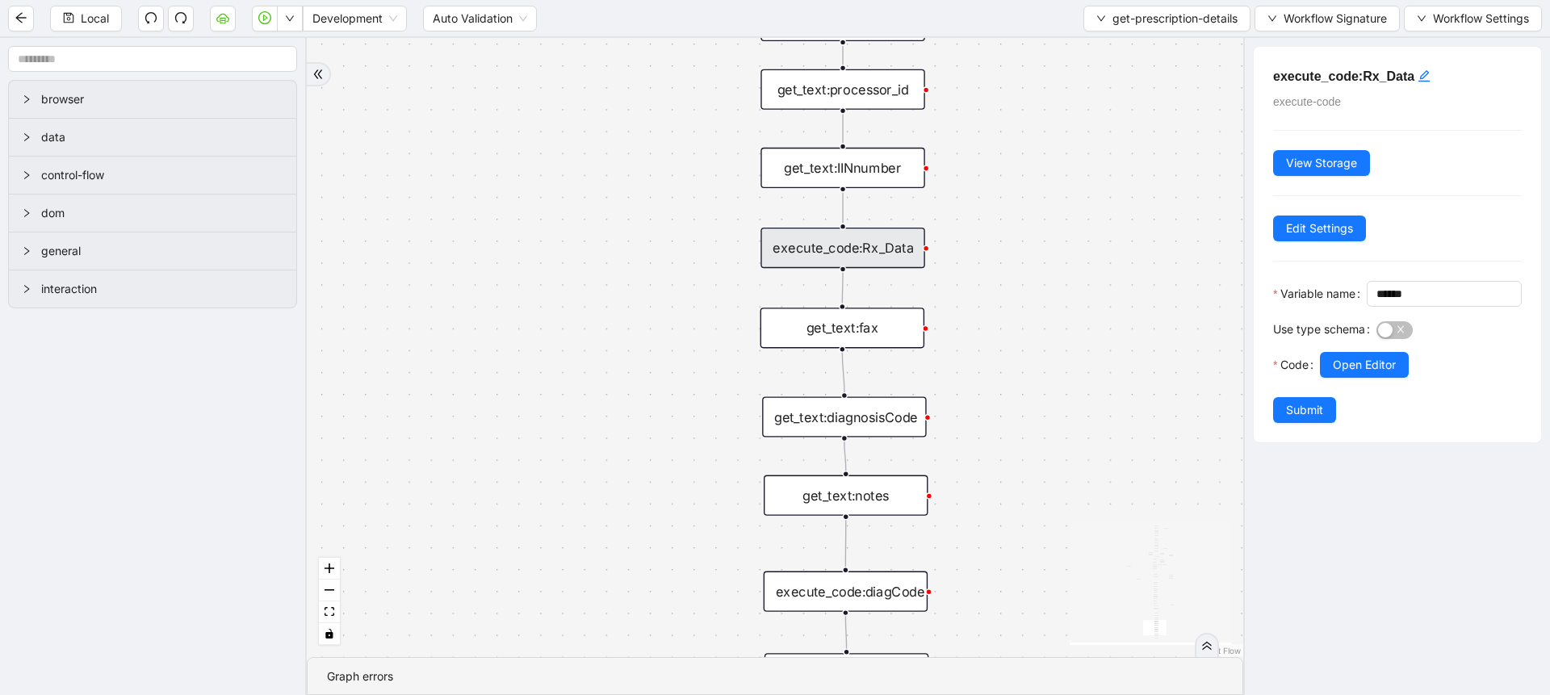
click at [1345, 352] on div "Use type schema" at bounding box center [1324, 334] width 103 height 36
click at [1343, 374] on span "Open Editor" at bounding box center [1363, 365] width 63 height 18
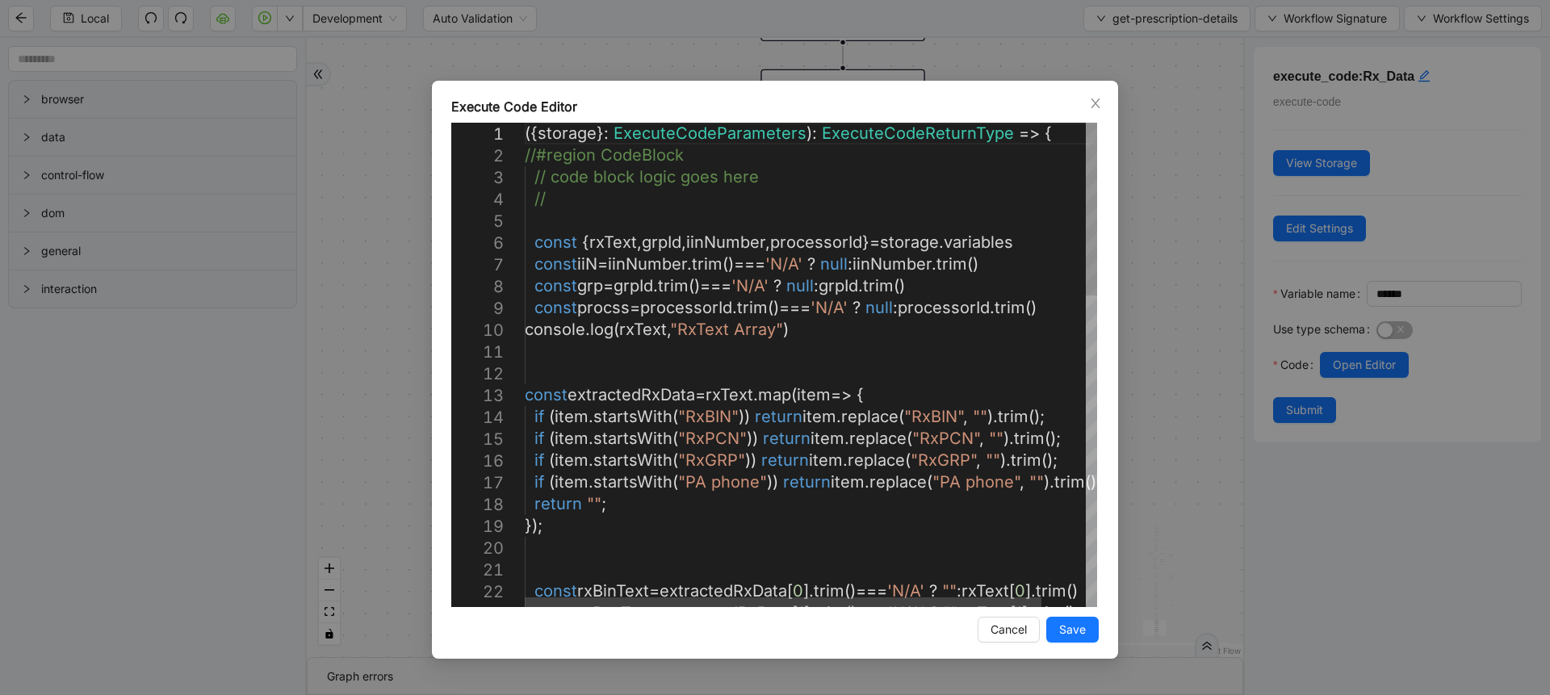
scroll to position [0, 0]
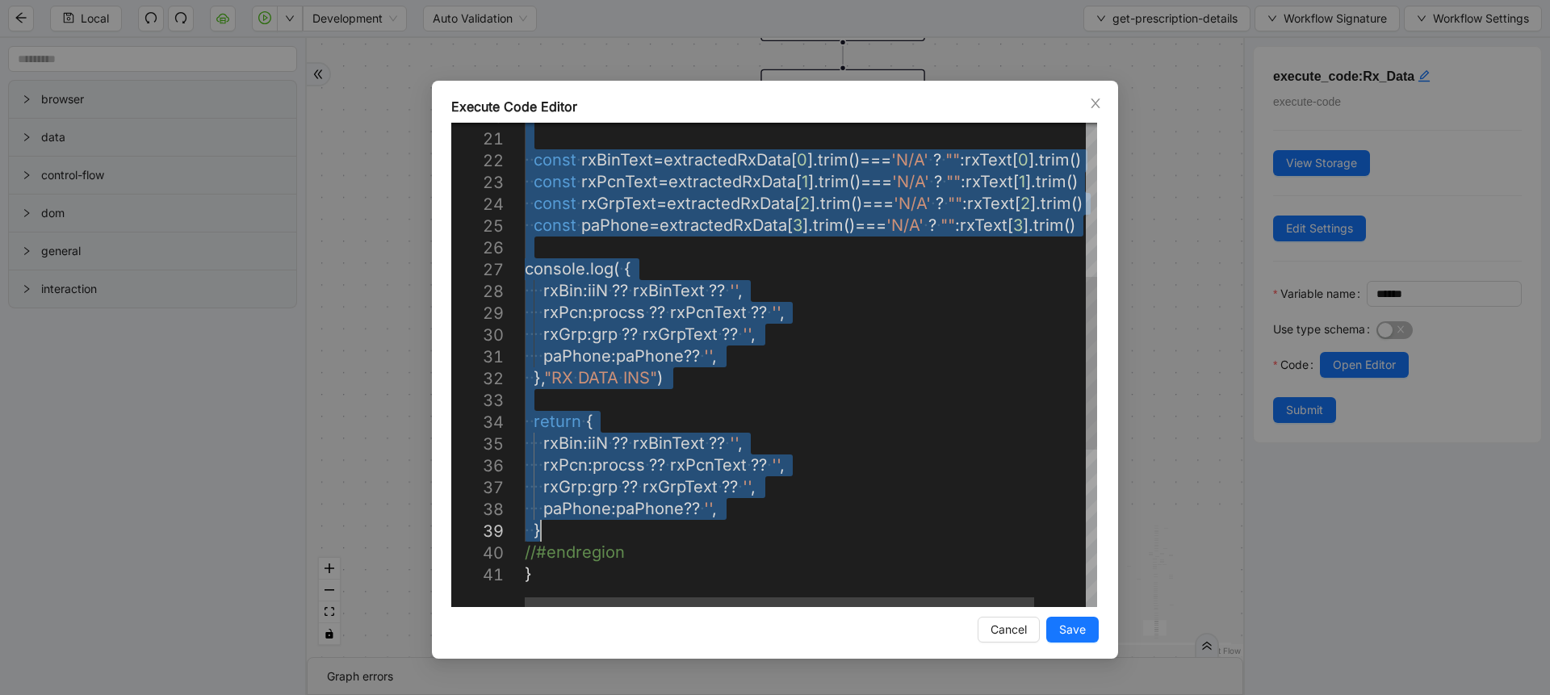
drag, startPoint x: 572, startPoint y: 510, endPoint x: 605, endPoint y: 525, distance: 36.5
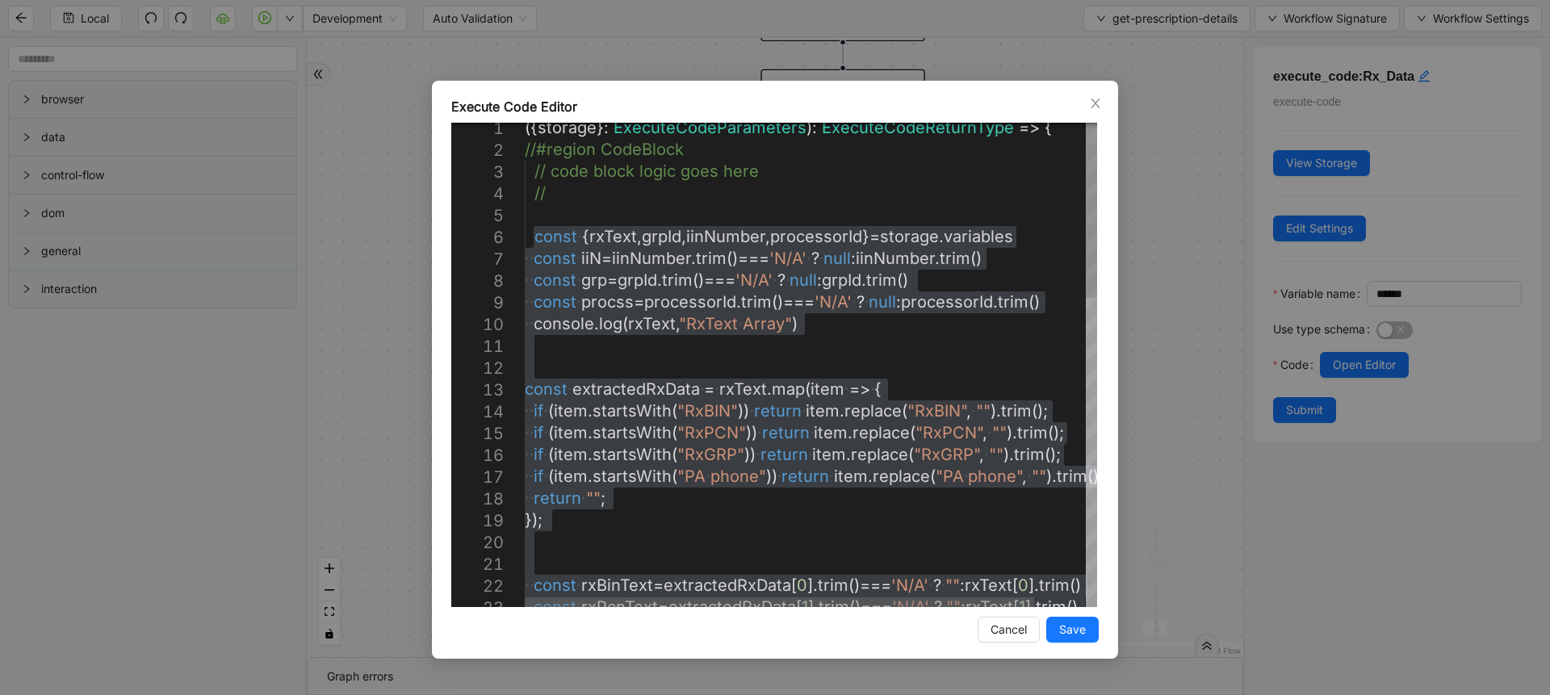
type textarea "**********"
